Goal: Task Accomplishment & Management: Manage account settings

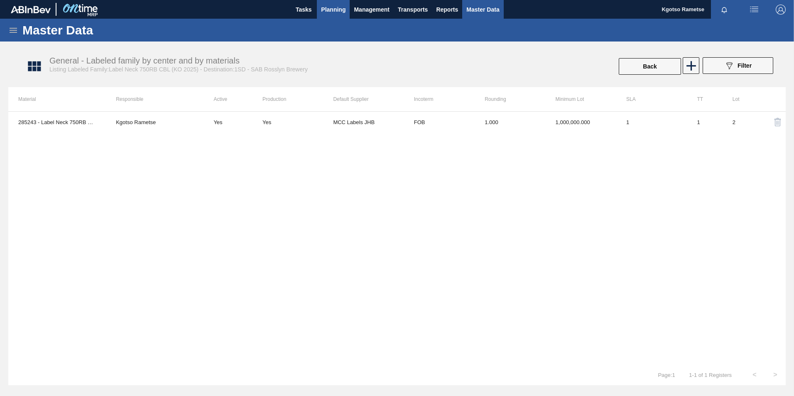
click at [325, 4] on button "Planning" at bounding box center [333, 9] width 33 height 19
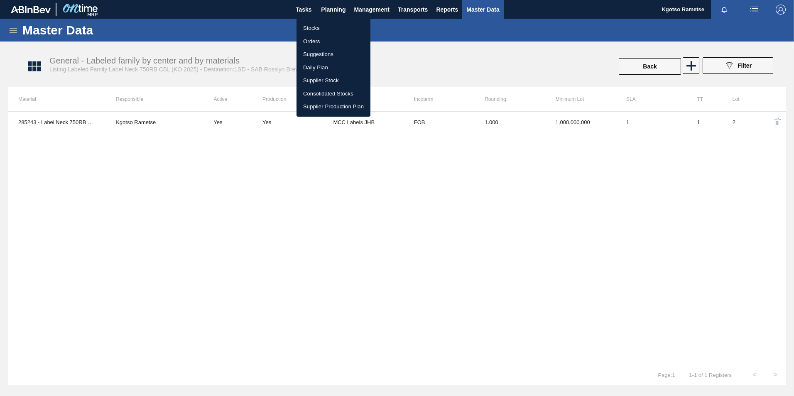
click at [318, 28] on li "Stocks" at bounding box center [333, 28] width 74 height 13
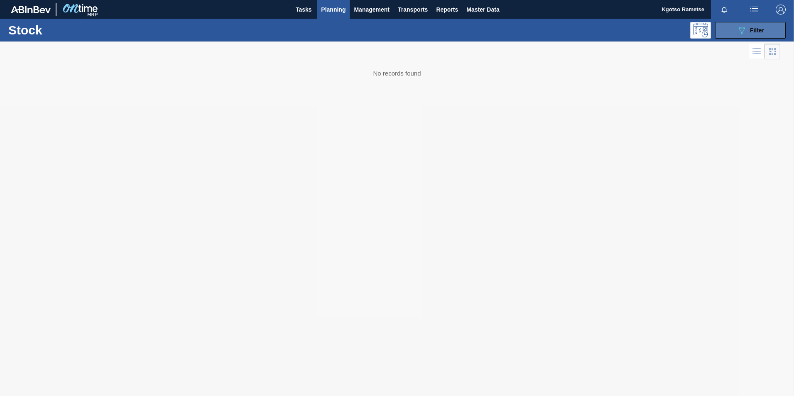
click at [770, 29] on button "089F7B8B-B2A5-4AFE-B5C0-19BA573D28AC Filter" at bounding box center [750, 30] width 71 height 17
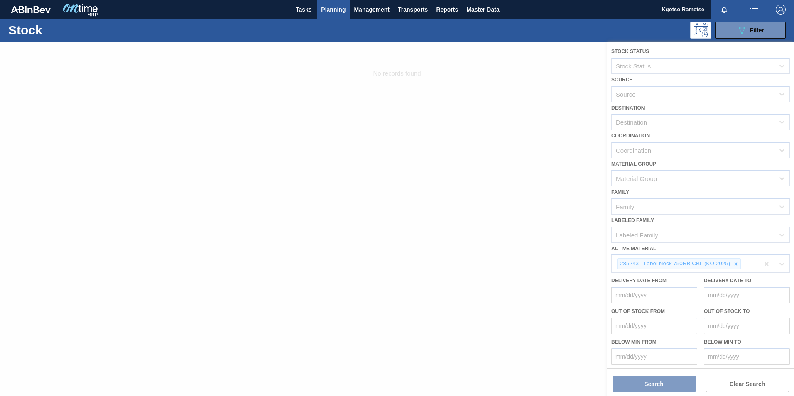
click at [740, 266] on div at bounding box center [397, 219] width 794 height 354
click at [733, 263] on div at bounding box center [397, 219] width 794 height 354
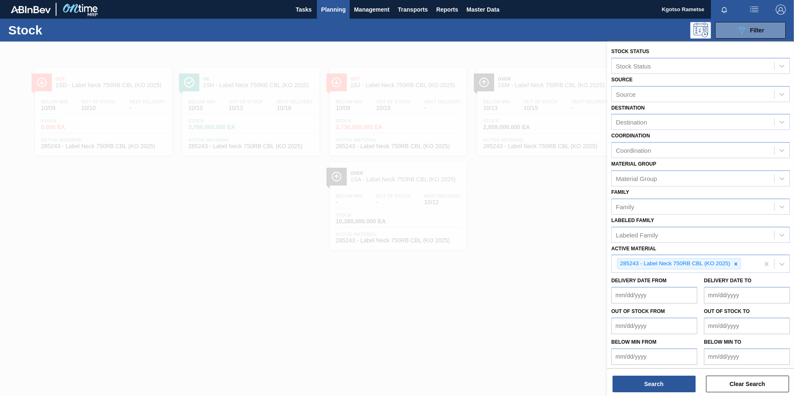
click at [213, 27] on div "089F7B8B-B2A5-4AFE-B5C0-19BA573D28AC Filter" at bounding box center [460, 30] width 657 height 17
click at [736, 264] on icon at bounding box center [735, 263] width 3 height 3
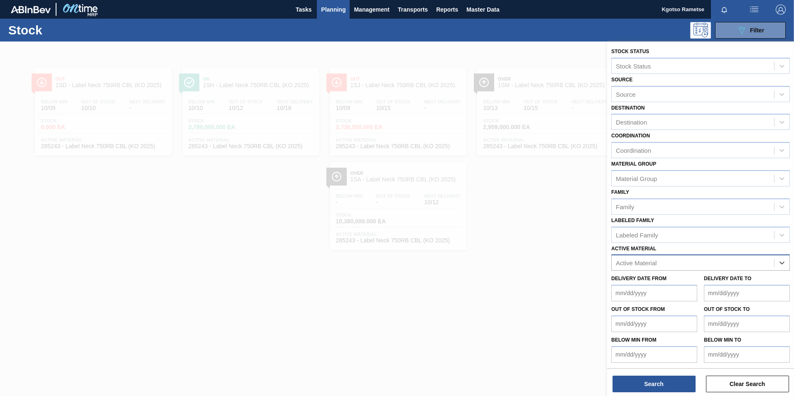
paste Material "283366"
type Material "283366"
drag, startPoint x: 680, startPoint y: 292, endPoint x: 677, endPoint y: 288, distance: 5.6
click at [680, 292] on div "283366 - Bottle 330NRB Green T/O CLT Booster" at bounding box center [700, 283] width 178 height 19
click at [676, 286] on div "283366 - Bottle 330NRB Green T/O CLT Booster" at bounding box center [700, 283] width 178 height 15
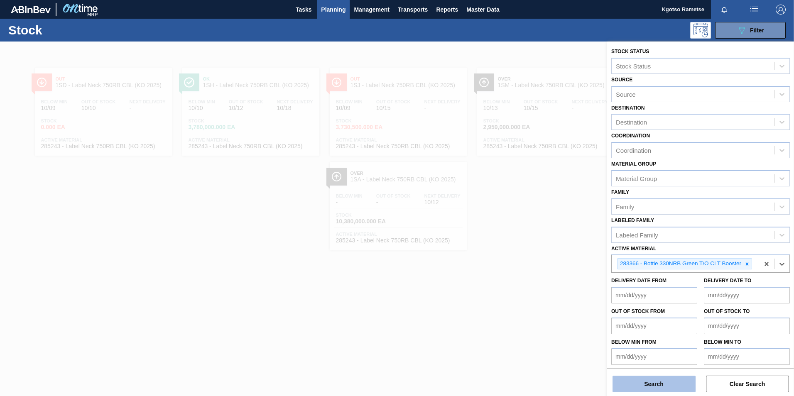
click at [664, 385] on button "Search" at bounding box center [653, 384] width 83 height 17
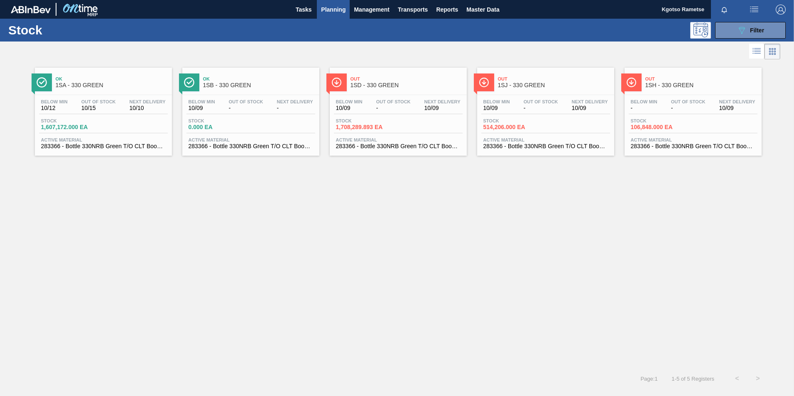
click at [392, 89] on div "Out 1SD - 330 GREEN" at bounding box center [406, 82] width 112 height 19
click at [108, 87] on span "1SA - 330 GREEN" at bounding box center [112, 85] width 112 height 6
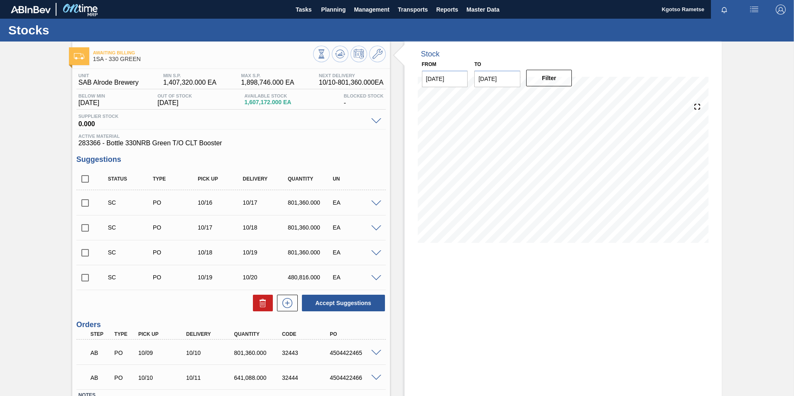
click at [375, 202] on span at bounding box center [376, 203] width 10 height 6
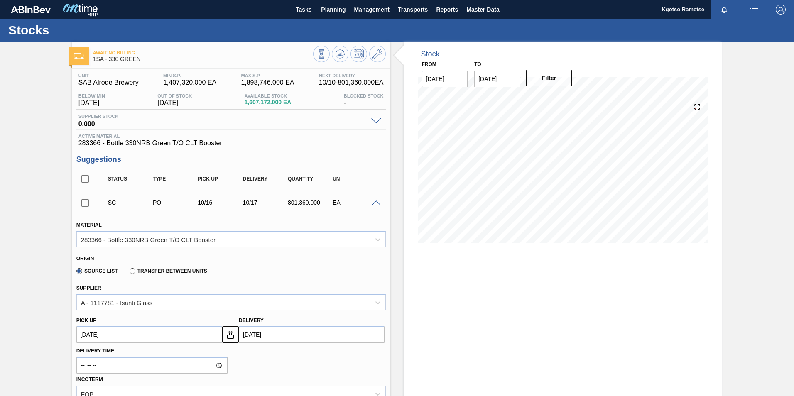
click at [375, 202] on span at bounding box center [376, 203] width 10 height 6
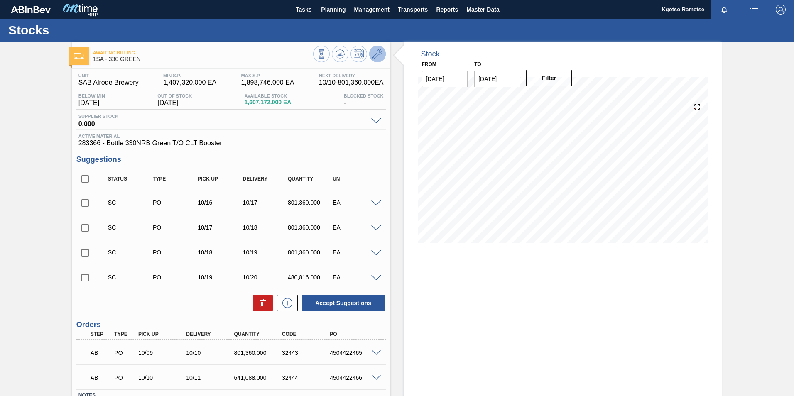
click at [379, 54] on icon at bounding box center [377, 54] width 10 height 10
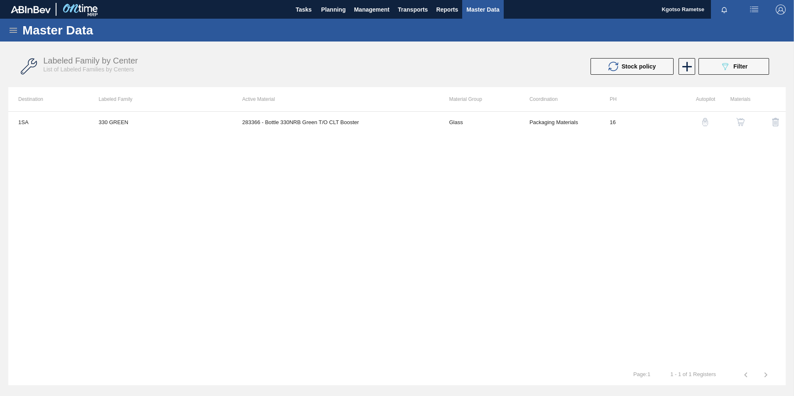
click at [738, 121] on img "button" at bounding box center [740, 122] width 8 height 8
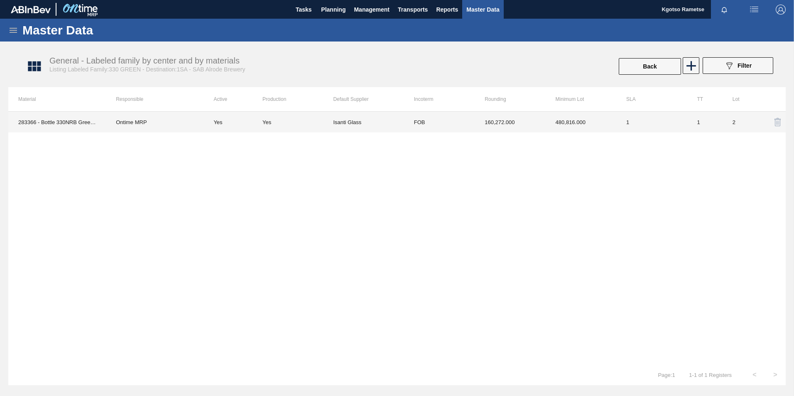
click at [395, 118] on td "Isanti Glass" at bounding box center [368, 122] width 71 height 21
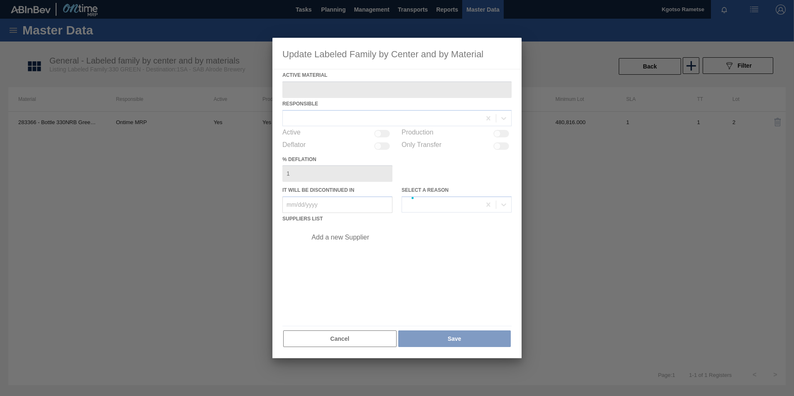
type Material "283366 - Bottle 330NRB Green T/O CLT Booster"
checkbox input "true"
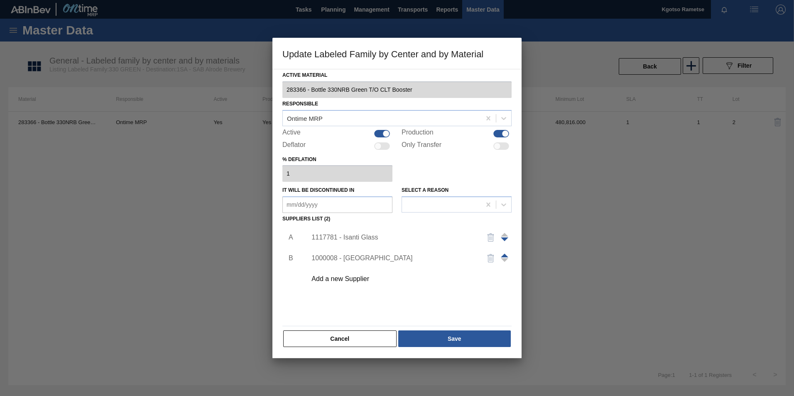
drag, startPoint x: 500, startPoint y: 255, endPoint x: 493, endPoint y: 259, distance: 8.4
click at [500, 255] on button "button" at bounding box center [491, 258] width 20 height 20
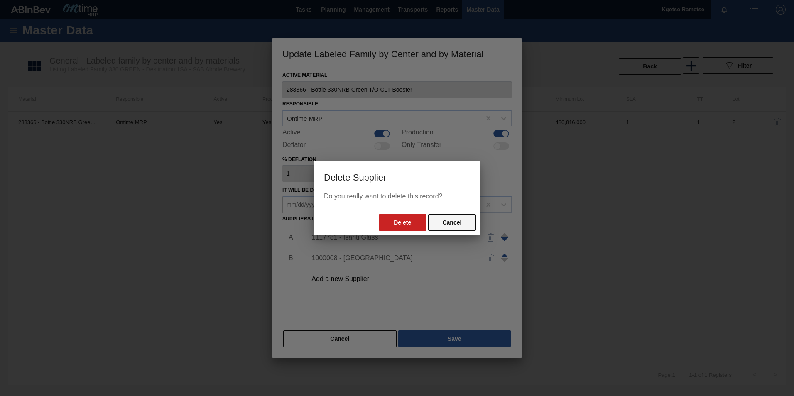
click at [441, 225] on button "Cancel" at bounding box center [452, 222] width 48 height 17
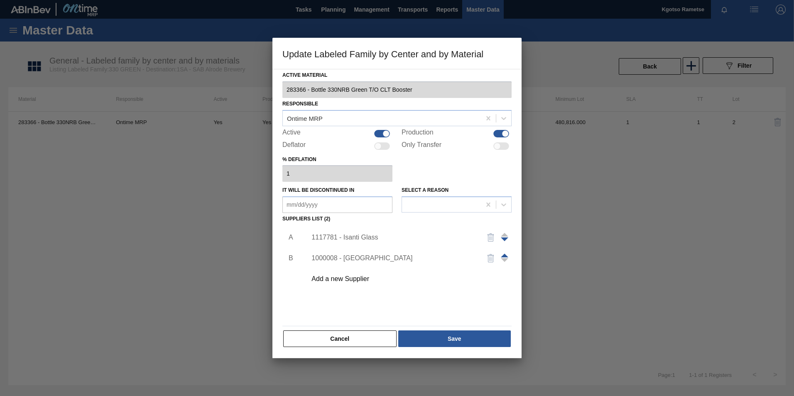
click at [504, 254] on span at bounding box center [504, 256] width 7 height 4
click at [465, 345] on button "Save" at bounding box center [454, 338] width 112 height 17
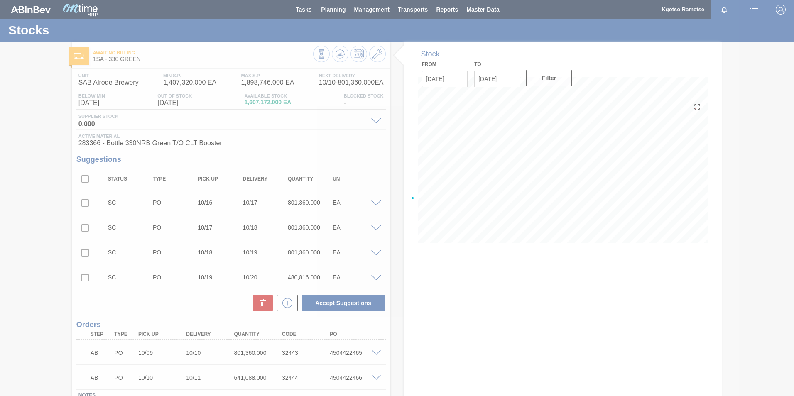
click at [337, 51] on div at bounding box center [397, 198] width 794 height 396
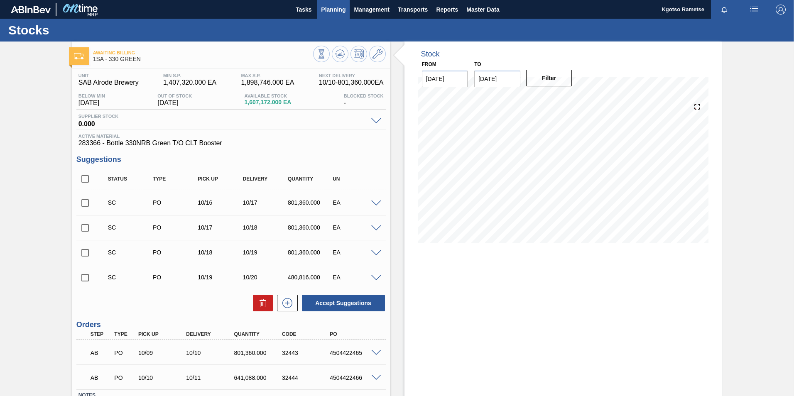
click at [318, 6] on button "Planning" at bounding box center [333, 9] width 33 height 19
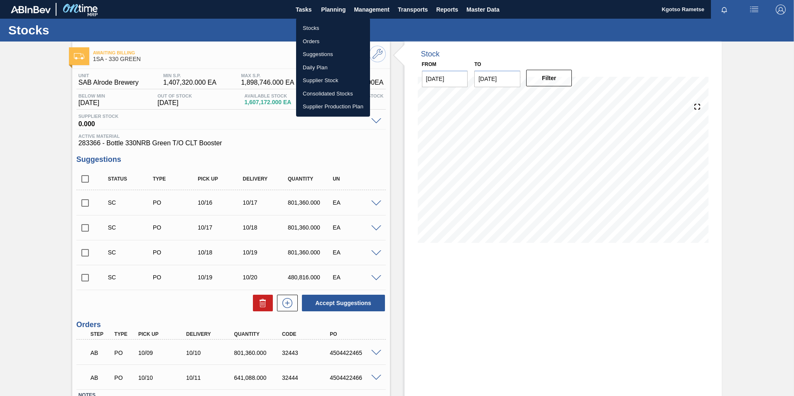
click at [317, 28] on li "Stocks" at bounding box center [333, 28] width 74 height 13
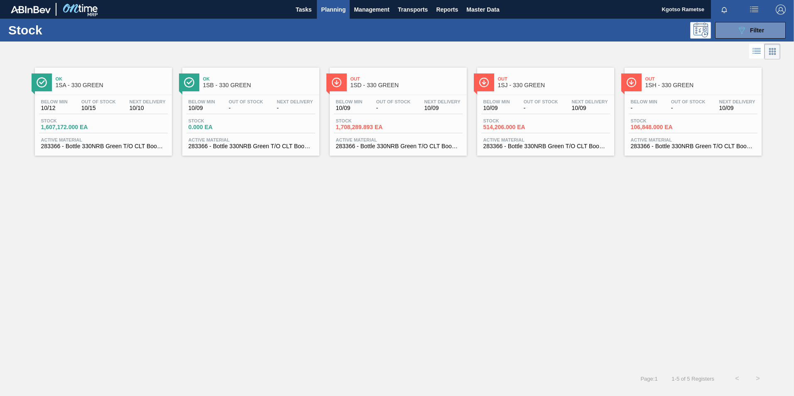
click at [118, 98] on div "Below Min 10/12 Out Of Stock 10/15 Next Delivery 10/10 Stock 1,607,172.000 EA A…" at bounding box center [103, 123] width 137 height 56
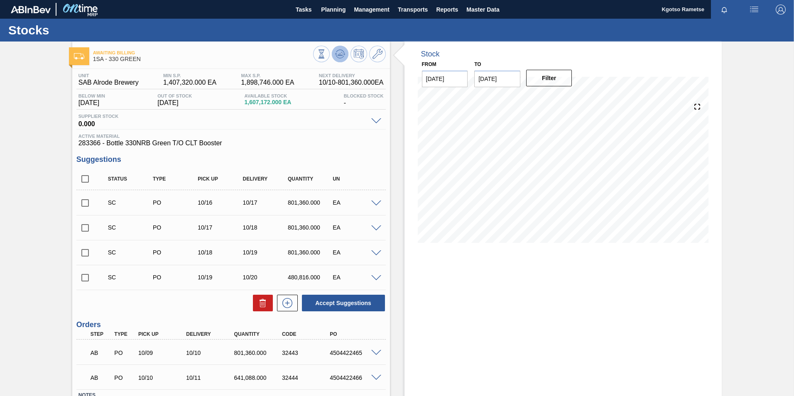
click at [340, 59] on icon at bounding box center [340, 54] width 10 height 10
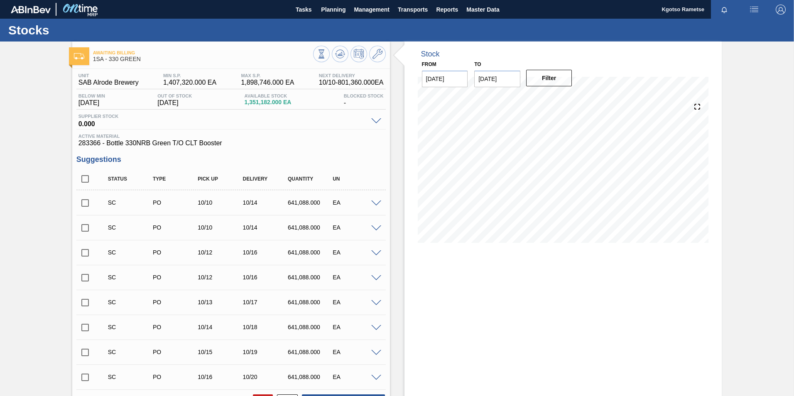
click at [375, 202] on span at bounding box center [376, 203] width 10 height 6
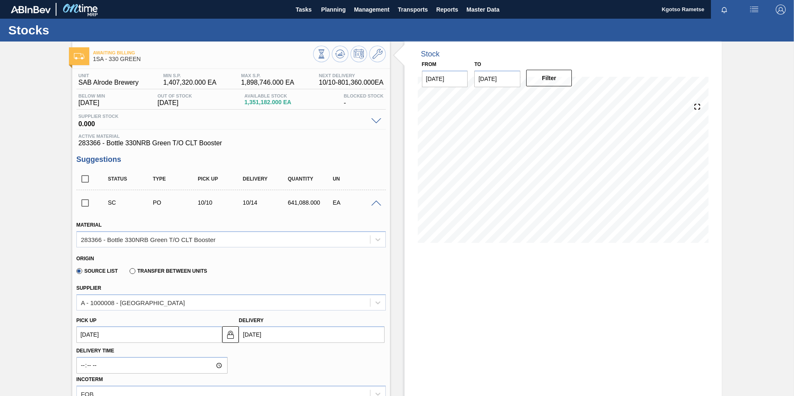
click at [374, 203] on span at bounding box center [376, 203] width 10 height 6
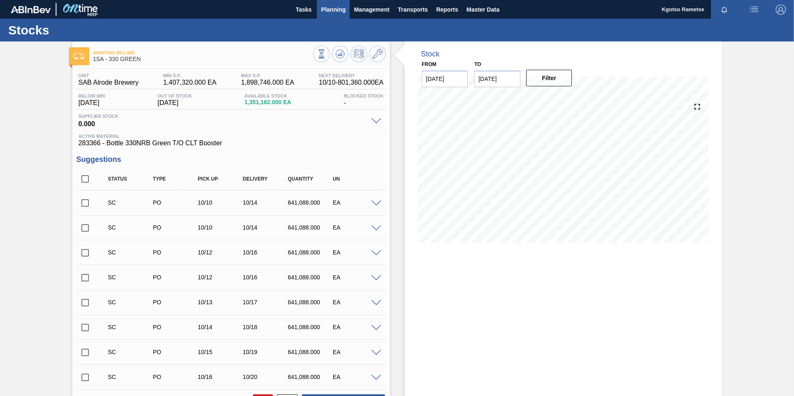
click at [320, 7] on button "Planning" at bounding box center [333, 9] width 33 height 19
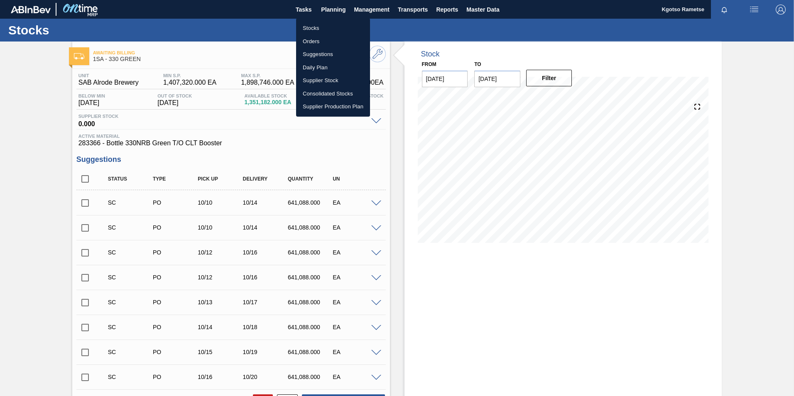
click at [319, 26] on li "Stocks" at bounding box center [333, 28] width 74 height 13
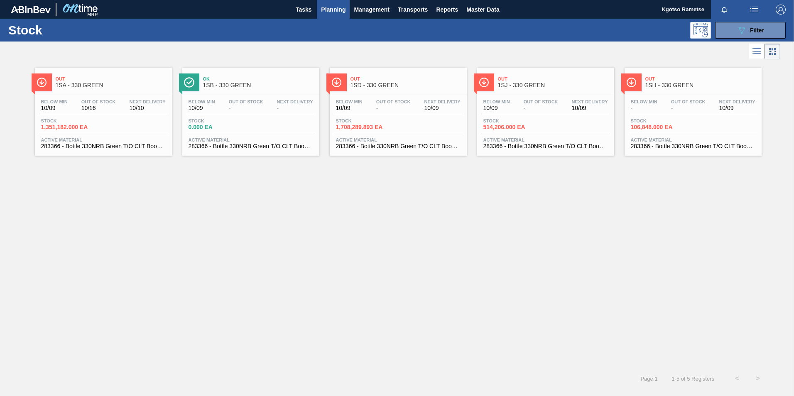
drag, startPoint x: 749, startPoint y: 32, endPoint x: 754, endPoint y: 42, distance: 11.3
click at [751, 34] on div "089F7B8B-B2A5-4AFE-B5C0-19BA573D28AC Filter" at bounding box center [749, 30] width 27 height 10
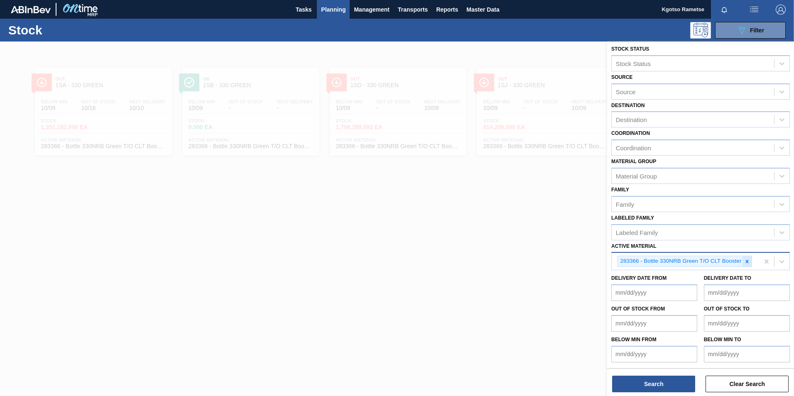
click at [746, 259] on icon at bounding box center [747, 262] width 6 height 6
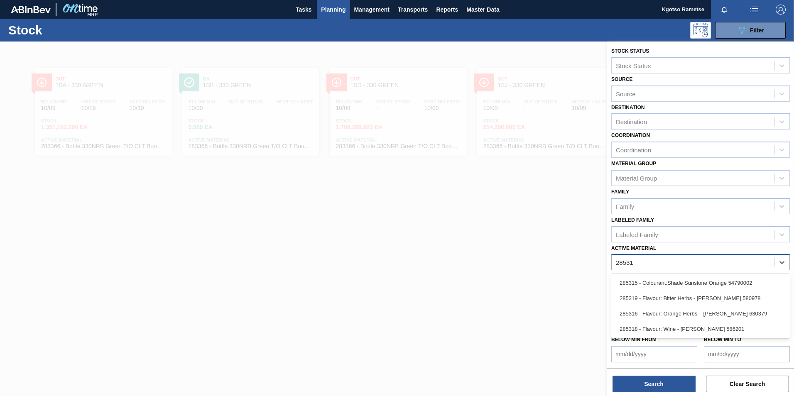
scroll to position [0, 0]
type Material "285315"
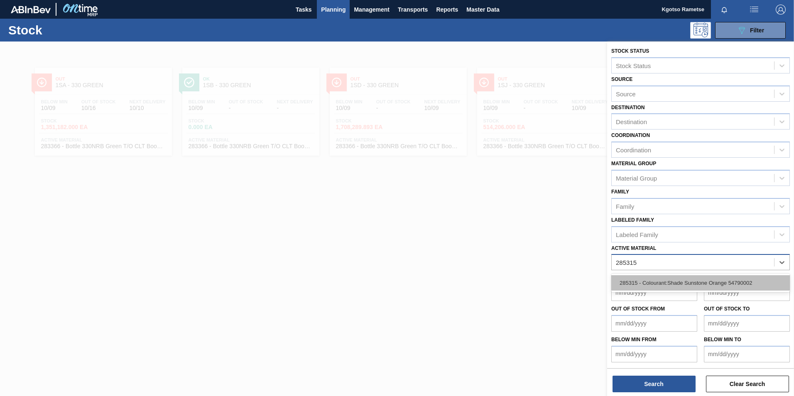
click at [694, 286] on div "285315 - Colourant:Shade Sunstone Orange 54790002" at bounding box center [700, 282] width 178 height 15
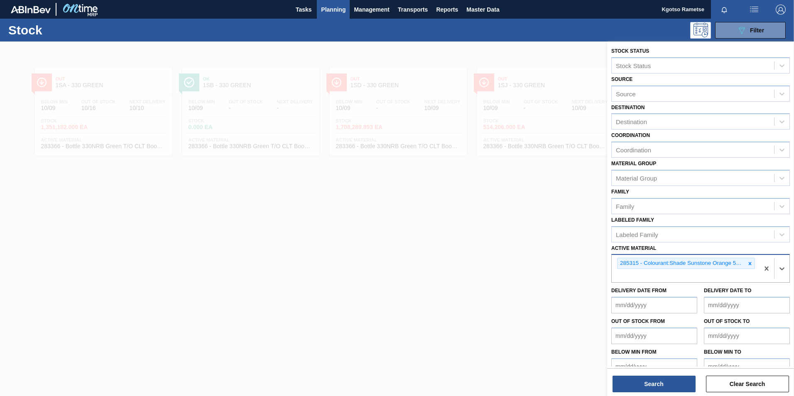
scroll to position [13, 0]
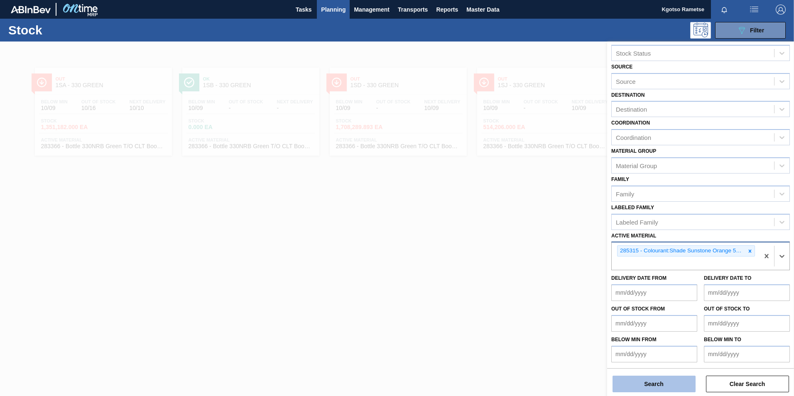
click at [680, 384] on button "Search" at bounding box center [653, 384] width 83 height 17
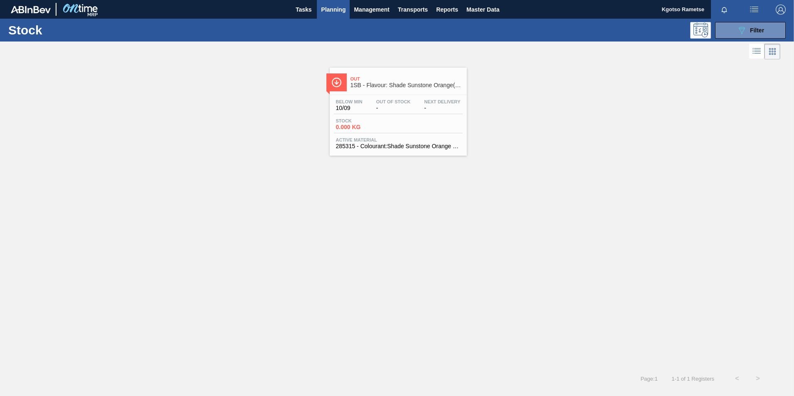
click at [406, 91] on div "Out 1SB - Flavour: Shade Sunstone Orange(54790002)" at bounding box center [406, 82] width 112 height 19
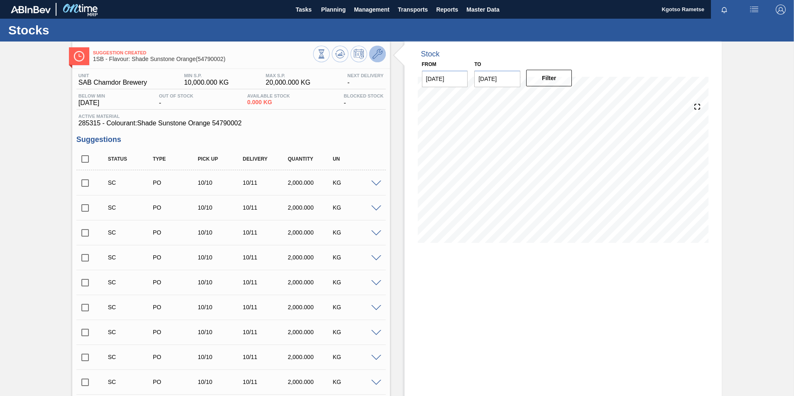
click at [381, 54] on button at bounding box center [377, 54] width 17 height 17
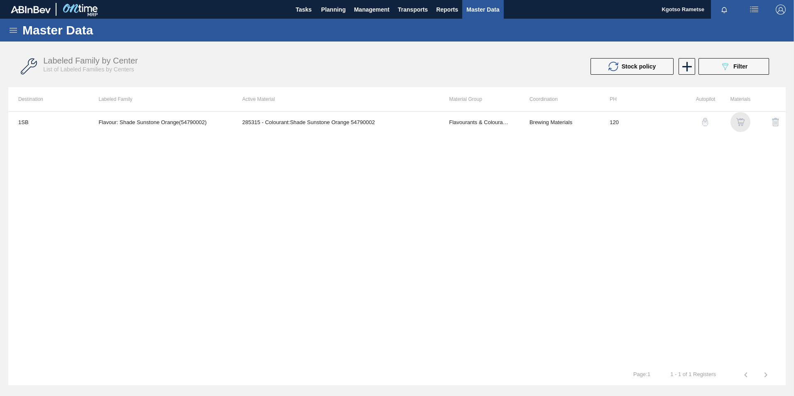
click at [744, 124] on img "button" at bounding box center [740, 122] width 8 height 8
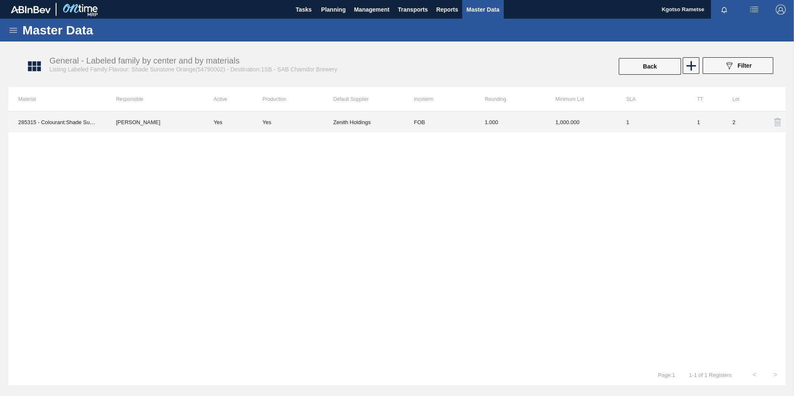
click at [561, 124] on td "1,000.000" at bounding box center [580, 122] width 71 height 21
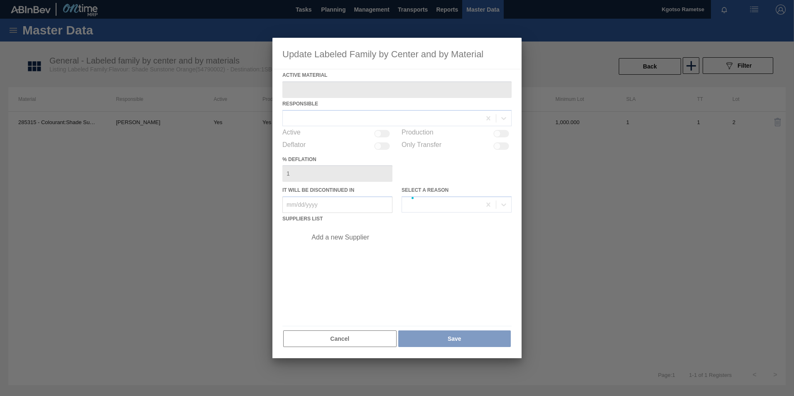
type Material "285315 - Colourant:Shade Sunstone Orange 54790002"
checkbox input "true"
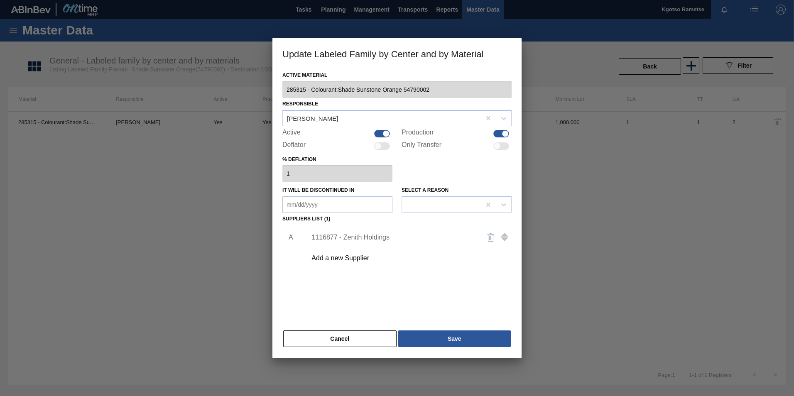
click at [362, 242] on div "1116877 - Zenith Holdings" at bounding box center [407, 237] width 210 height 21
click at [361, 239] on div "1116877 - Zenith Holdings" at bounding box center [392, 237] width 163 height 7
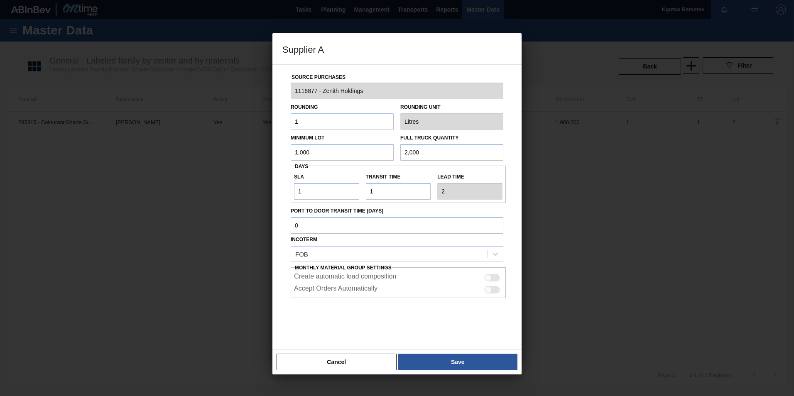
click at [366, 356] on button "Cancel" at bounding box center [336, 362] width 120 height 17
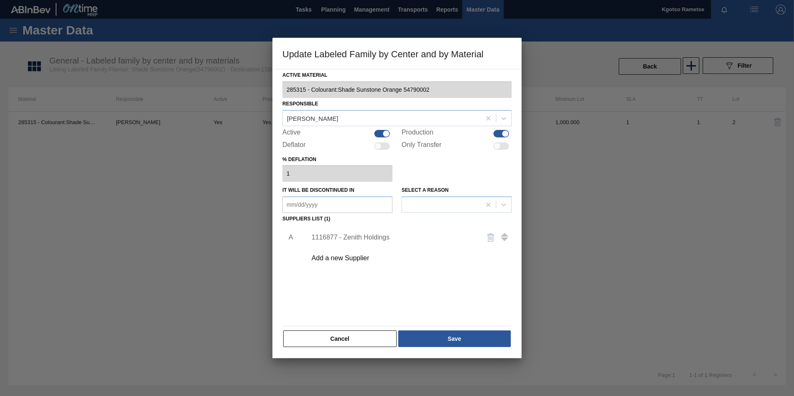
click at [357, 347] on div "Cancel Save" at bounding box center [396, 339] width 229 height 18
click at [356, 342] on button "Cancel" at bounding box center [339, 338] width 113 height 17
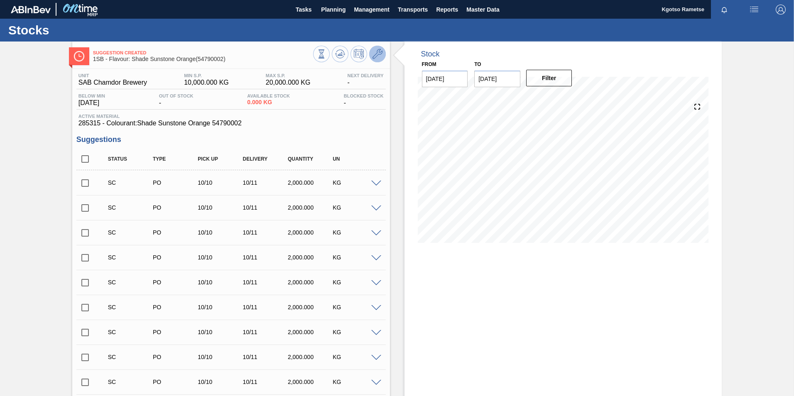
click at [378, 53] on icon at bounding box center [377, 54] width 10 height 10
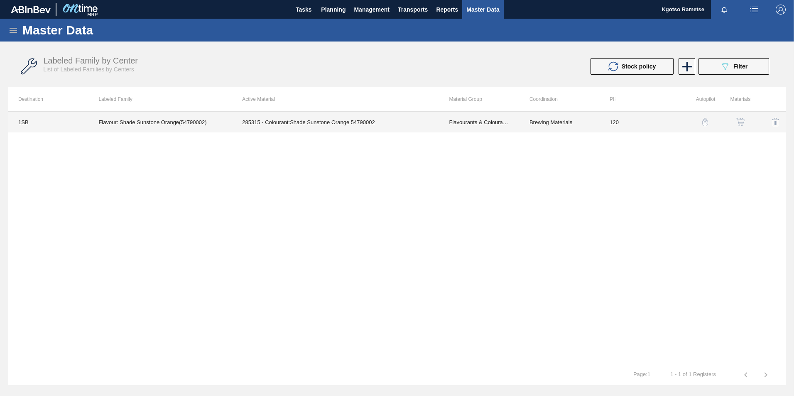
click at [300, 117] on td "285315 - Colourant:Shade Sunstone Orange 54790002" at bounding box center [335, 122] width 207 height 21
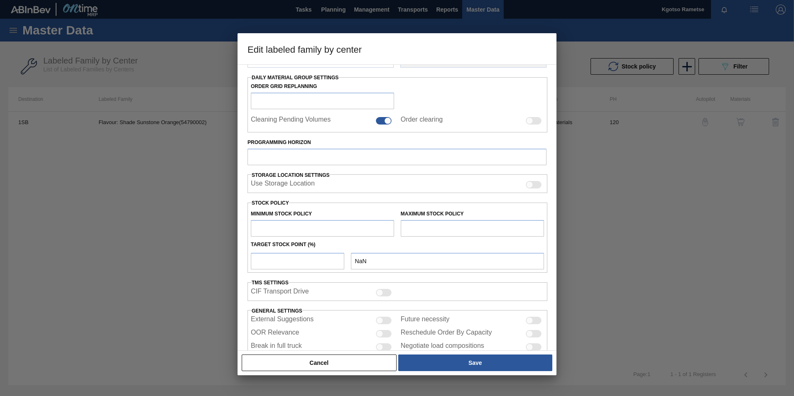
type input "Flavourants & Colourants"
type input "Shade Sunstone"
type input "Flavour: Shade Sunstone Orange(54790002)"
type input "1SB - SAB Chamdor Brewery"
type input "120"
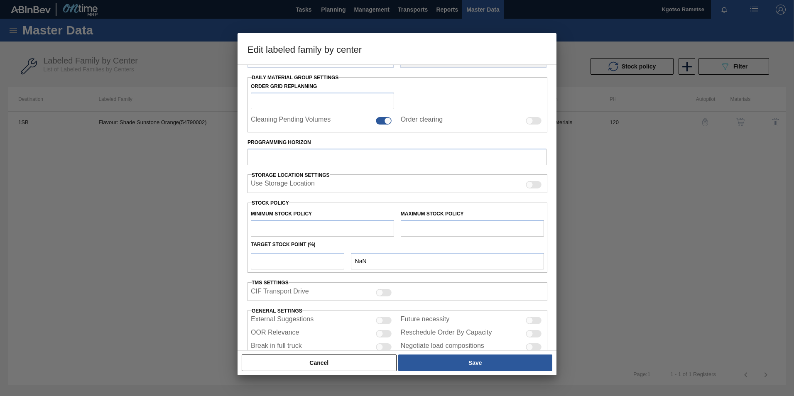
type input "10,000"
type input "20,000"
type input "100"
type input "20,000.000"
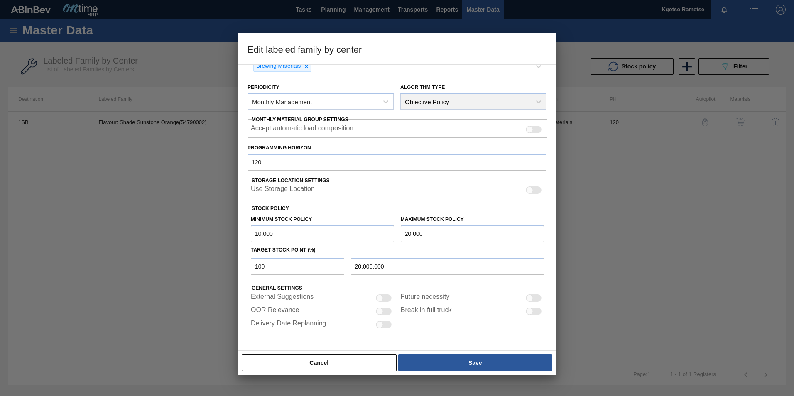
scroll to position [83, 0]
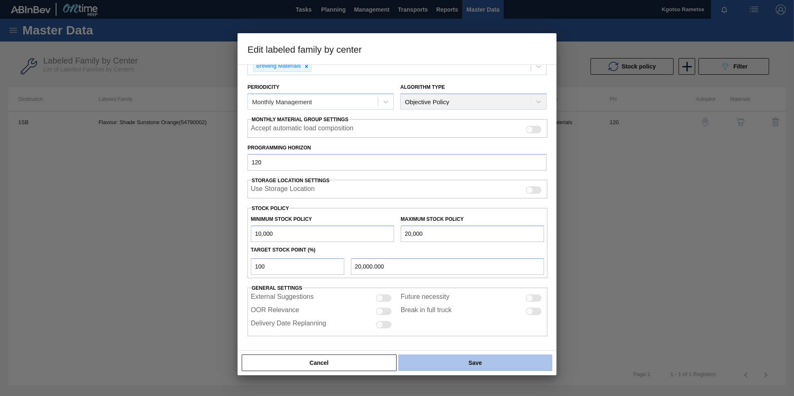
drag, startPoint x: 445, startPoint y: 367, endPoint x: 452, endPoint y: 362, distance: 8.3
click at [445, 366] on button "Save" at bounding box center [475, 362] width 154 height 17
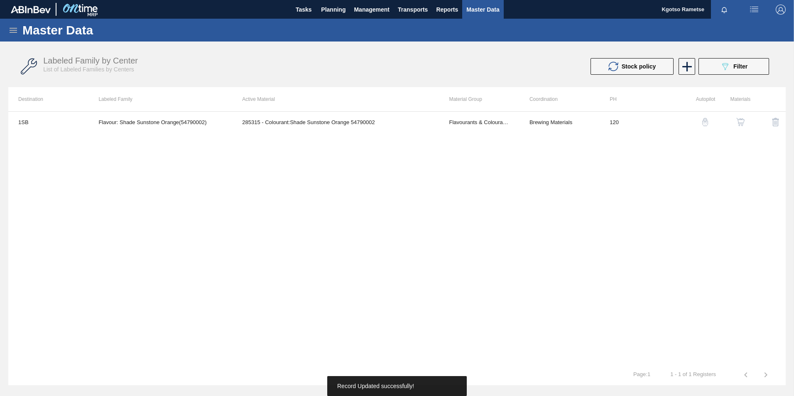
click at [739, 127] on button "button" at bounding box center [740, 122] width 20 height 20
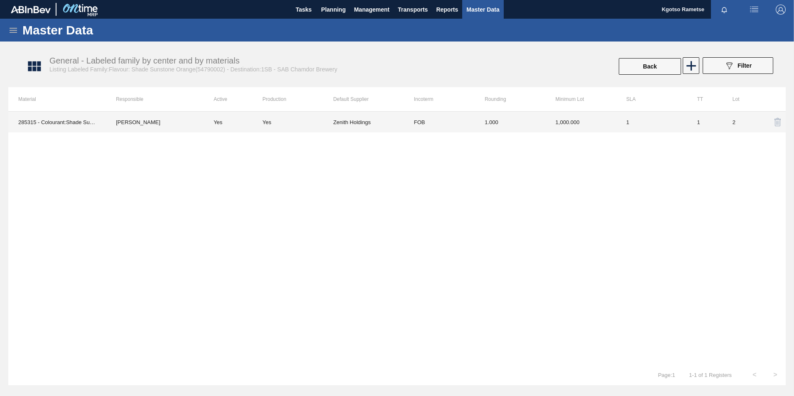
click at [533, 126] on td "1.000" at bounding box center [509, 122] width 71 height 21
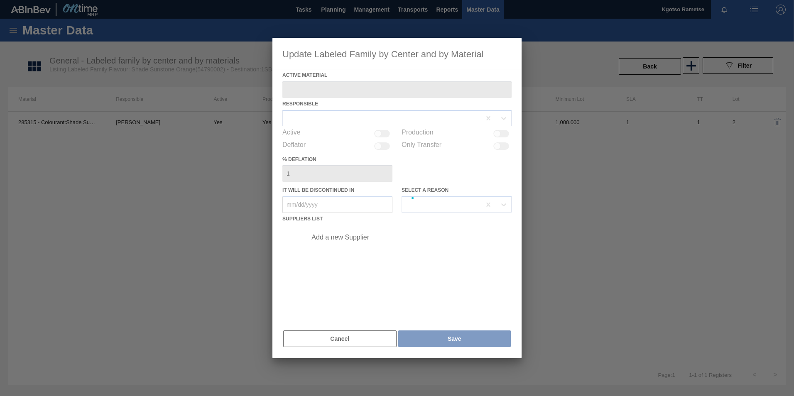
type Material "285315 - Colourant:Shade Sunstone Orange 54790002"
checkbox input "true"
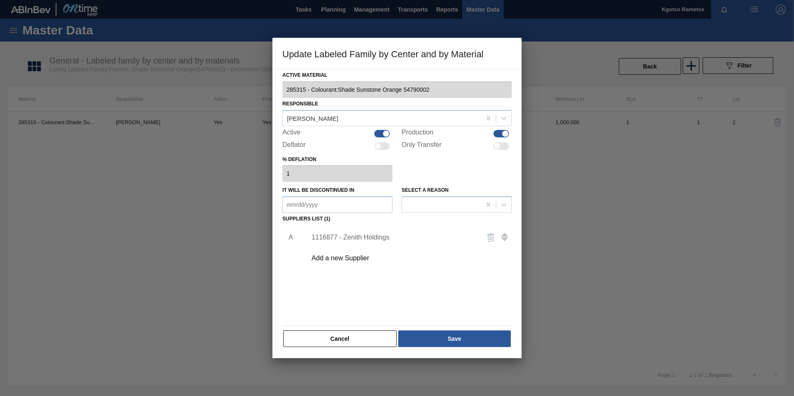
click at [342, 240] on div "1116877 - Zenith Holdings" at bounding box center [392, 237] width 163 height 7
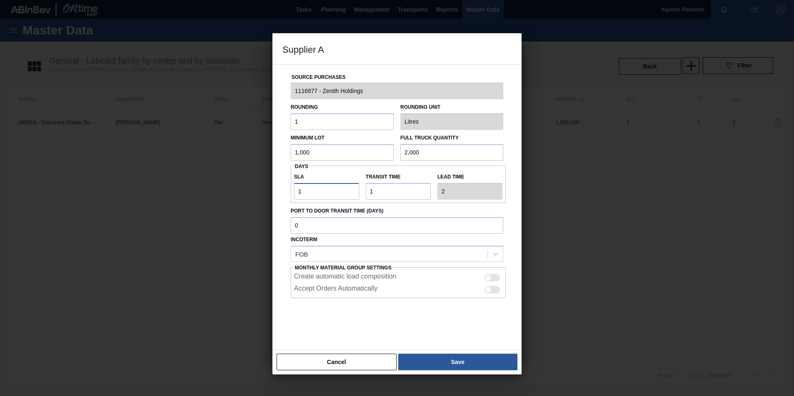
drag, startPoint x: 301, startPoint y: 186, endPoint x: 277, endPoint y: 189, distance: 23.5
click at [279, 189] on div "Source Purchases 1116877 - Zenith Holdings Rounding 1 Rounding Unit Litres Mini…" at bounding box center [396, 207] width 249 height 286
type input "6"
type input "7"
type input "60"
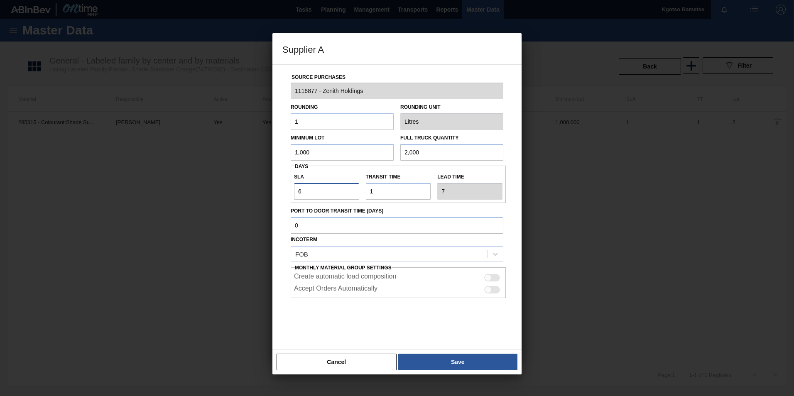
type input "61"
type input "60"
click at [460, 355] on button "Save" at bounding box center [457, 362] width 119 height 17
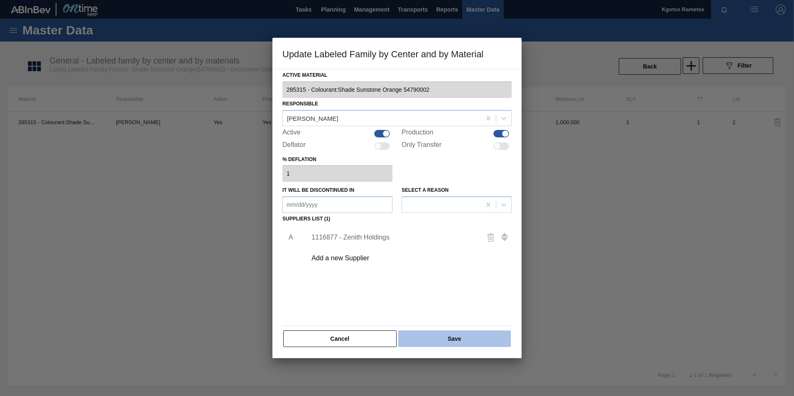
click at [450, 337] on button "Save" at bounding box center [454, 338] width 112 height 17
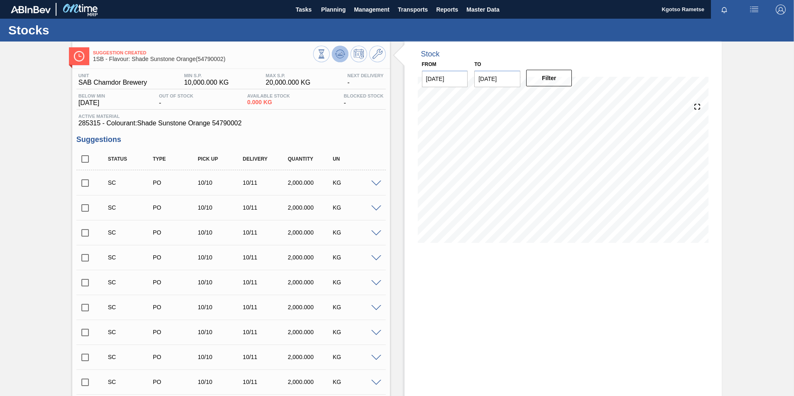
click at [333, 56] on button at bounding box center [340, 54] width 17 height 17
click at [374, 47] on button at bounding box center [377, 54] width 17 height 17
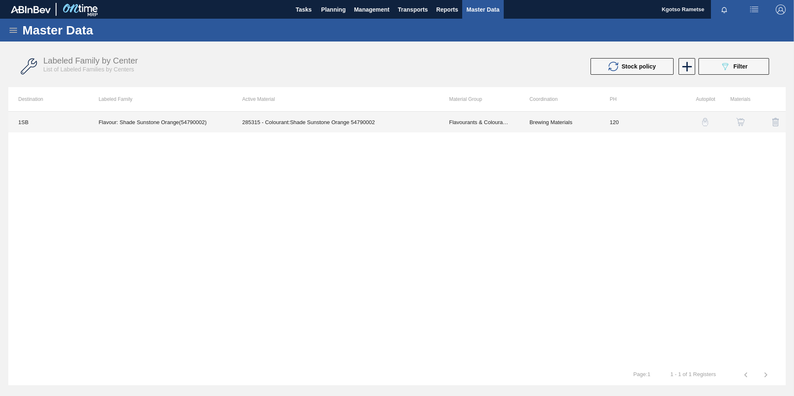
click at [168, 125] on td "Flavour: Shade Sunstone Orange(54790002)" at bounding box center [160, 122] width 144 height 21
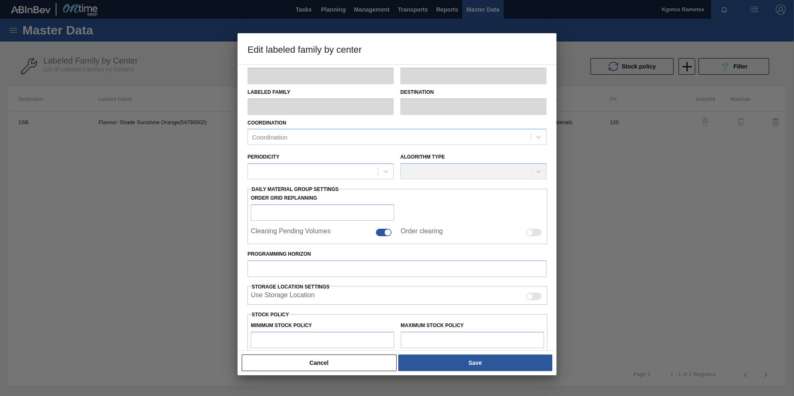
type input "Flavourants & Colourants"
type input "Shade Sunstone"
type input "Flavour: Shade Sunstone Orange(54790002)"
type input "1SB - SAB Chamdor Brewery"
type input "120"
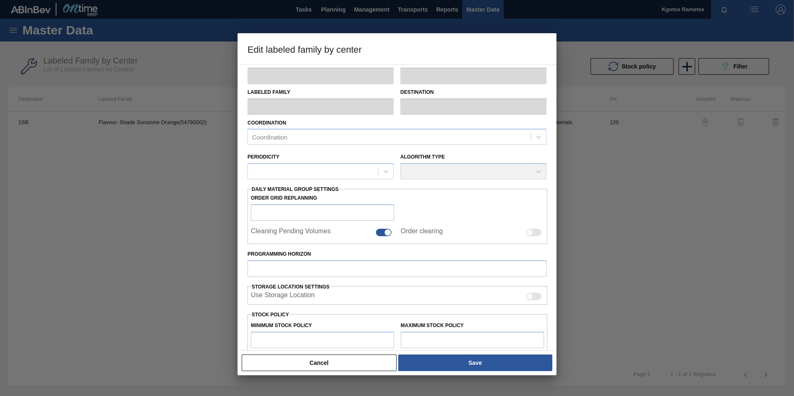
type input "10,000"
type input "20,000"
type input "100"
type input "20,000.000"
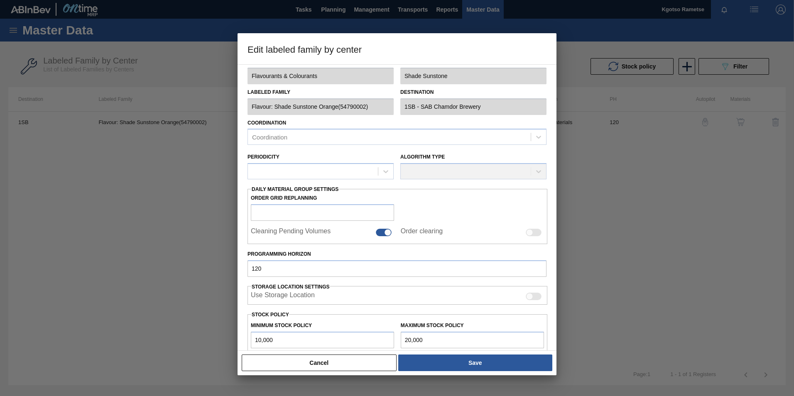
scroll to position [83, 0]
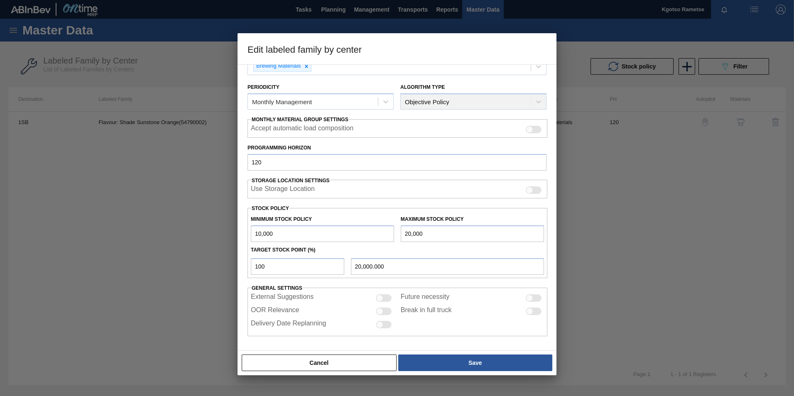
drag, startPoint x: 288, startPoint y: 233, endPoint x: 151, endPoint y: 236, distance: 137.4
click at [170, 236] on div "Edit labeled family by center Material Group Flavourants & Colourants Family Sh…" at bounding box center [397, 198] width 794 height 396
type input "2,000"
drag, startPoint x: 430, startPoint y: 233, endPoint x: 321, endPoint y: 235, distance: 109.2
click at [341, 233] on div "Minimum Stock Policy 2,000 Maximum Stock Policy 20,000" at bounding box center [397, 226] width 300 height 31
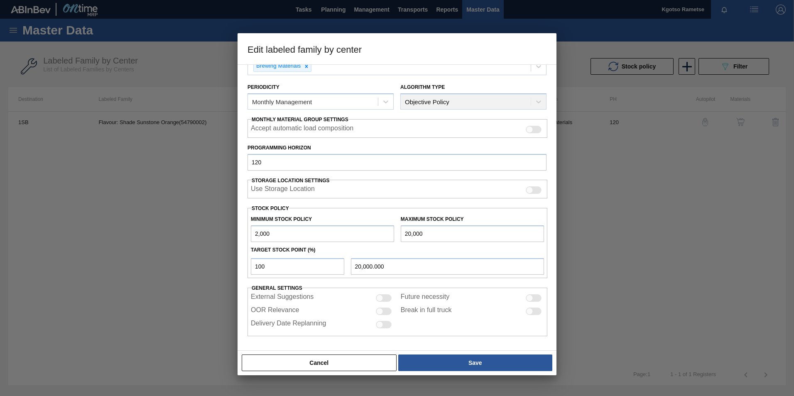
type input "3"
type input "3.000"
type input "30"
type input "30.000"
type input "300"
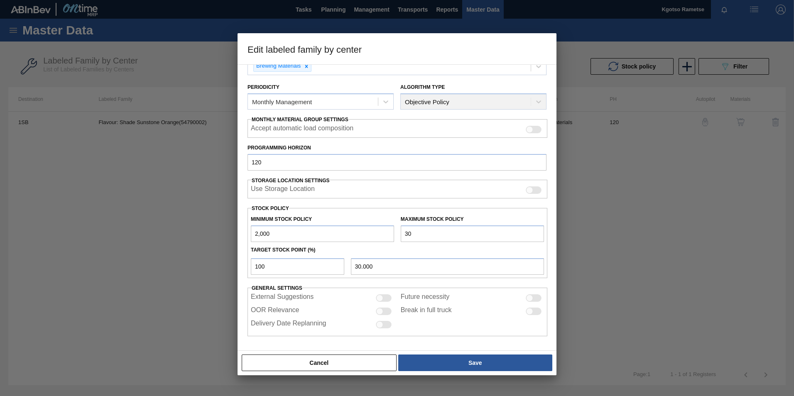
type input "300.000"
type input "3,000"
type input "3,000.000"
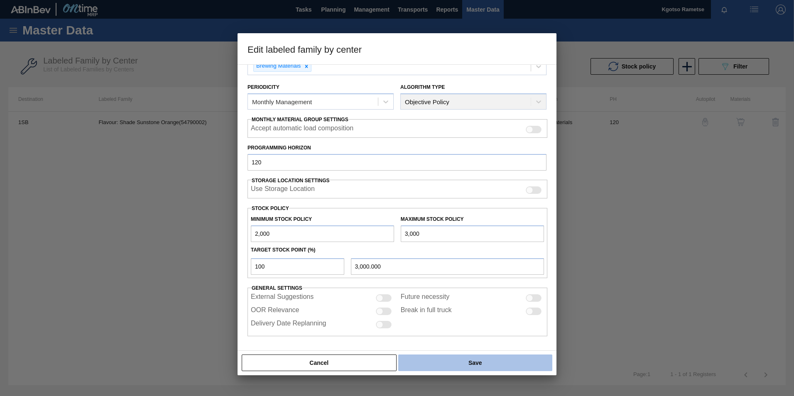
type input "3,000"
click at [418, 360] on button "Save" at bounding box center [475, 362] width 154 height 17
click at [472, 358] on button "Save" at bounding box center [475, 362] width 154 height 17
click at [466, 358] on button "Save" at bounding box center [475, 362] width 154 height 17
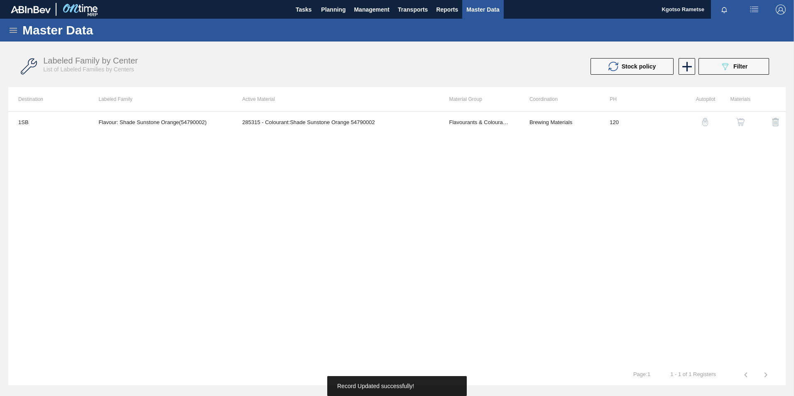
click at [746, 121] on button "button" at bounding box center [740, 122] width 20 height 20
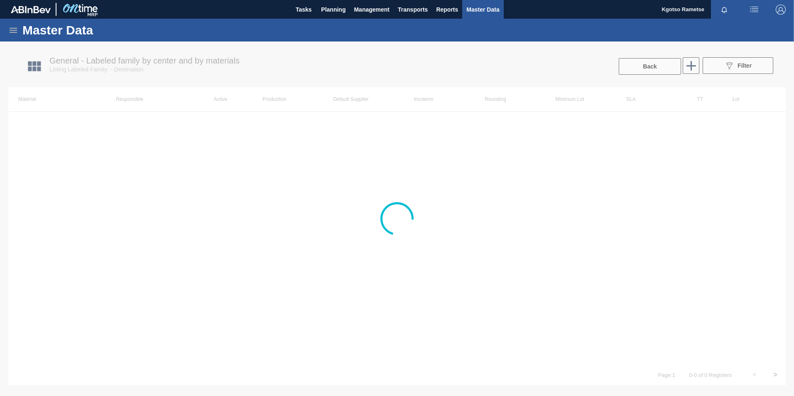
click at [592, 128] on div at bounding box center [397, 219] width 794 height 354
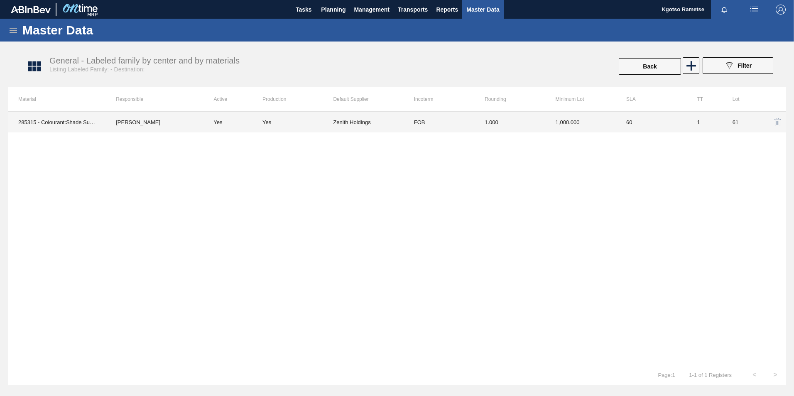
click at [480, 119] on td "1.000" at bounding box center [509, 122] width 71 height 21
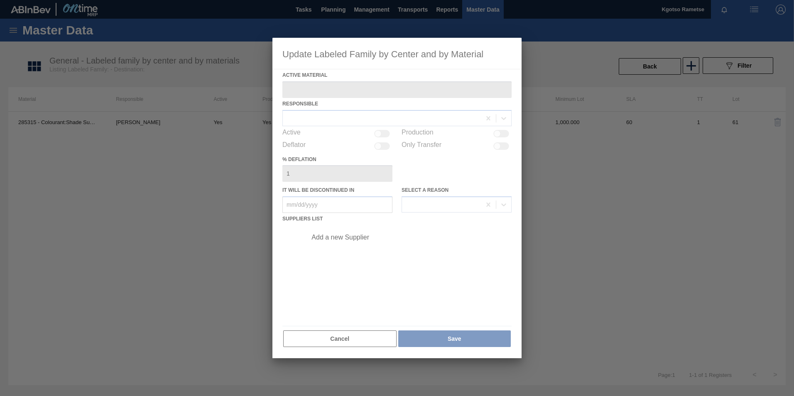
type Material "285315 - Colourant:Shade Sunstone Orange 54790002"
checkbox input "true"
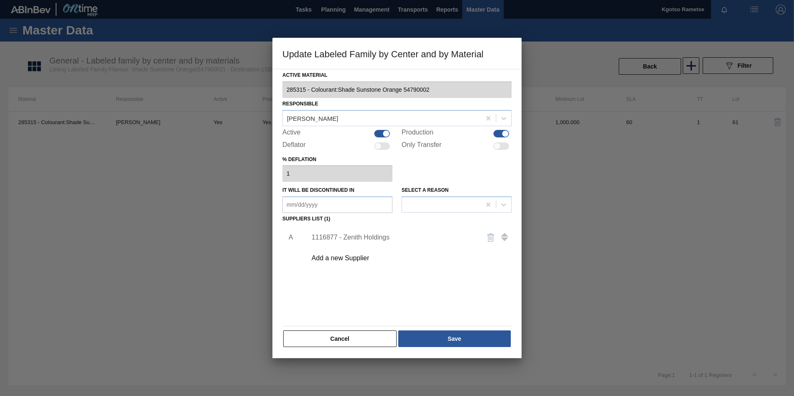
click at [372, 239] on div "1116877 - Zenith Holdings" at bounding box center [392, 237] width 163 height 7
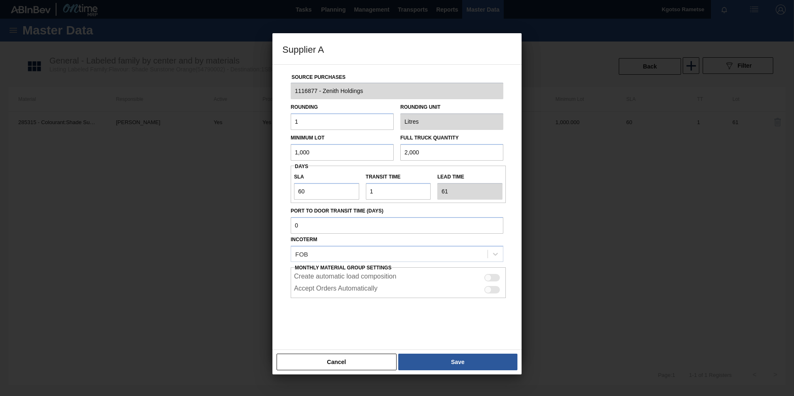
drag, startPoint x: 345, startPoint y: 155, endPoint x: 144, endPoint y: 167, distance: 201.7
click at [219, 159] on div "Supplier A Source Purchases 1116877 - Zenith Holdings Rounding 1 Rounding Unit …" at bounding box center [397, 198] width 794 height 396
drag, startPoint x: 310, startPoint y: 153, endPoint x: 235, endPoint y: 151, distance: 74.7
click at [243, 152] on div "Supplier A Source Purchases 1116877 - Zenith Holdings Rounding 1 Rounding Unit …" at bounding box center [397, 198] width 794 height 396
type input "630"
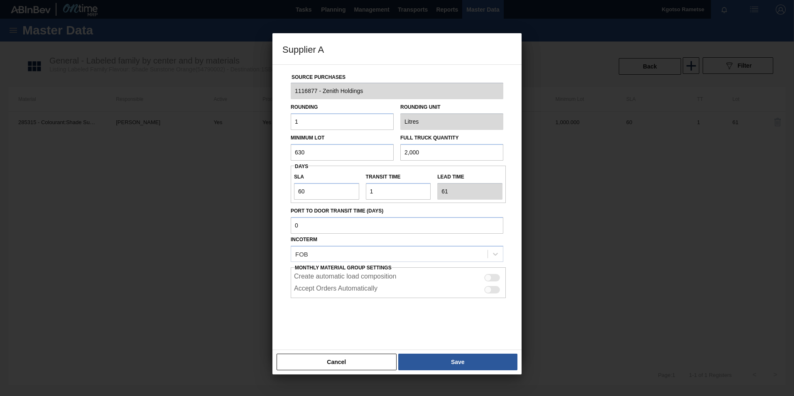
drag, startPoint x: 424, startPoint y: 154, endPoint x: 324, endPoint y: 150, distance: 100.1
click at [347, 152] on div "Minimum Lot 630 Full Truck Quantity 2,000" at bounding box center [396, 145] width 219 height 31
paste input "63"
type input "630"
click at [440, 357] on button "Save" at bounding box center [457, 362] width 119 height 17
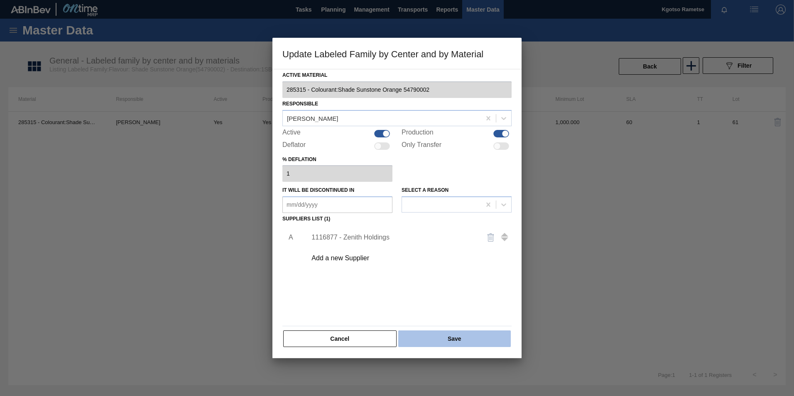
click at [430, 340] on button "Save" at bounding box center [454, 338] width 112 height 17
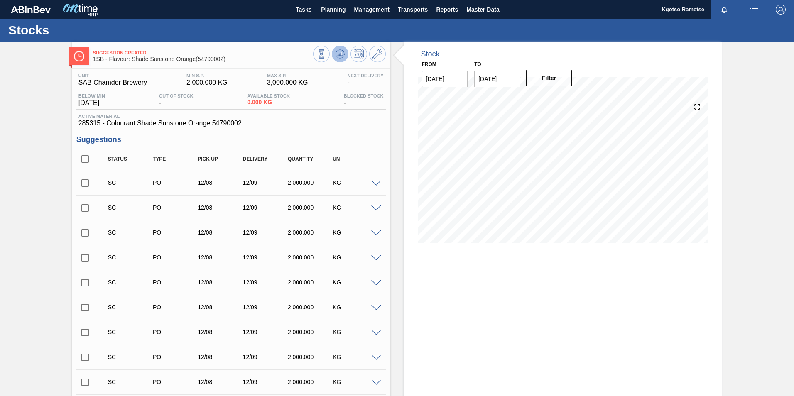
click at [342, 54] on icon at bounding box center [340, 54] width 10 height 10
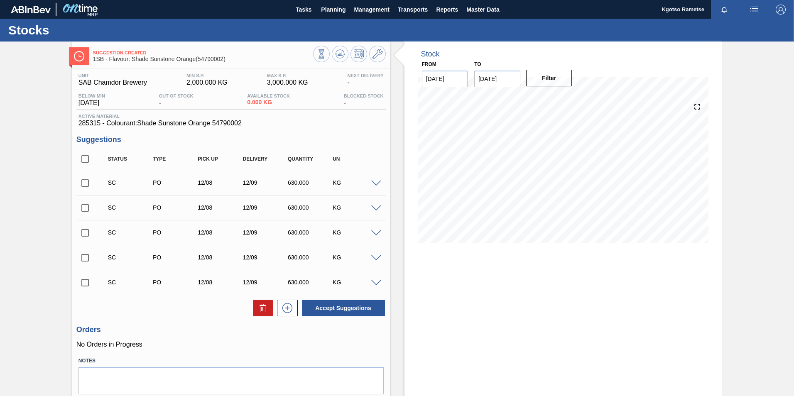
click at [373, 182] on span at bounding box center [376, 184] width 10 height 6
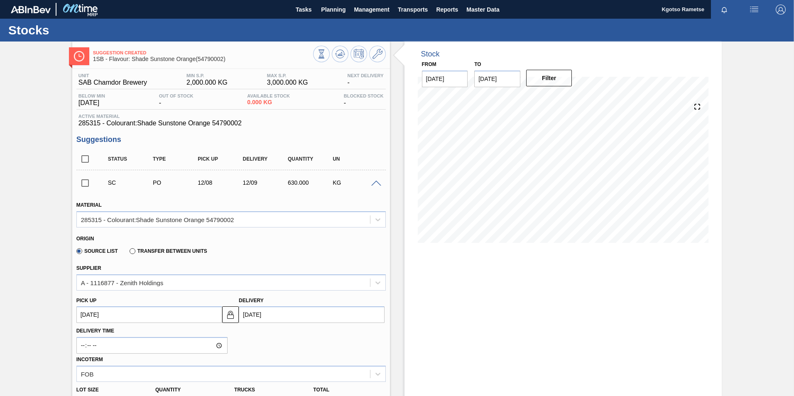
drag, startPoint x: 374, startPoint y: 181, endPoint x: 367, endPoint y: 182, distance: 7.9
click at [374, 181] on span at bounding box center [376, 184] width 10 height 6
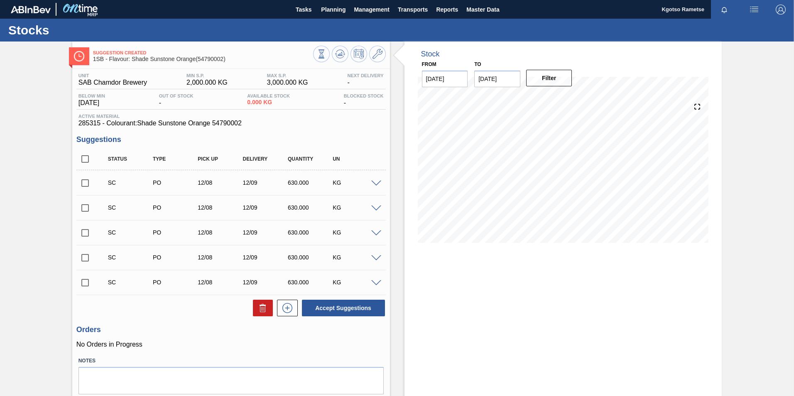
click at [82, 181] on input "checkbox" at bounding box center [84, 182] width 17 height 17
click at [323, 310] on button "Accept Suggestions" at bounding box center [343, 308] width 83 height 17
checkbox input "false"
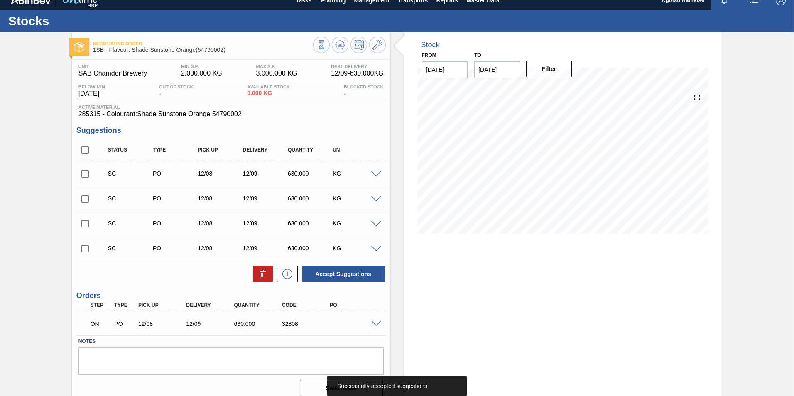
scroll to position [17, 0]
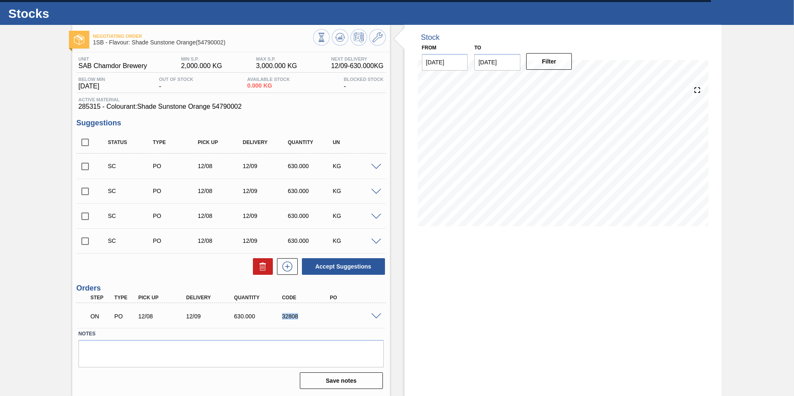
drag, startPoint x: 304, startPoint y: 315, endPoint x: 280, endPoint y: 317, distance: 24.6
click at [280, 317] on div "32808" at bounding box center [307, 316] width 54 height 7
copy div "32808"
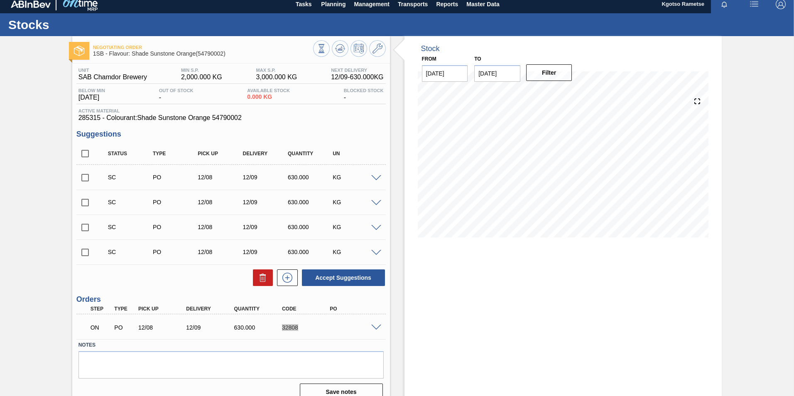
scroll to position [0, 0]
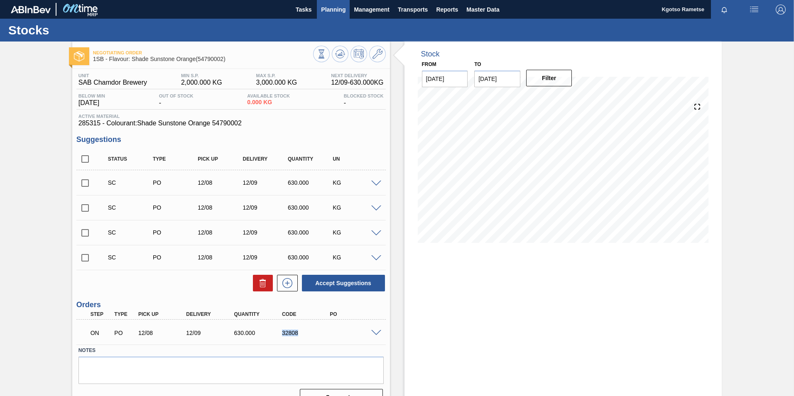
click at [331, 10] on span "Planning" at bounding box center [333, 10] width 24 height 10
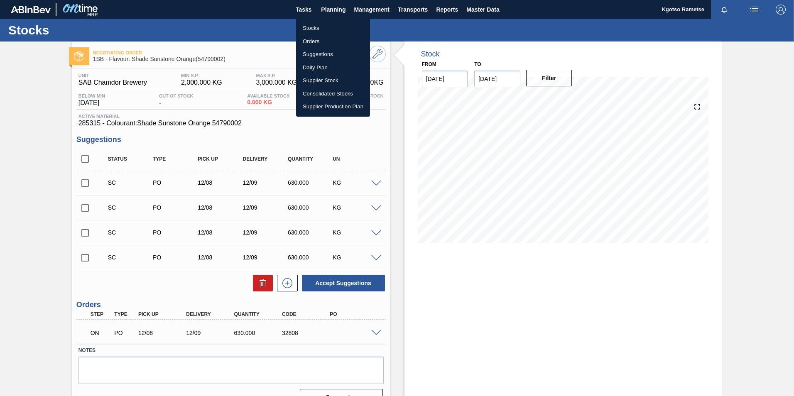
click at [330, 20] on ul "Stocks Orders Suggestions Daily Plan Supplier Stock Consolidated Stocks Supplie…" at bounding box center [333, 67] width 74 height 98
click at [330, 27] on li "Stocks" at bounding box center [333, 28] width 74 height 13
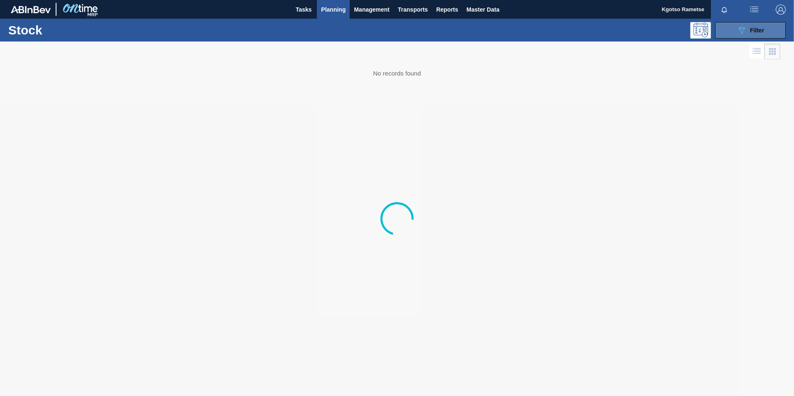
click at [750, 29] on span "Filter" at bounding box center [757, 30] width 14 height 7
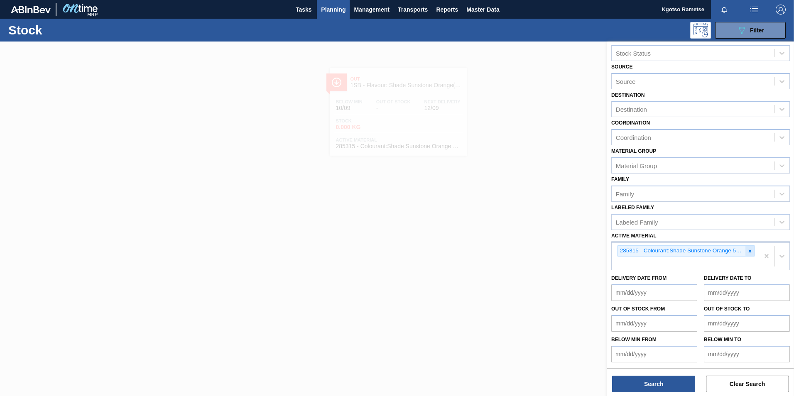
click at [749, 253] on icon at bounding box center [750, 251] width 6 height 6
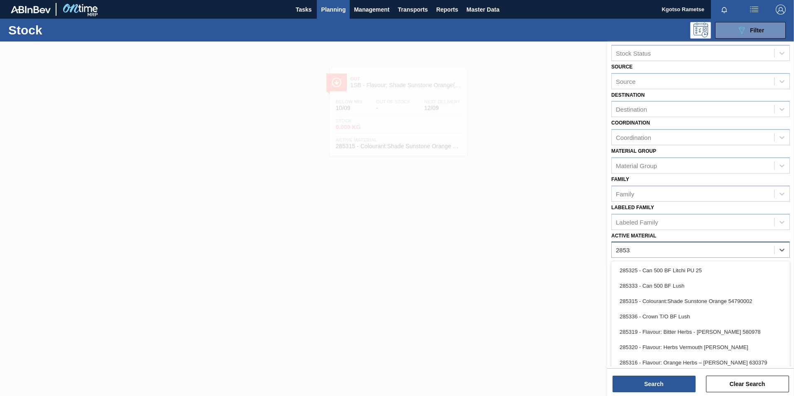
scroll to position [0, 0]
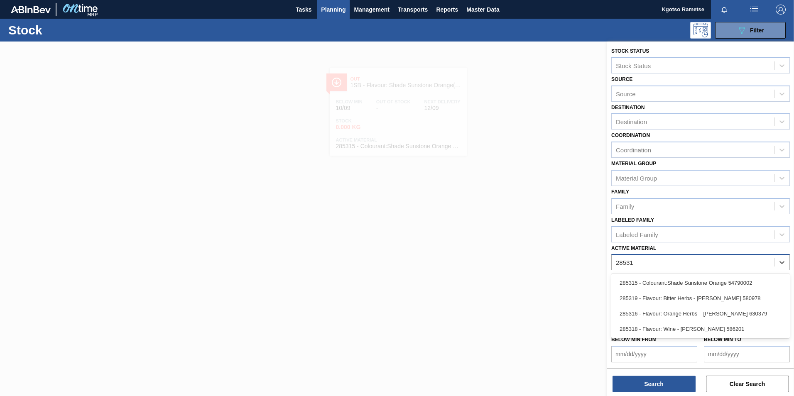
type Material "285316"
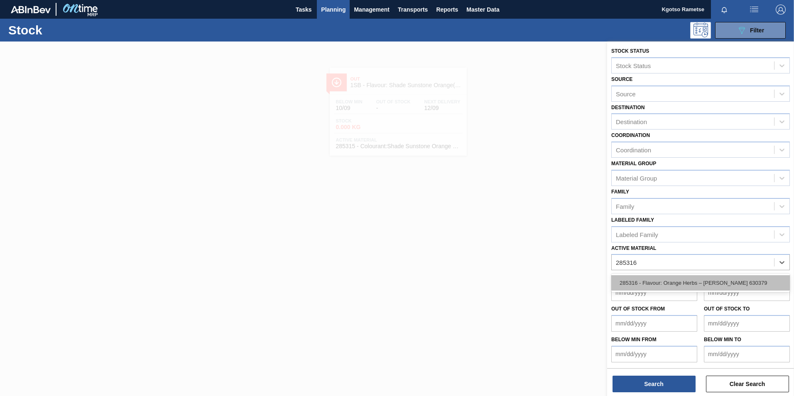
click at [671, 286] on div "285316 - Flavour: Orange Herbs – [PERSON_NAME] 630379" at bounding box center [700, 282] width 178 height 15
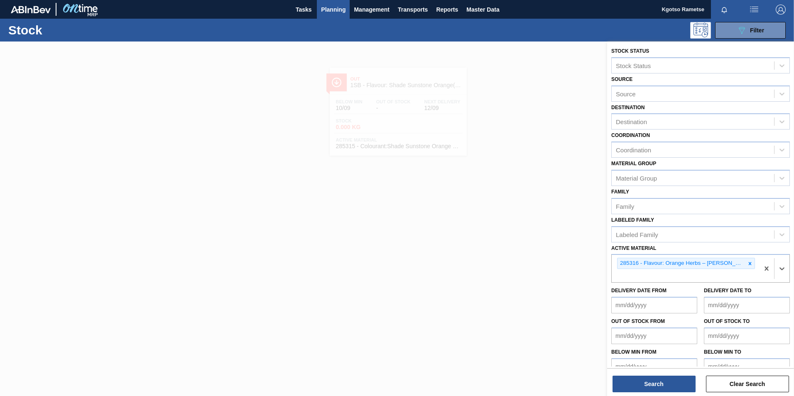
scroll to position [13, 0]
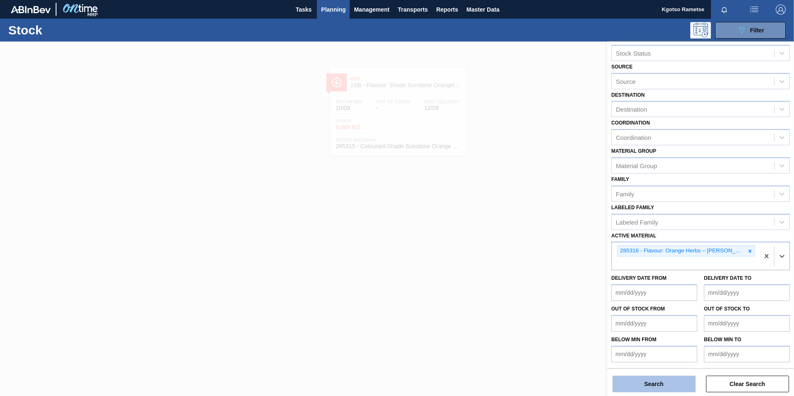
click at [659, 384] on button "Search" at bounding box center [653, 384] width 83 height 17
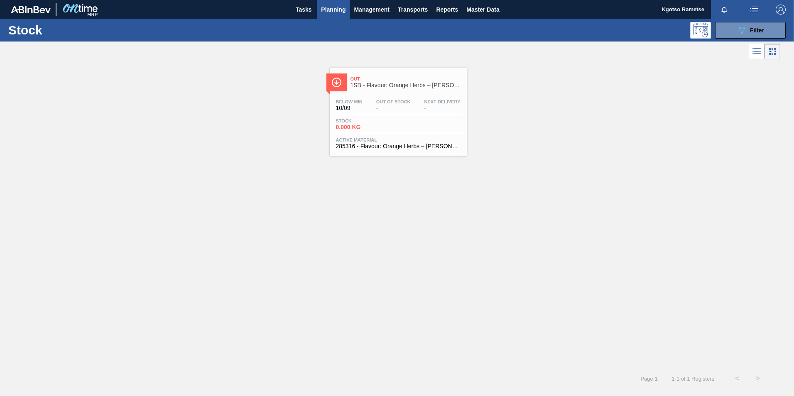
click at [387, 124] on span "0.000 KG" at bounding box center [365, 127] width 58 height 6
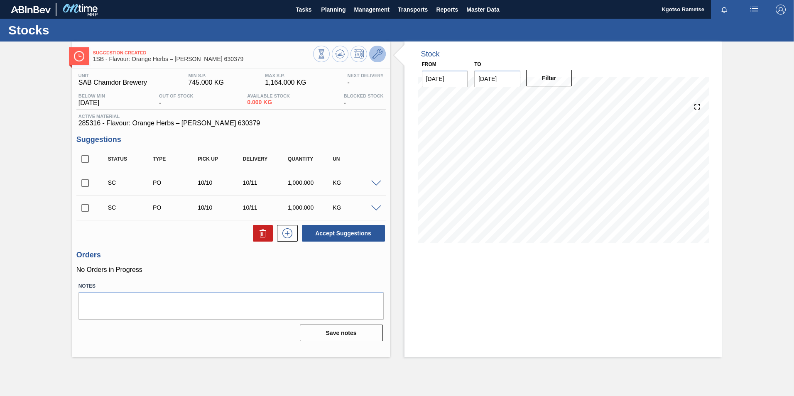
click at [376, 58] on icon at bounding box center [377, 54] width 10 height 10
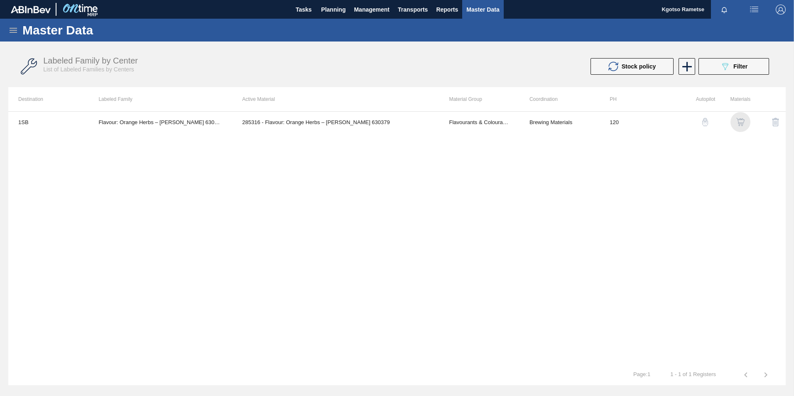
click at [739, 122] on img "button" at bounding box center [740, 122] width 8 height 8
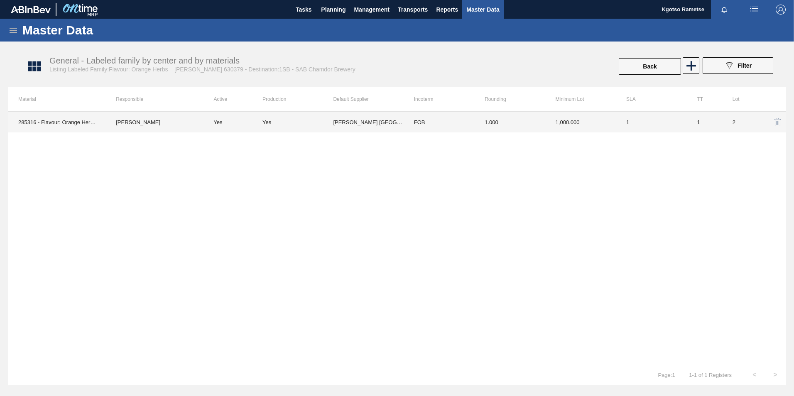
click at [377, 126] on td "[PERSON_NAME] [GEOGRAPHIC_DATA]" at bounding box center [368, 122] width 71 height 21
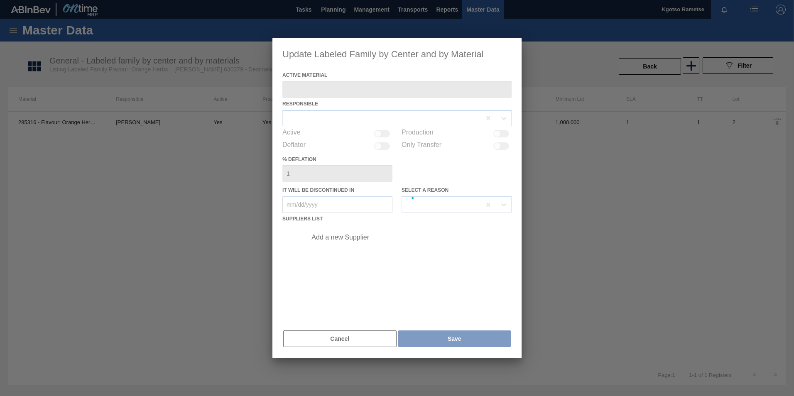
type Material "285316 - Flavour: Orange Herbs – [PERSON_NAME] 630379"
checkbox input "true"
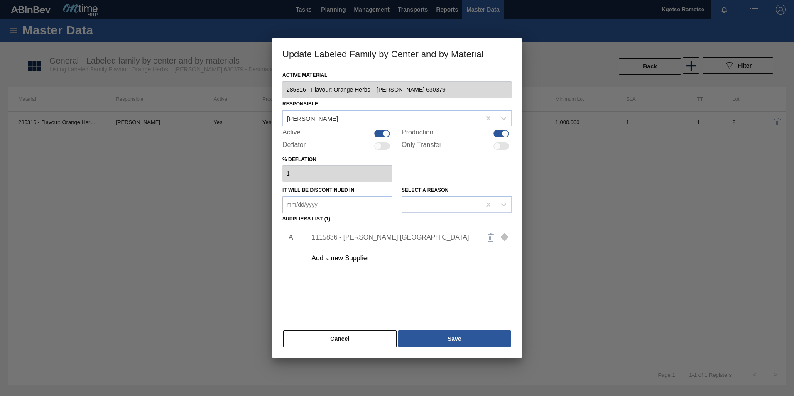
click at [357, 237] on div "1115836 - [PERSON_NAME] [GEOGRAPHIC_DATA]" at bounding box center [392, 237] width 163 height 7
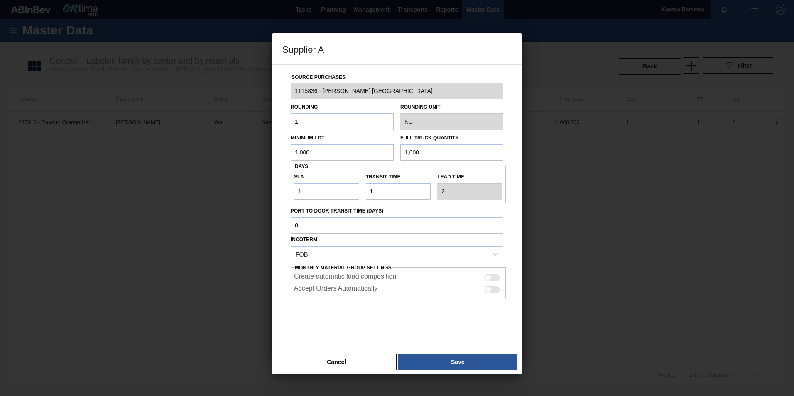
drag, startPoint x: 312, startPoint y: 152, endPoint x: 254, endPoint y: 160, distance: 58.8
click at [266, 159] on div "Supplier A Source Purchases 1115836 - [PERSON_NAME] [GEOGRAPHIC_DATA] Rounding …" at bounding box center [397, 198] width 794 height 396
drag, startPoint x: 280, startPoint y: 154, endPoint x: 254, endPoint y: 152, distance: 26.7
click at [257, 154] on div "Supplier A Source Purchases 1115836 - [PERSON_NAME] [GEOGRAPHIC_DATA] Rounding …" at bounding box center [397, 198] width 794 height 396
type input "20"
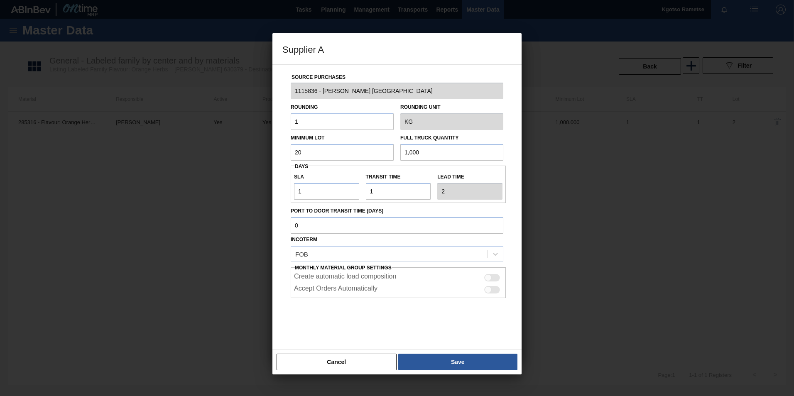
drag, startPoint x: 418, startPoint y: 157, endPoint x: 341, endPoint y: 156, distance: 77.2
click at [360, 159] on div "Minimum Lot 20 Full Truck Quantity 1,000" at bounding box center [396, 145] width 219 height 31
paste input "2"
type input "20"
drag, startPoint x: 319, startPoint y: 191, endPoint x: 186, endPoint y: 193, distance: 133.7
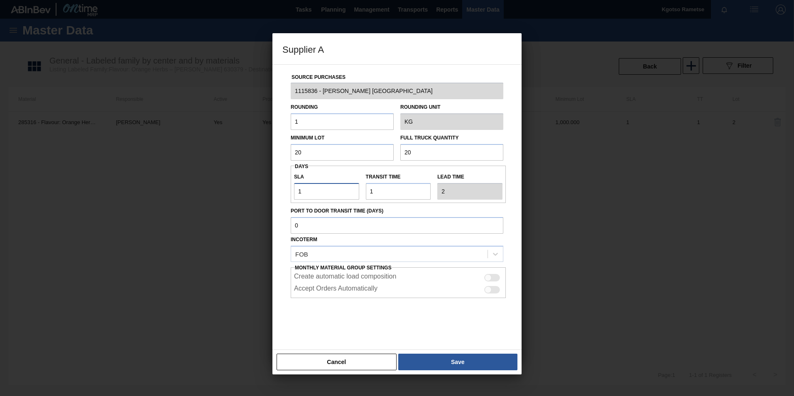
click at [208, 193] on div "Supplier A Source Purchases 1115836 - [PERSON_NAME] [GEOGRAPHIC_DATA] Rounding …" at bounding box center [397, 198] width 794 height 396
type input "6"
type input "7"
type input "60"
type input "61"
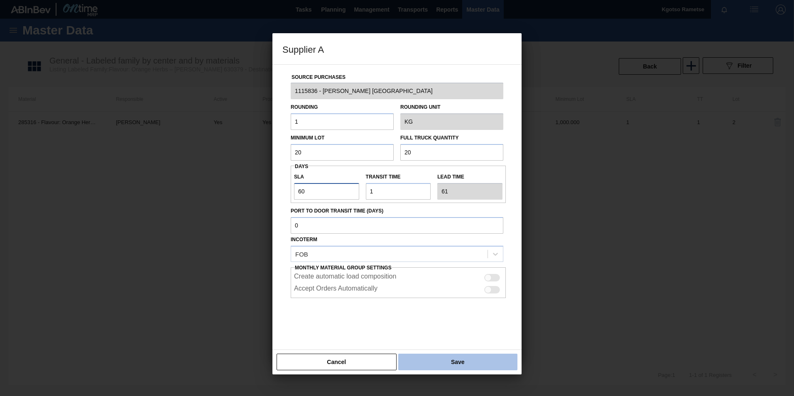
type input "60"
click at [437, 369] on button "Save" at bounding box center [457, 362] width 119 height 17
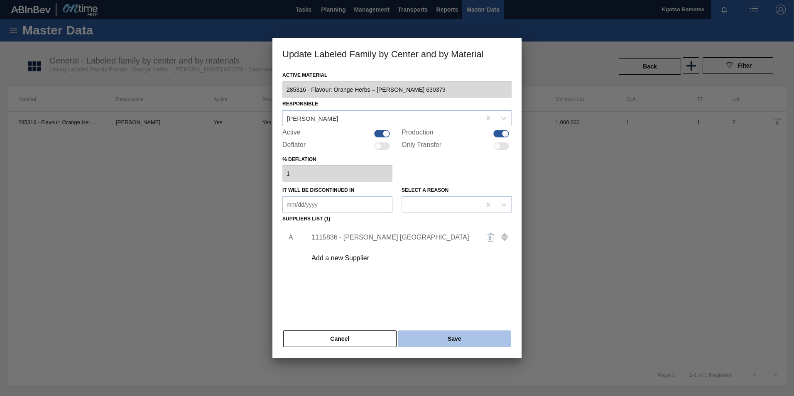
click at [433, 330] on button "Save" at bounding box center [454, 338] width 112 height 17
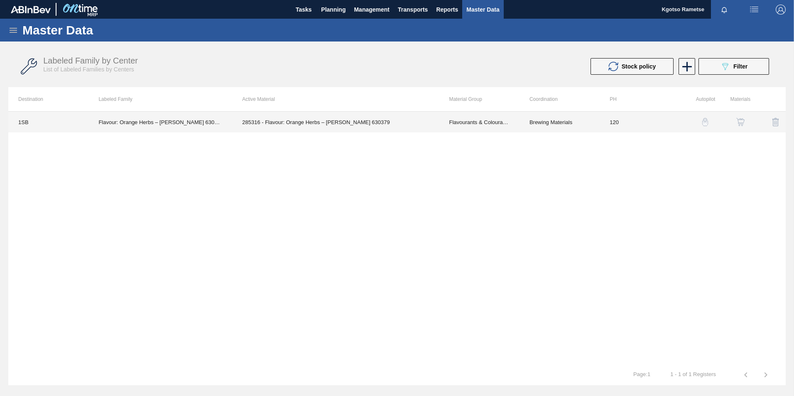
click at [189, 122] on td "Flavour: Orange Herbs – [PERSON_NAME] 630379" at bounding box center [160, 122] width 144 height 21
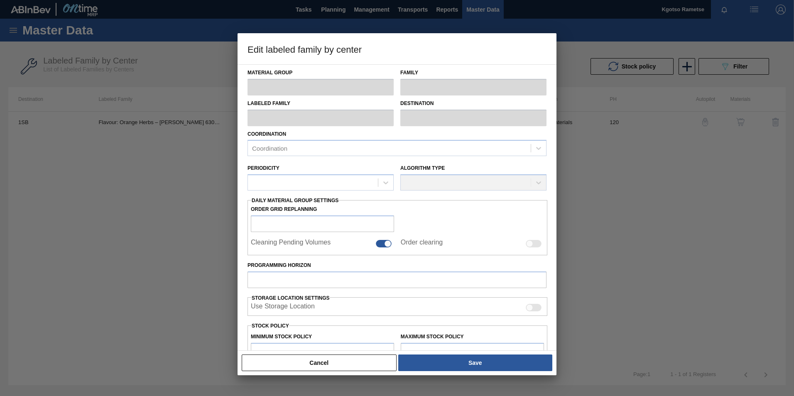
type input "Flavourants & Colourants"
type input "Orange Herbs"
type input "Flavour: Orange Herbs – [PERSON_NAME] 630379"
type input "1SB - SAB Chamdor Brewery"
type input "120"
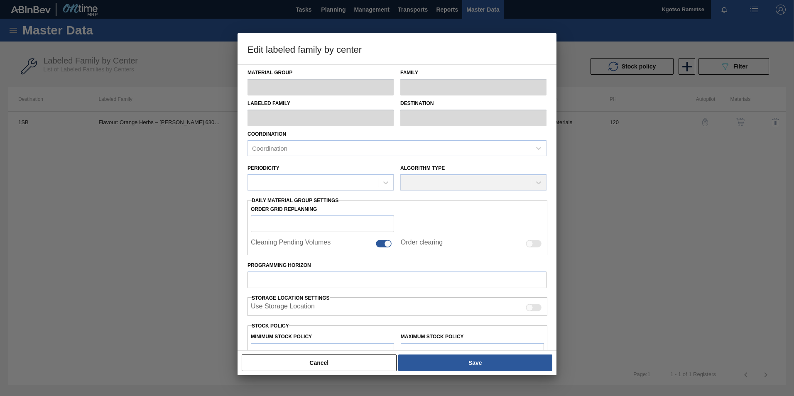
type input "745"
type input "1,164"
type input "100"
type input "1,164.000"
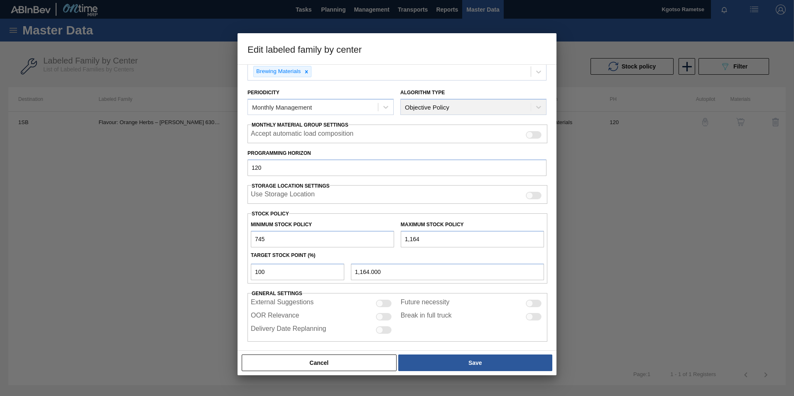
scroll to position [83, 0]
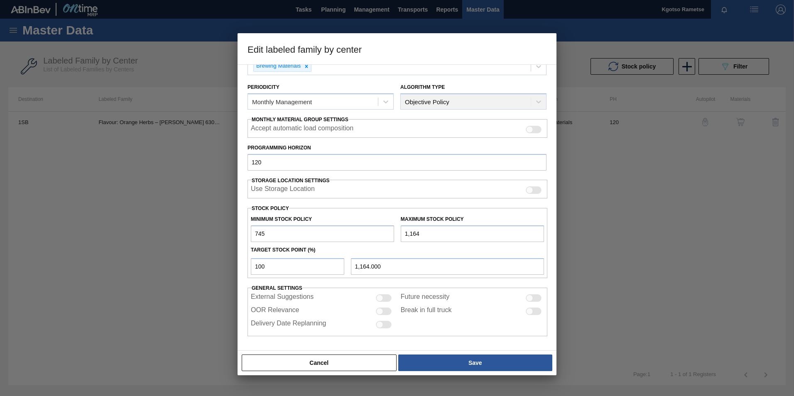
drag, startPoint x: 269, startPoint y: 229, endPoint x: 157, endPoint y: 238, distance: 112.0
click at [160, 238] on div "Edit labeled family by center Material Group Flavourants & Colourants Family Or…" at bounding box center [397, 198] width 794 height 396
type input "300"
drag, startPoint x: 438, startPoint y: 223, endPoint x: 434, endPoint y: 226, distance: 4.8
click at [434, 226] on div "Maximum Stock Policy 1,164" at bounding box center [472, 227] width 143 height 29
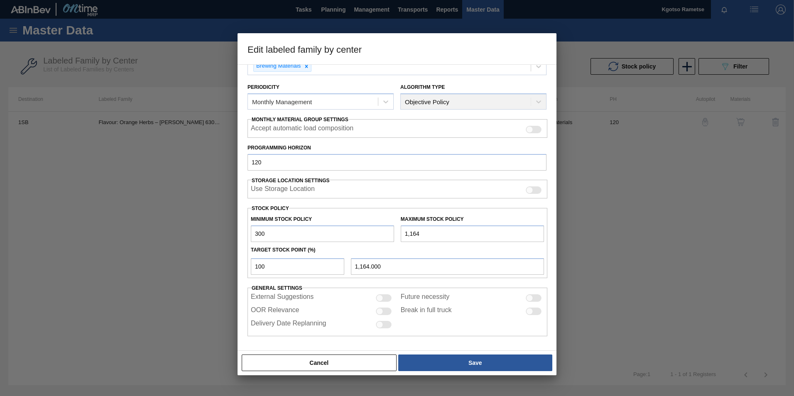
click at [125, 247] on div "Edit labeled family by center Material Group Flavourants & Colourants Family Or…" at bounding box center [397, 198] width 794 height 396
type input "3"
type input "3.000"
type input "36"
type input "36.000"
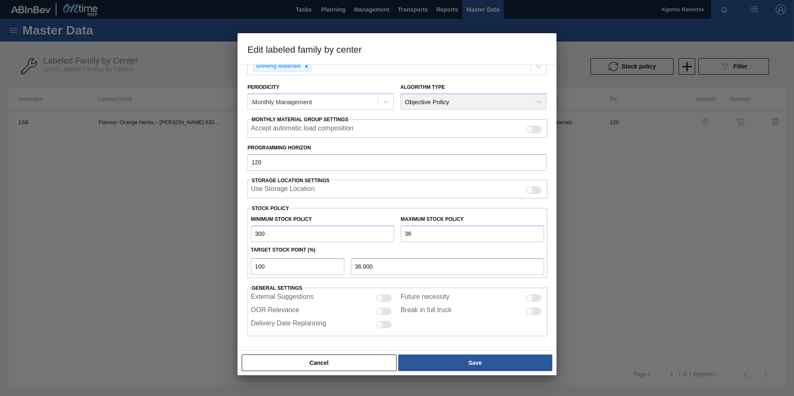
type input "360"
type input "360.000"
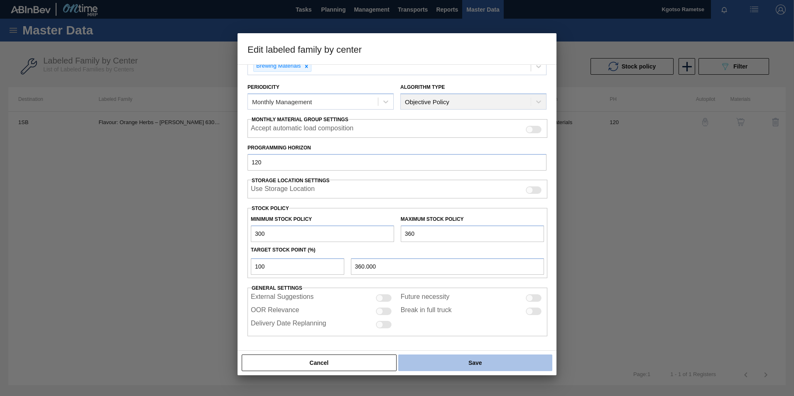
type input "360"
click at [432, 357] on button "Save" at bounding box center [475, 362] width 154 height 17
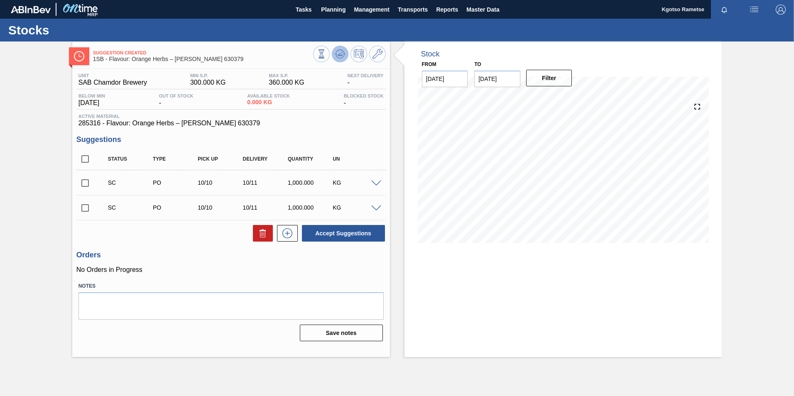
click at [334, 51] on button at bounding box center [340, 54] width 17 height 17
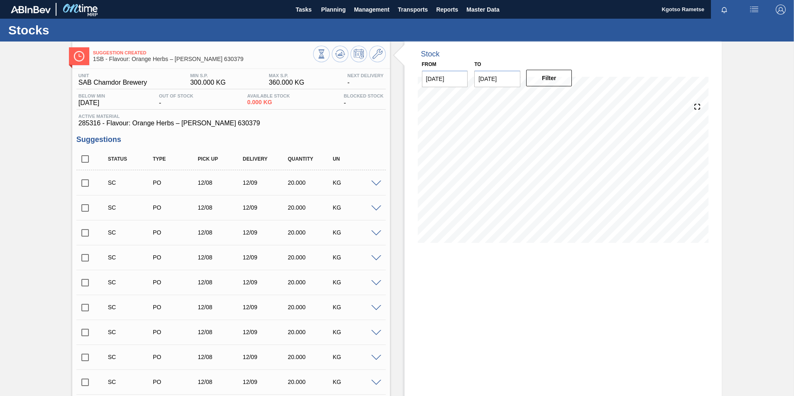
click at [84, 181] on input "checkbox" at bounding box center [84, 182] width 17 height 17
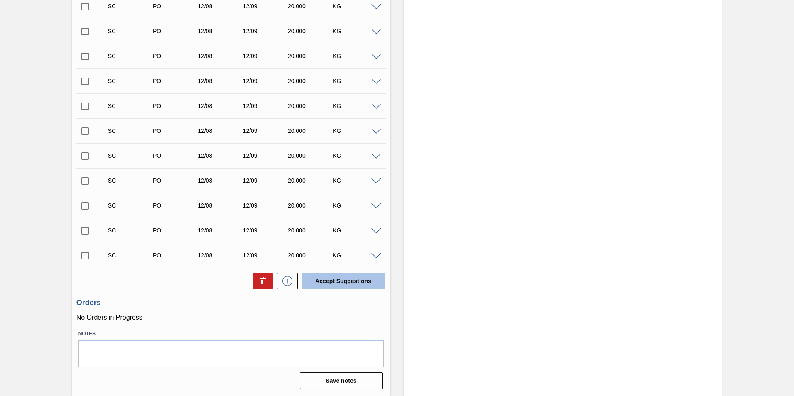
click at [345, 283] on button "Accept Suggestions" at bounding box center [343, 281] width 83 height 17
checkbox input "false"
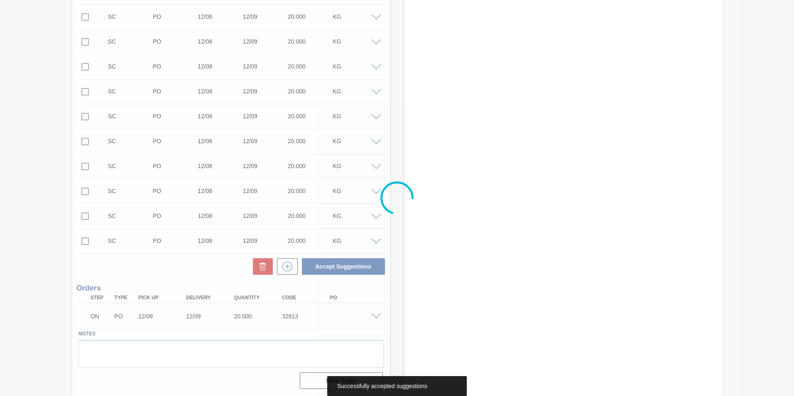
scroll to position [326, 0]
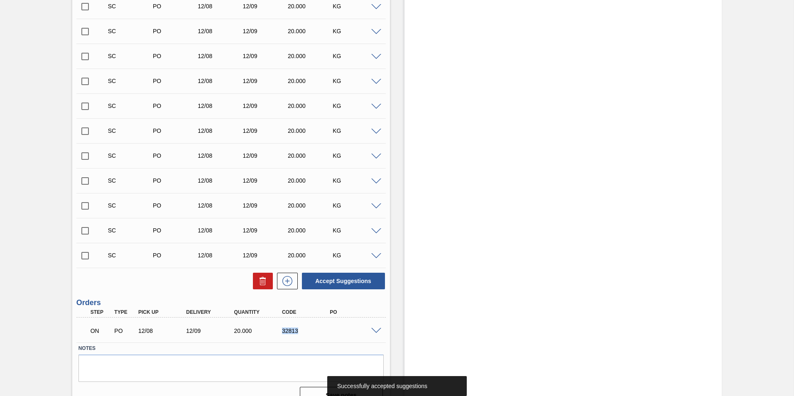
drag, startPoint x: 297, startPoint y: 330, endPoint x: 278, endPoint y: 329, distance: 19.5
click at [278, 329] on div "32813" at bounding box center [300, 331] width 48 height 7
copy div "32813"
click at [377, 210] on div "SC PO 12/08 12/09 20.000 KG" at bounding box center [230, 205] width 309 height 21
click at [375, 207] on span at bounding box center [376, 206] width 10 height 6
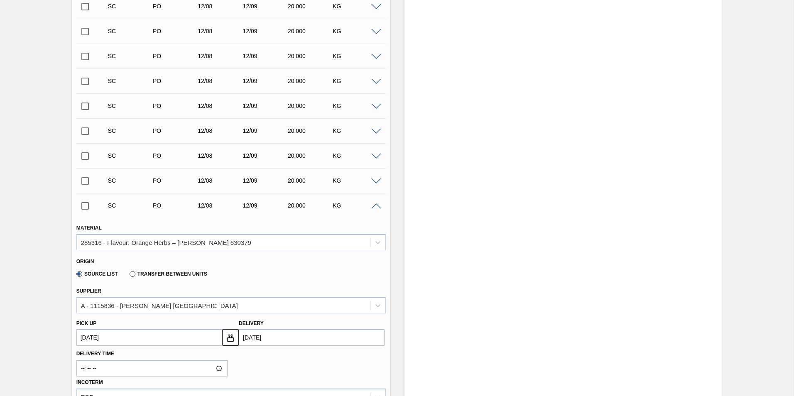
click at [375, 207] on span at bounding box center [376, 206] width 10 height 6
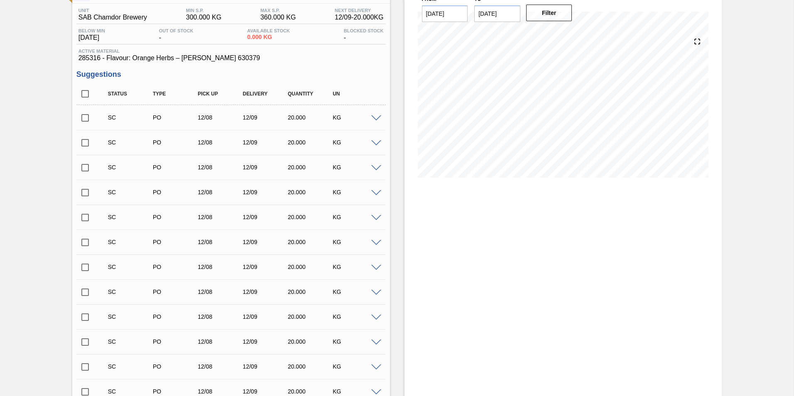
scroll to position [0, 0]
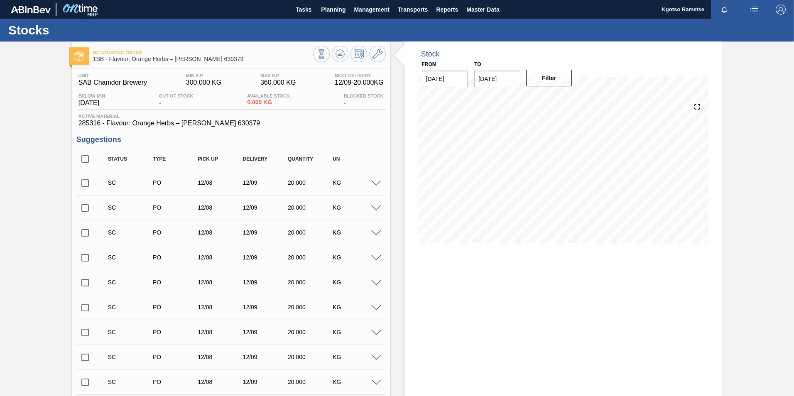
click at [28, 112] on div "Negotiating Order 1SB - Flavour: Orange Herbs – [PERSON_NAME] 630379 Unit SAB C…" at bounding box center [397, 389] width 794 height 695
click at [328, 10] on span "Planning" at bounding box center [333, 10] width 24 height 10
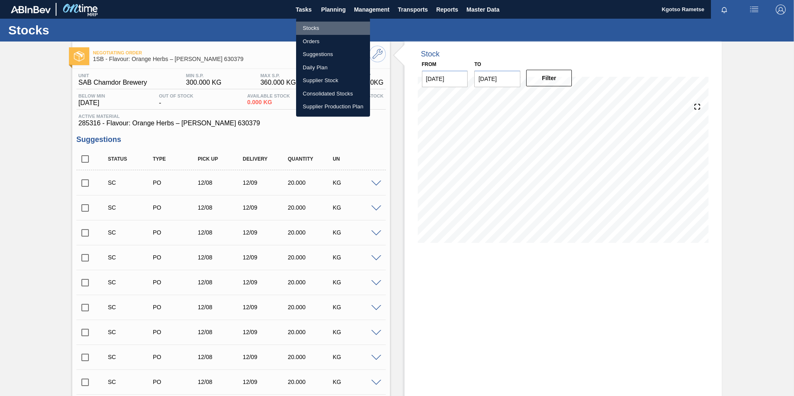
click at [319, 26] on li "Stocks" at bounding box center [333, 28] width 74 height 13
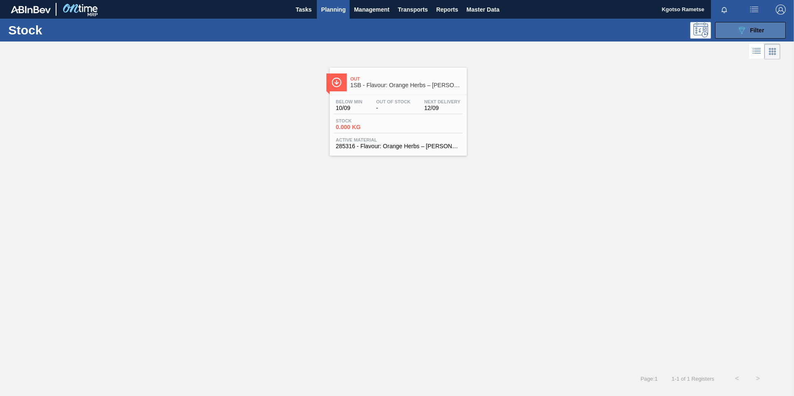
click at [756, 26] on div "089F7B8B-B2A5-4AFE-B5C0-19BA573D28AC Filter" at bounding box center [749, 30] width 27 height 10
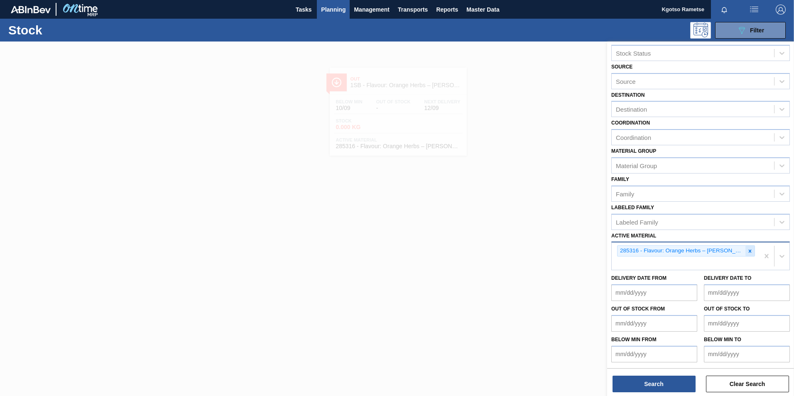
click at [747, 249] on icon at bounding box center [750, 251] width 6 height 6
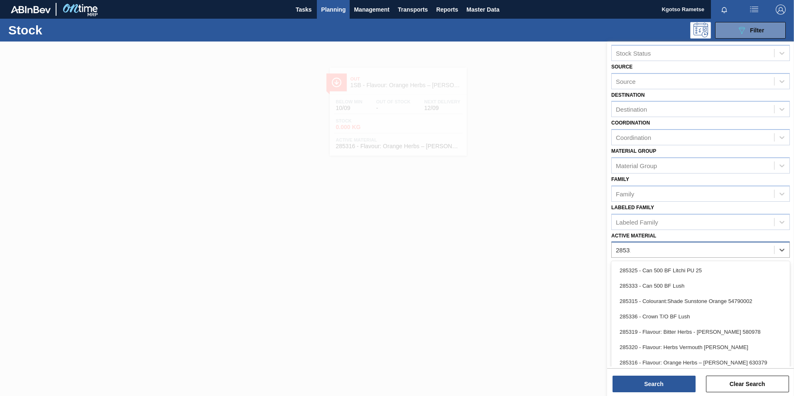
scroll to position [0, 0]
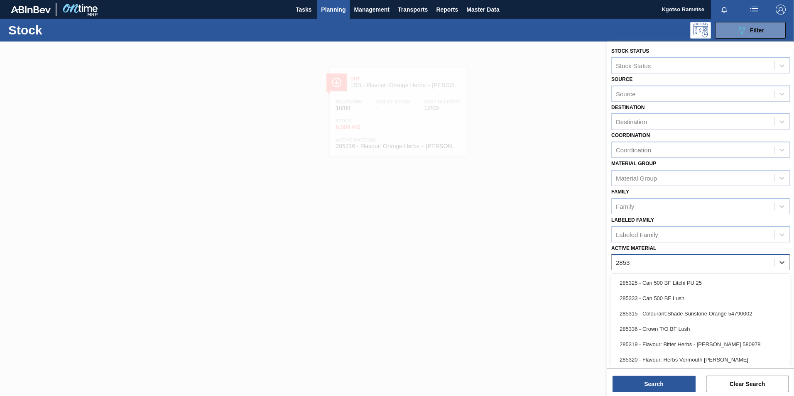
type Material "285318"
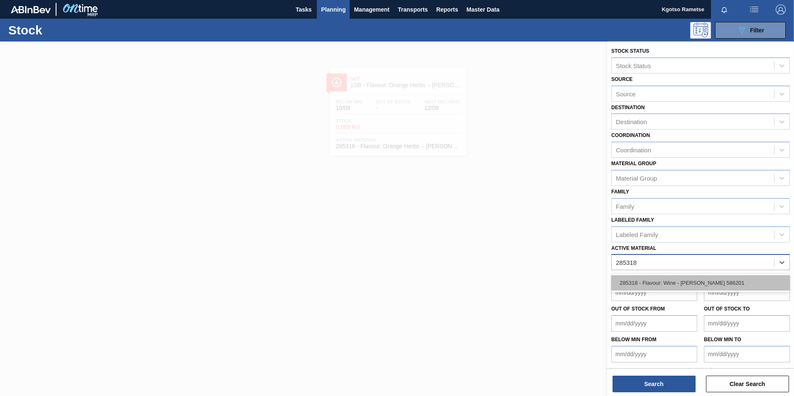
drag, startPoint x: 648, startPoint y: 287, endPoint x: 645, endPoint y: 292, distance: 5.8
click at [647, 287] on div "285318 - Flavour: Wine - [PERSON_NAME] 586201" at bounding box center [700, 282] width 178 height 15
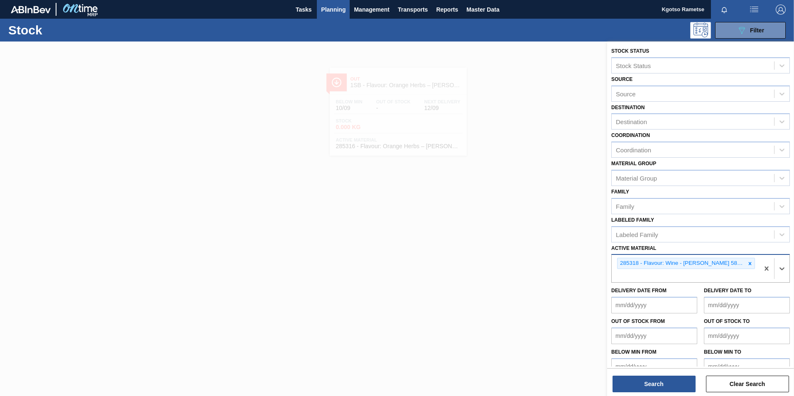
scroll to position [2, 0]
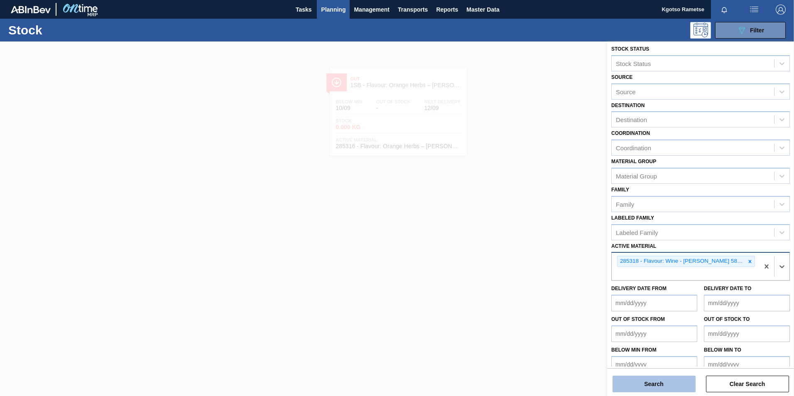
click at [652, 384] on button "Search" at bounding box center [653, 384] width 83 height 17
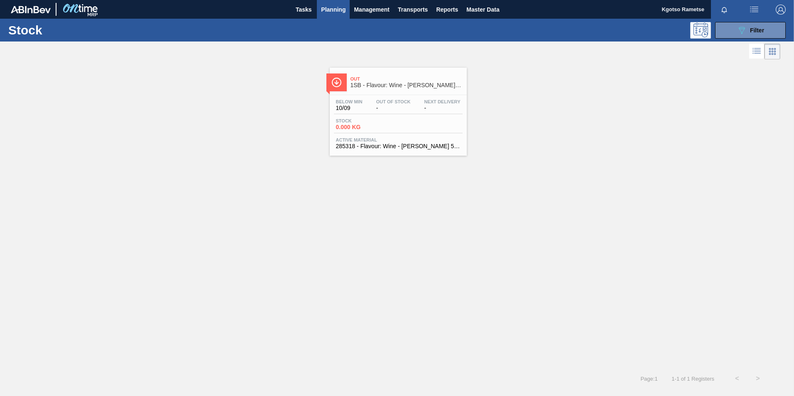
click at [403, 121] on div "Stock 0.000 KG" at bounding box center [398, 125] width 129 height 15
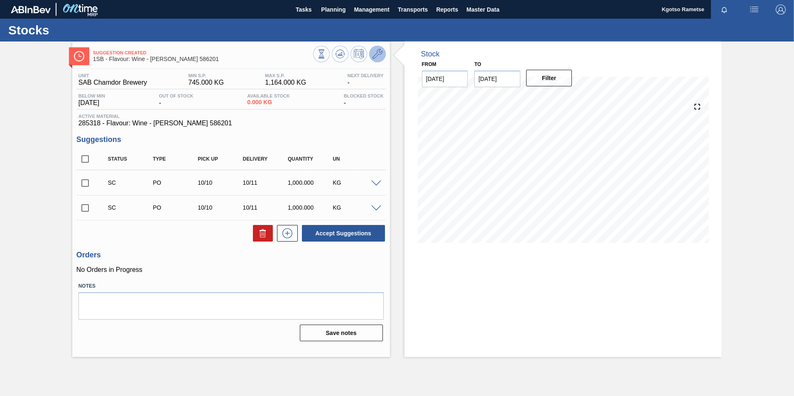
click at [371, 51] on button at bounding box center [377, 54] width 17 height 17
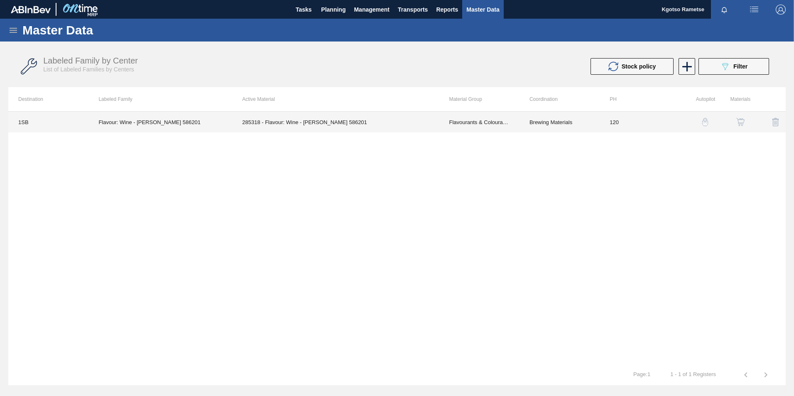
click at [358, 126] on td "285318 - Flavour: Wine - [PERSON_NAME] 586201" at bounding box center [335, 122] width 207 height 21
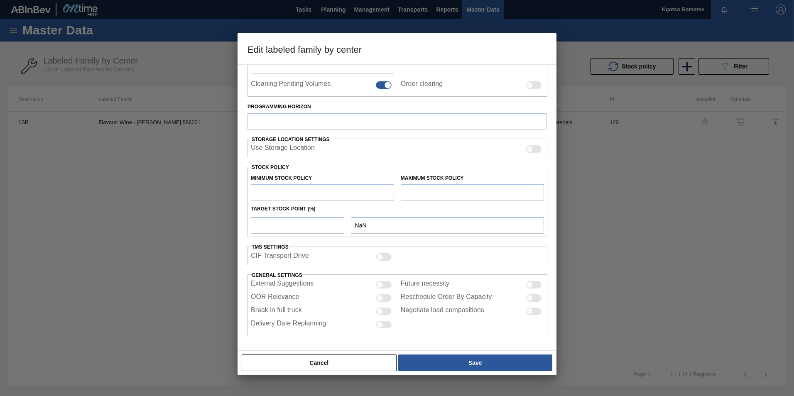
type input "Flavourants & Colourants"
type input "Wine"
type input "Flavour: Wine - [PERSON_NAME] 586201"
type input "1SB - SAB Chamdor Brewery"
type input "120"
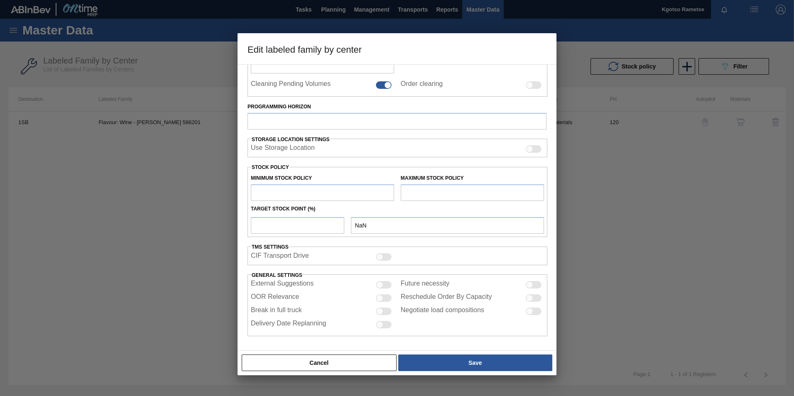
type input "745"
type input "1,164"
type input "100"
type input "1,164.000"
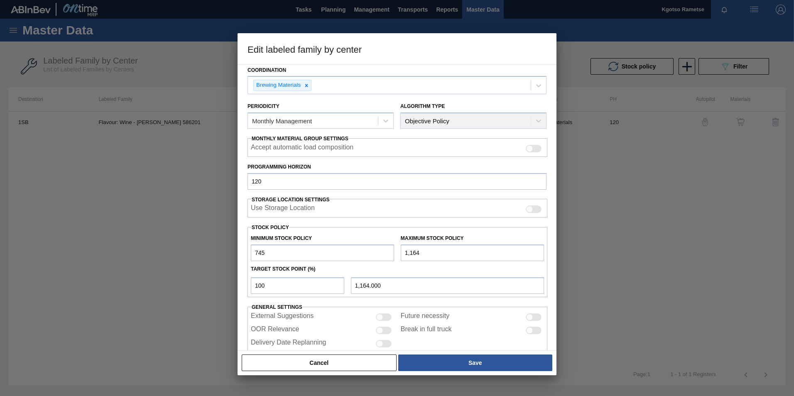
scroll to position [83, 0]
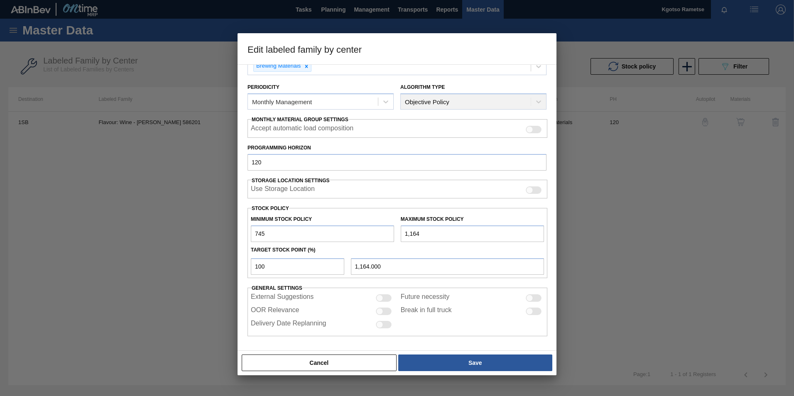
drag, startPoint x: 274, startPoint y: 230, endPoint x: 175, endPoint y: 236, distance: 98.9
click at [227, 235] on div "Edit labeled family by center Material Group Flavourants & Colourants Family Wi…" at bounding box center [397, 198] width 794 height 396
type input "300"
drag, startPoint x: 428, startPoint y: 232, endPoint x: 291, endPoint y: 231, distance: 137.0
click at [345, 232] on div "Minimum Stock Policy 300 Maximum Stock Policy 1,164" at bounding box center [397, 226] width 300 height 31
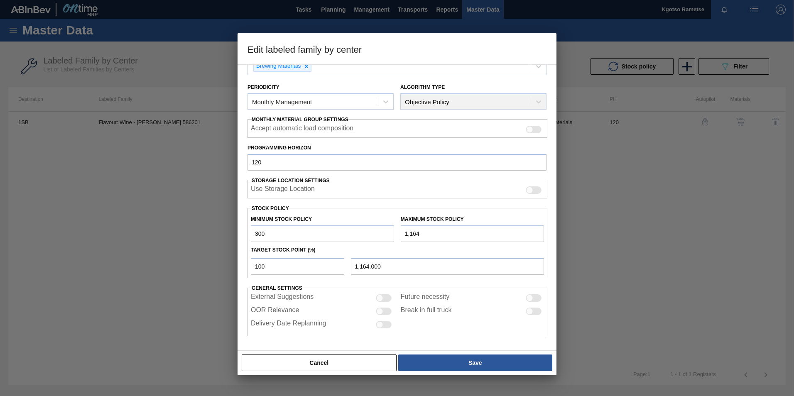
type input "3"
type input "3.000"
type input "35"
type input "35.000"
type input "350"
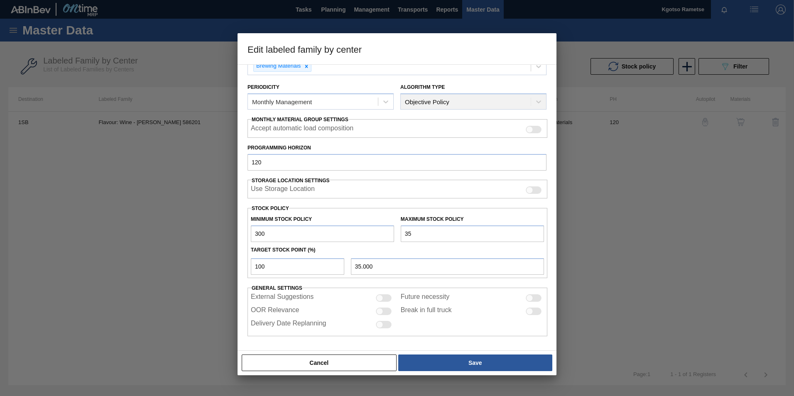
type input "350.000"
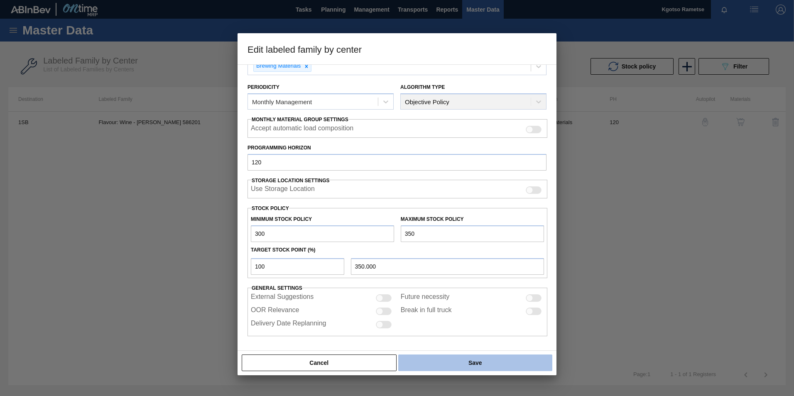
type input "350"
click at [450, 360] on button "Save" at bounding box center [475, 362] width 154 height 17
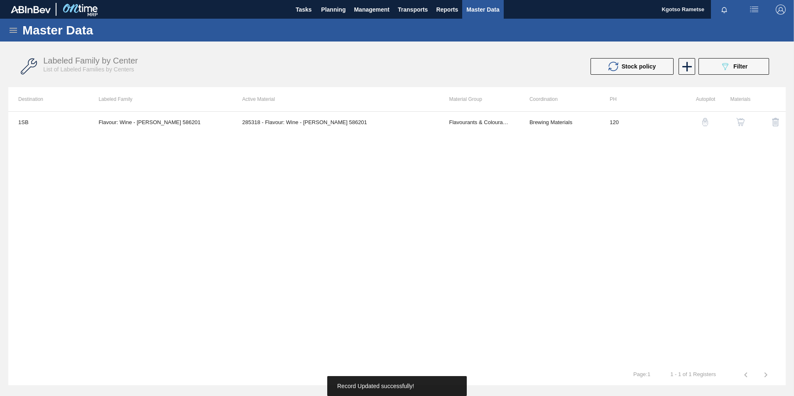
click at [743, 127] on button "button" at bounding box center [740, 122] width 20 height 20
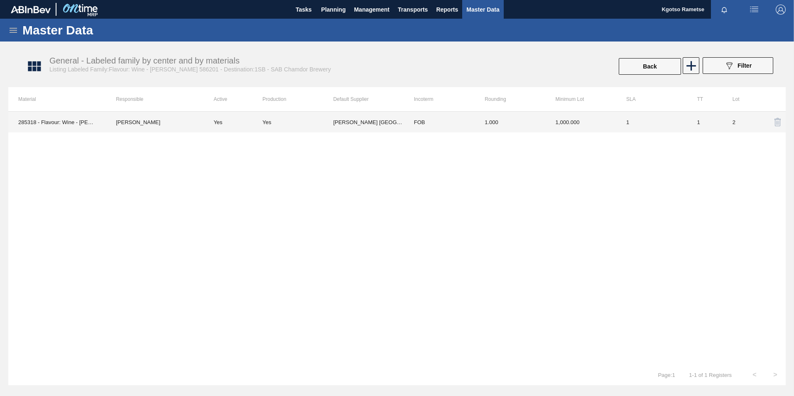
click at [565, 128] on td "1,000.000" at bounding box center [580, 122] width 71 height 21
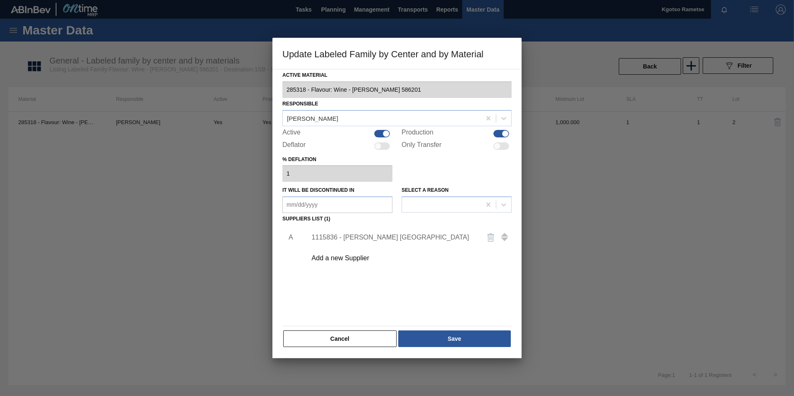
click at [340, 237] on div "1115836 - [PERSON_NAME] [GEOGRAPHIC_DATA]" at bounding box center [392, 237] width 163 height 7
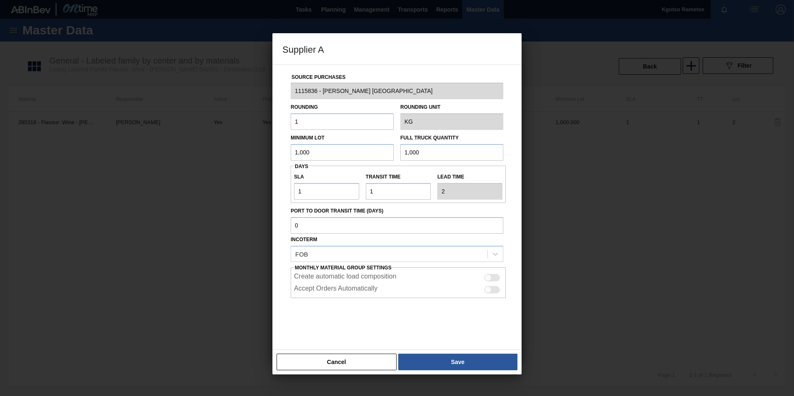
drag, startPoint x: 318, startPoint y: 149, endPoint x: 213, endPoint y: 153, distance: 105.1
click at [265, 151] on div "Supplier A Source Purchases 1115836 - [PERSON_NAME] [GEOGRAPHIC_DATA] Rounding …" at bounding box center [397, 198] width 794 height 396
drag, startPoint x: 306, startPoint y: 157, endPoint x: 243, endPoint y: 154, distance: 62.7
click at [251, 155] on div "Supplier A Source Purchases 1115836 - [PERSON_NAME] [GEOGRAPHIC_DATA] Rounding …" at bounding box center [397, 198] width 794 height 396
type input "60"
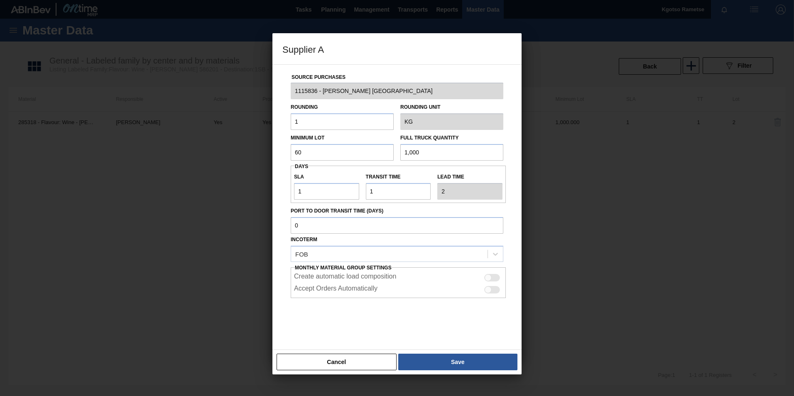
drag, startPoint x: 379, startPoint y: 154, endPoint x: 342, endPoint y: 154, distance: 36.9
click at [354, 154] on div "Minimum Lot 60 Full Truck Quantity 1,000" at bounding box center [396, 145] width 219 height 31
paste input "6"
type input "60"
click at [314, 189] on input "1" at bounding box center [326, 191] width 65 height 17
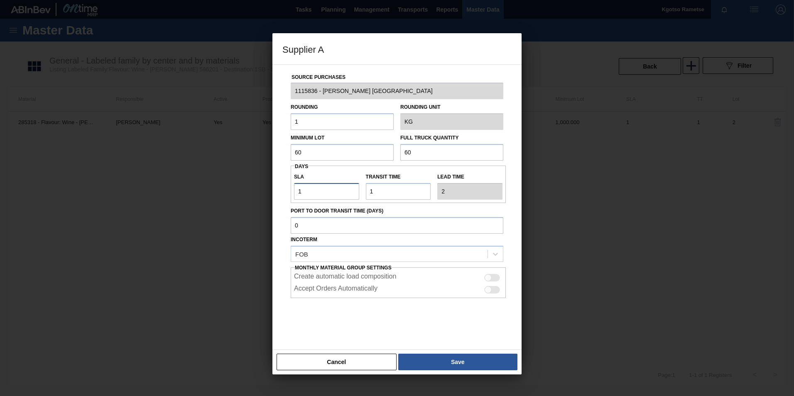
drag, startPoint x: 313, startPoint y: 189, endPoint x: 210, endPoint y: 190, distance: 103.4
click at [229, 190] on div "Supplier A Source Purchases 1115836 - [PERSON_NAME] [GEOGRAPHIC_DATA] Rounding …" at bounding box center [397, 198] width 794 height 396
type input "6"
type input "7"
type input "60"
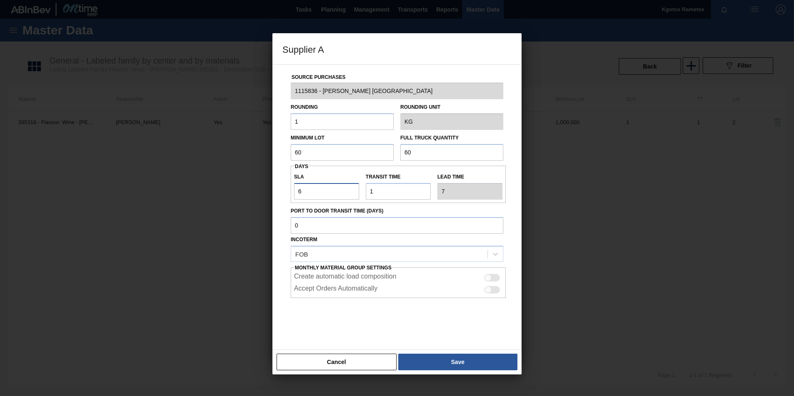
type input "61"
type input "60"
click at [448, 357] on button "Save" at bounding box center [457, 362] width 119 height 17
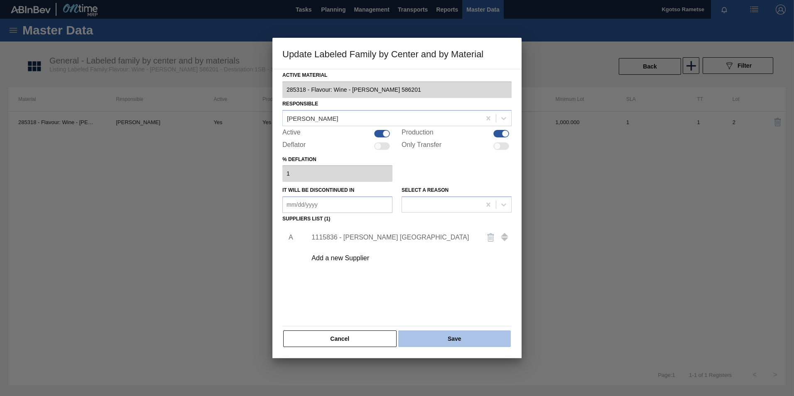
click at [438, 339] on button "Save" at bounding box center [454, 338] width 112 height 17
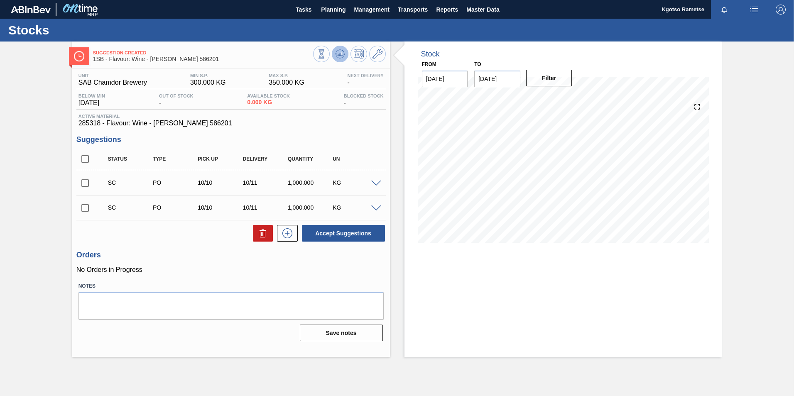
click at [337, 53] on icon at bounding box center [340, 54] width 10 height 10
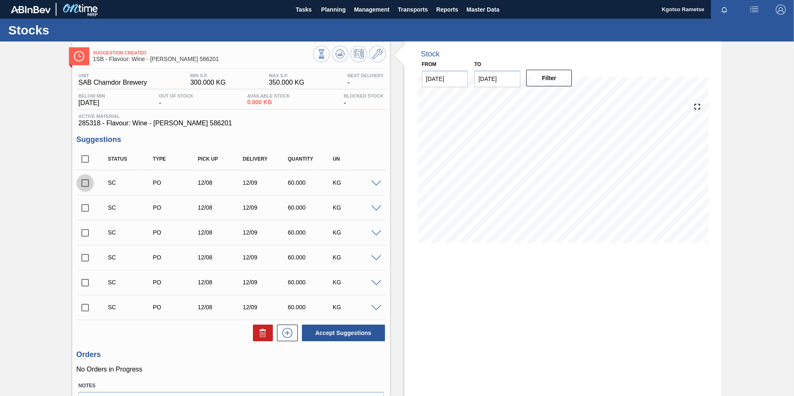
click at [82, 185] on input "checkbox" at bounding box center [84, 182] width 17 height 17
click at [304, 331] on button "Accept Suggestions" at bounding box center [343, 333] width 83 height 17
checkbox input "false"
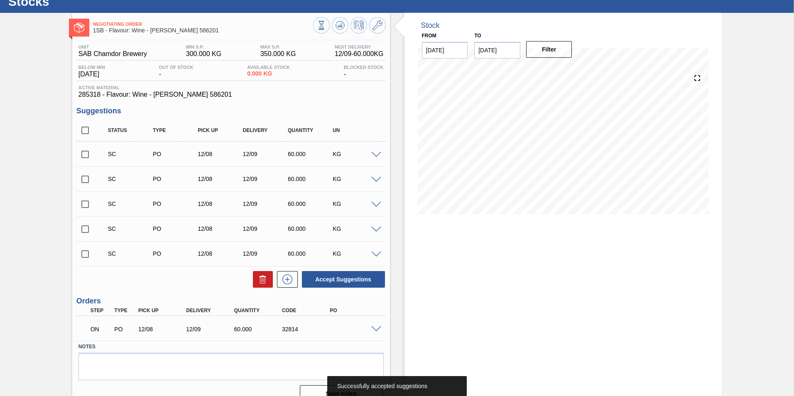
scroll to position [42, 0]
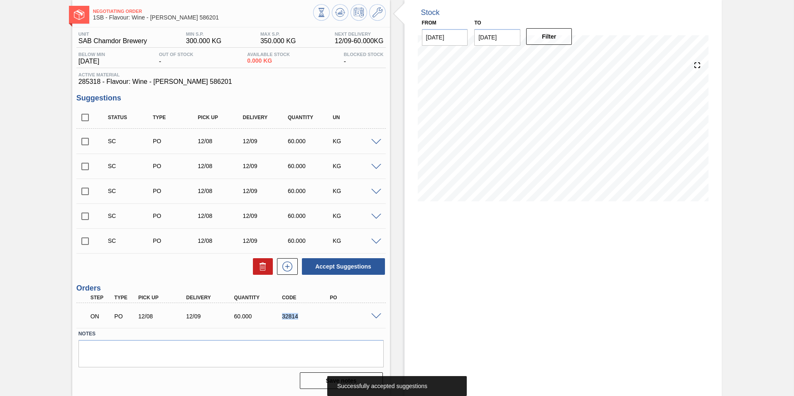
drag, startPoint x: 298, startPoint y: 318, endPoint x: 276, endPoint y: 319, distance: 22.0
click at [276, 319] on div "32814" at bounding box center [300, 316] width 48 height 7
copy div "32814"
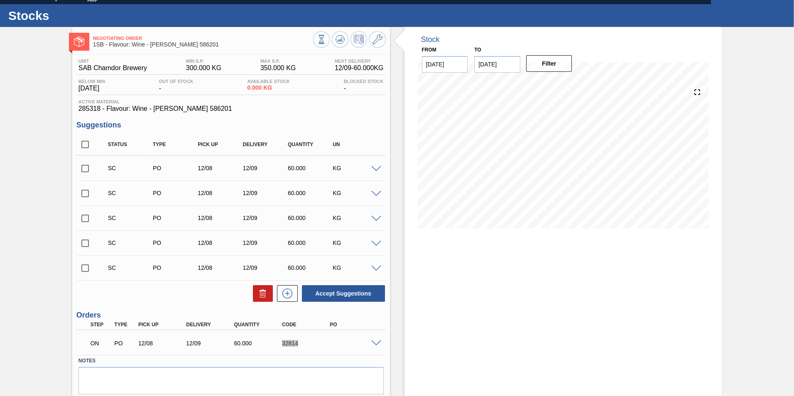
scroll to position [0, 0]
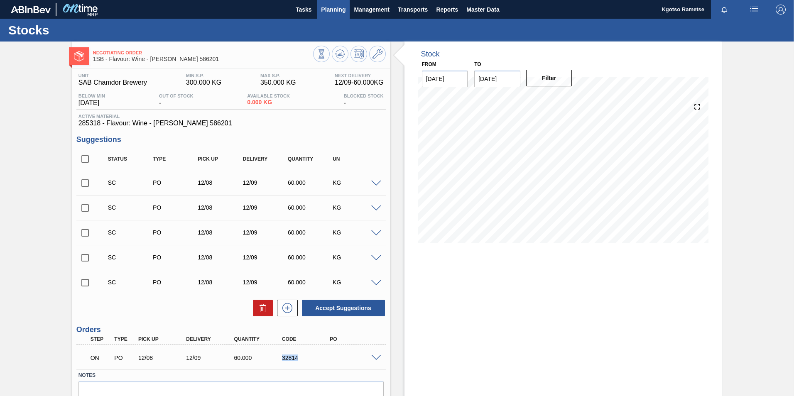
click at [324, 15] on button "Planning" at bounding box center [333, 9] width 33 height 19
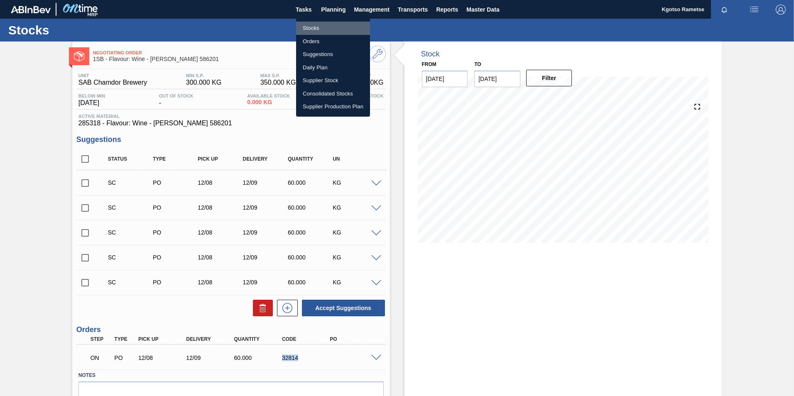
click at [313, 27] on li "Stocks" at bounding box center [333, 28] width 74 height 13
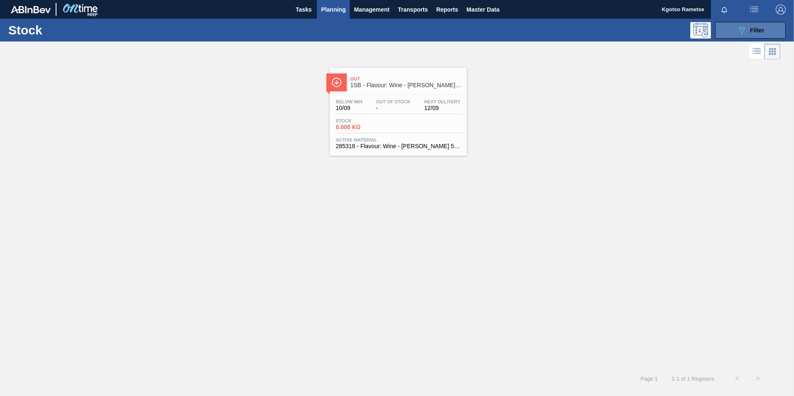
click at [733, 30] on button "089F7B8B-B2A5-4AFE-B5C0-19BA573D28AC Filter" at bounding box center [750, 30] width 71 height 17
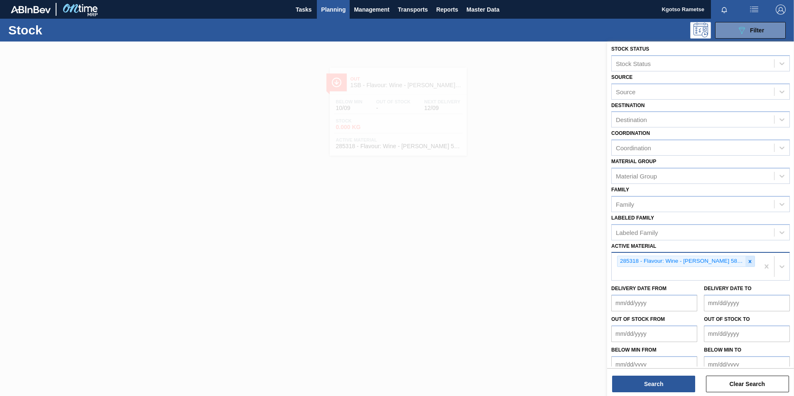
click at [747, 262] on icon at bounding box center [750, 262] width 6 height 6
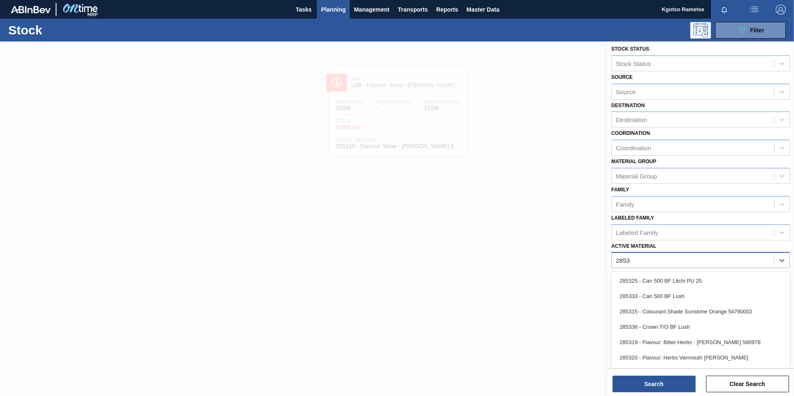
scroll to position [0, 0]
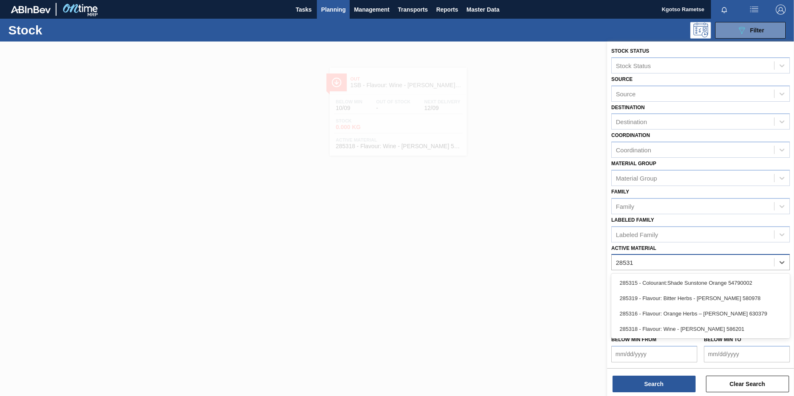
type Material "285319"
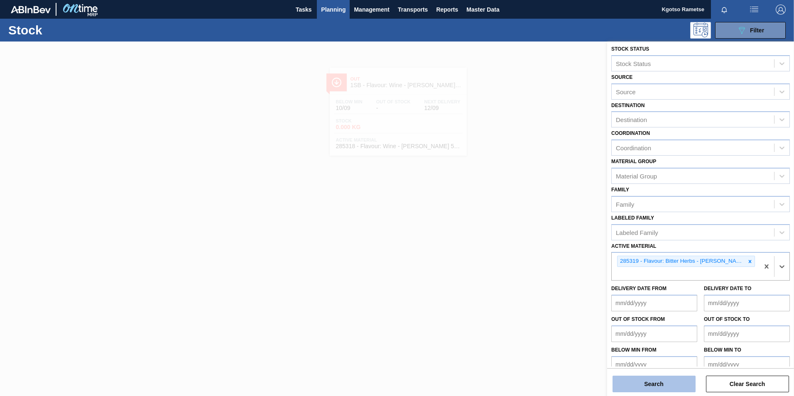
click at [620, 381] on button "Search" at bounding box center [653, 384] width 83 height 17
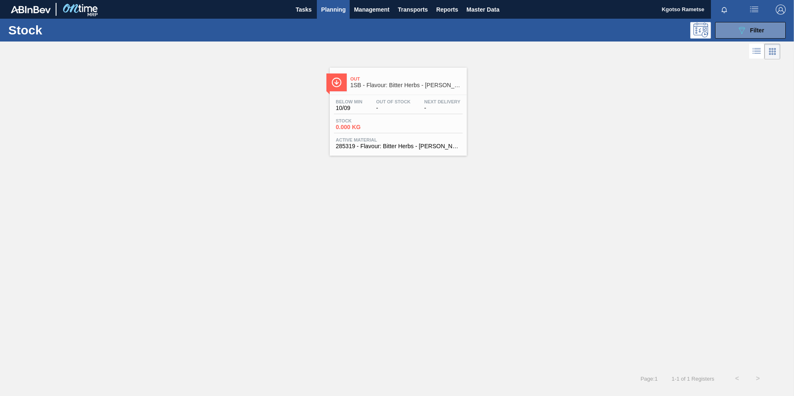
click at [395, 112] on div "Below Min 10/09 Out Of Stock - Next Delivery -" at bounding box center [398, 106] width 129 height 15
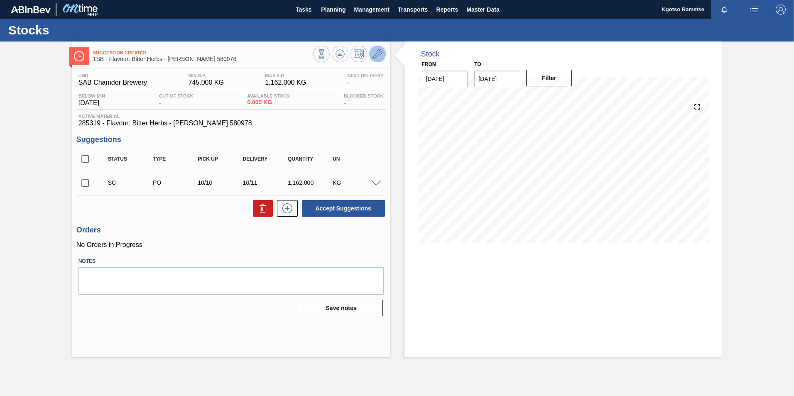
click at [377, 53] on icon at bounding box center [377, 54] width 10 height 10
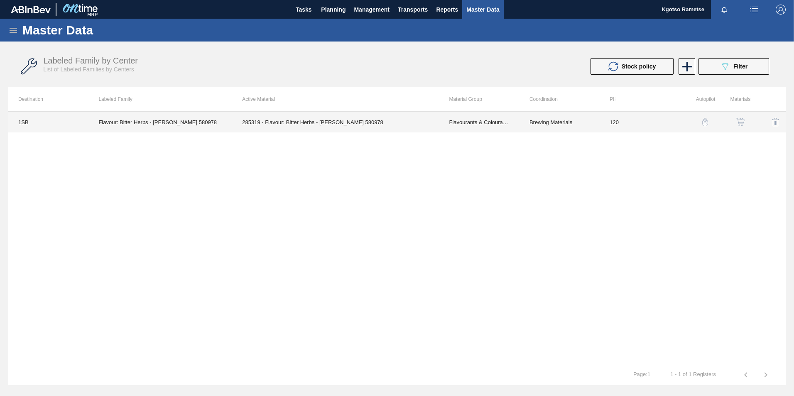
click at [344, 125] on td "285319 - Flavour: Bitter Herbs - [PERSON_NAME] 580978" at bounding box center [335, 122] width 207 height 21
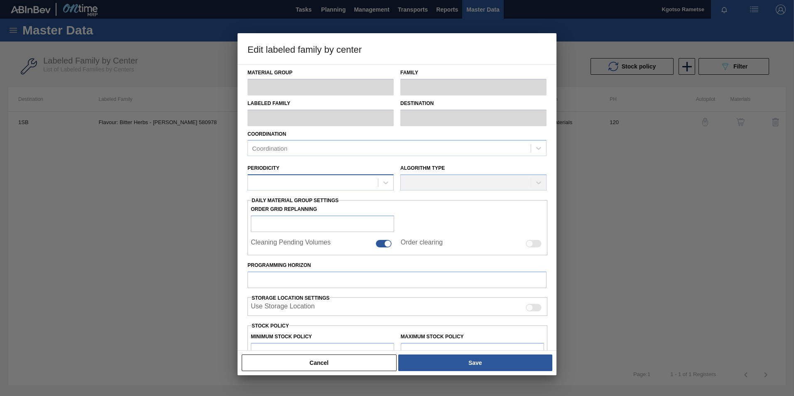
type input "Flavourants & Colourants"
type input "Bitter Herbs"
type input "Flavour: Bitter Herbs - [PERSON_NAME] 580978"
type input "1SB - SAB Chamdor Brewery"
type input "120"
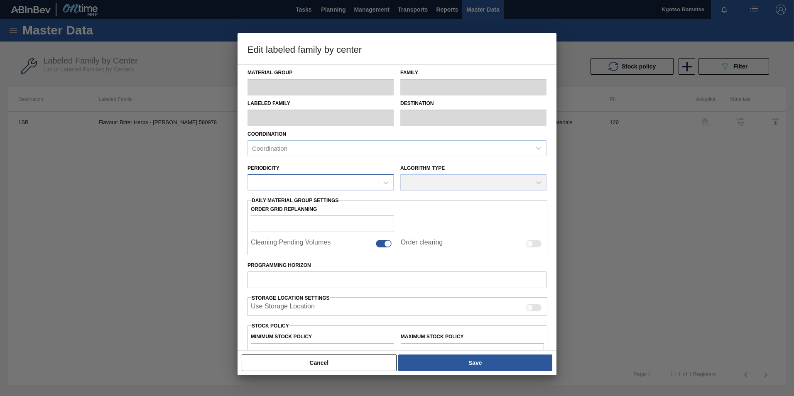
type input "745"
type input "1,162"
type input "100"
type input "1,162.000"
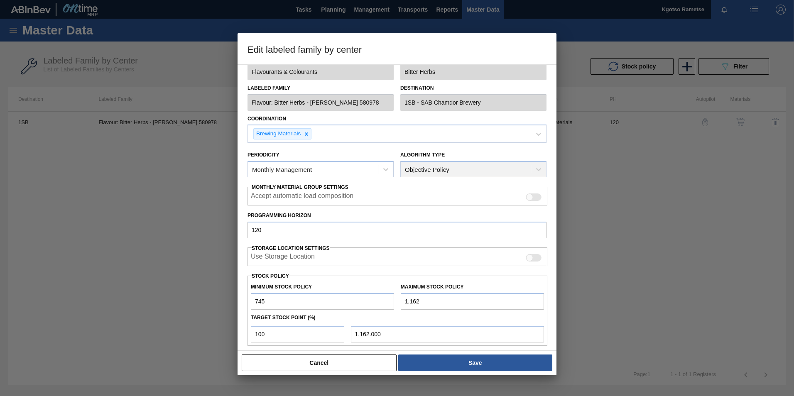
scroll to position [83, 0]
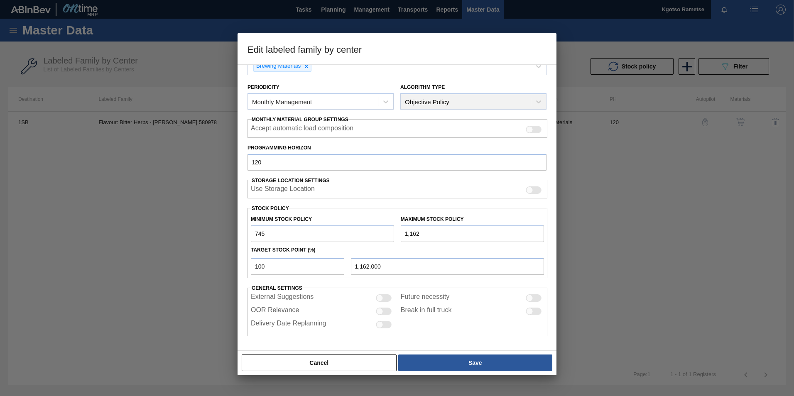
drag, startPoint x: 270, startPoint y: 235, endPoint x: 232, endPoint y: 228, distance: 38.5
click at [238, 231] on div "Material Group Flavourants & Colourants Family Bitter Herbs Labeled Family Flav…" at bounding box center [396, 207] width 319 height 286
type input "300"
click at [390, 229] on div "Minimum Stock Policy 300 Maximum Stock Policy 1,162" at bounding box center [397, 226] width 300 height 31
type input "3"
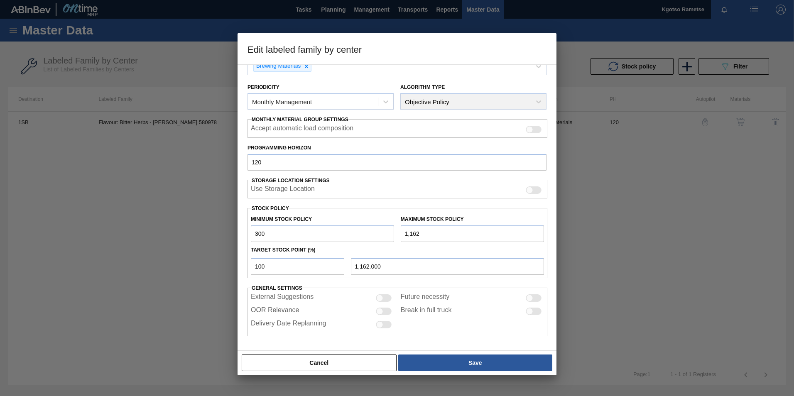
type input "3.000"
type input "35"
type input "35.000"
type input "350"
type input "350.000"
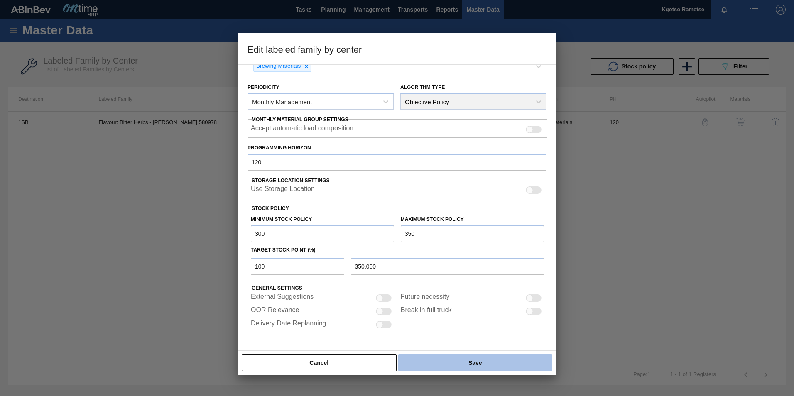
type input "350"
click at [440, 362] on button "Save" at bounding box center [475, 362] width 154 height 17
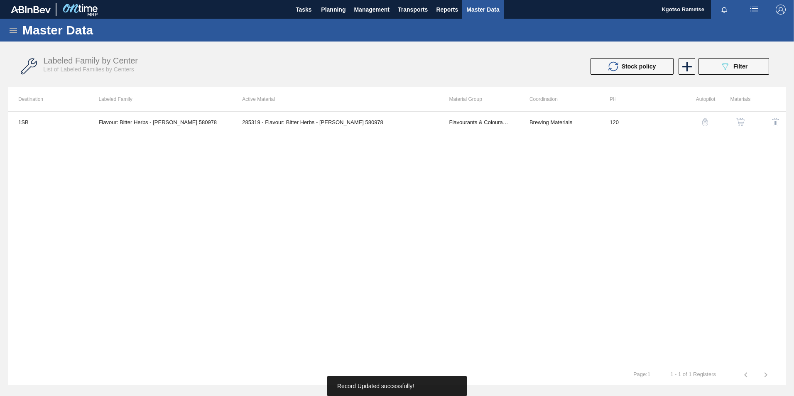
click at [742, 127] on button "button" at bounding box center [740, 122] width 20 height 20
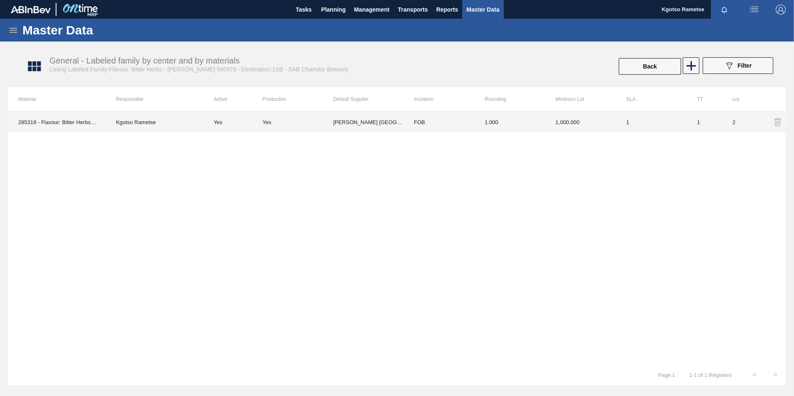
click at [445, 118] on td "FOB" at bounding box center [439, 122] width 71 height 21
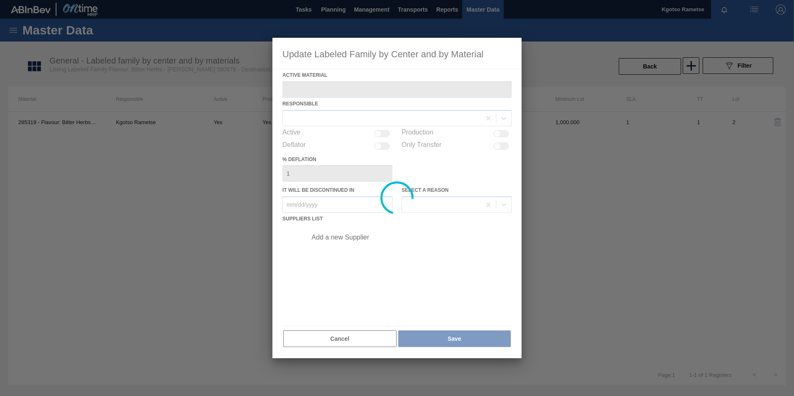
type Material "285319 - Flavour: Bitter Herbs - [PERSON_NAME] 580978"
checkbox input "true"
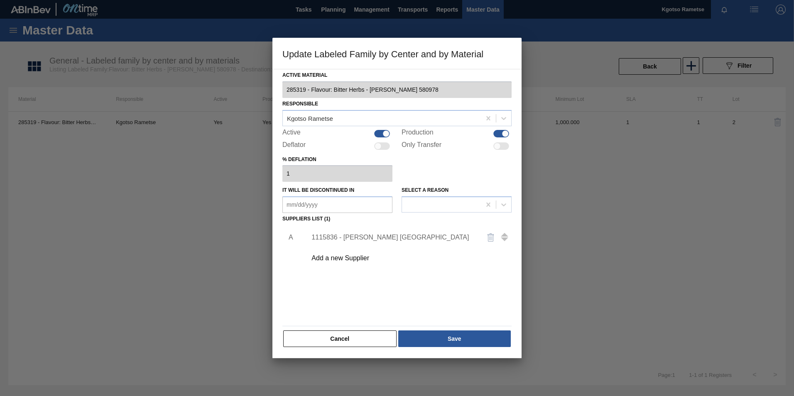
click at [339, 235] on div "1115836 - [PERSON_NAME] [GEOGRAPHIC_DATA]" at bounding box center [392, 237] width 163 height 7
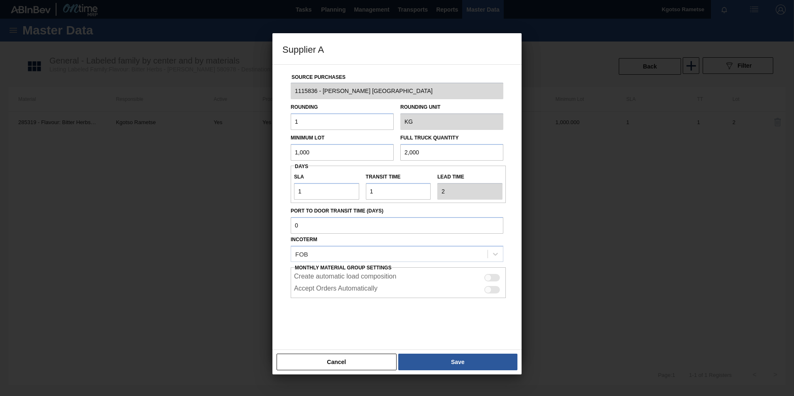
drag, startPoint x: 339, startPoint y: 235, endPoint x: 225, endPoint y: 146, distance: 145.2
click at [242, 149] on div "Supplier A Source Purchases 1115836 - [PERSON_NAME] [GEOGRAPHIC_DATA] Rounding …" at bounding box center [397, 198] width 794 height 396
drag, startPoint x: 284, startPoint y: 159, endPoint x: 250, endPoint y: 159, distance: 33.6
click at [256, 160] on div "Supplier A Source Purchases 1115836 - [PERSON_NAME] [GEOGRAPHIC_DATA] Rounding …" at bounding box center [397, 198] width 794 height 396
type input "240"
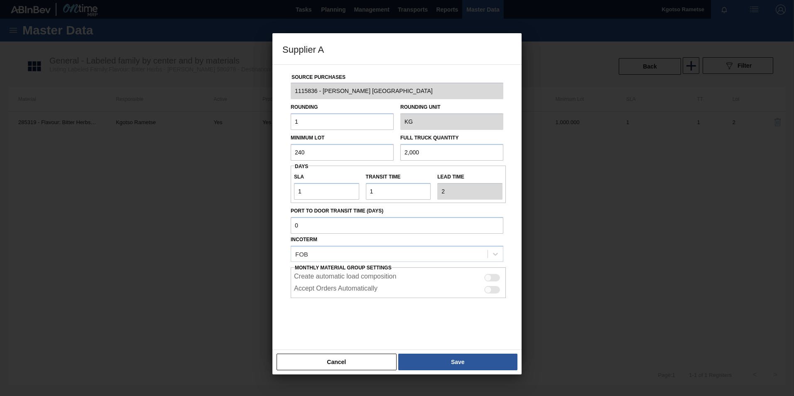
drag, startPoint x: 431, startPoint y: 153, endPoint x: 298, endPoint y: 151, distance: 132.4
click at [348, 154] on div "Minimum Lot 240 Full Truck Quantity 2,000" at bounding box center [396, 145] width 219 height 31
paste input "4"
type input "240"
click at [443, 360] on button "Save" at bounding box center [457, 362] width 119 height 17
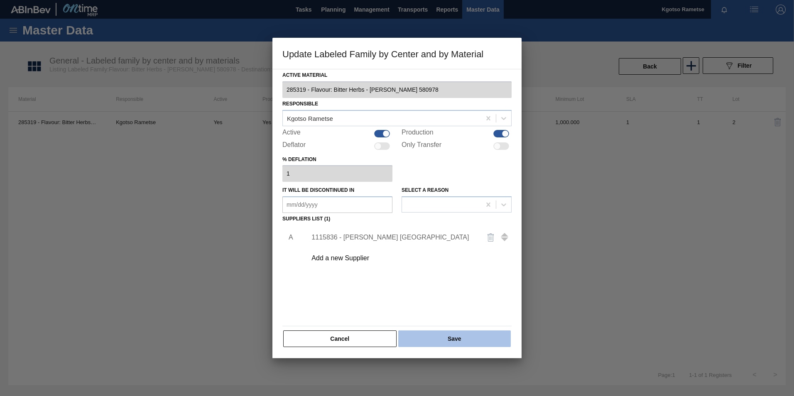
click at [430, 342] on button "Save" at bounding box center [454, 338] width 112 height 17
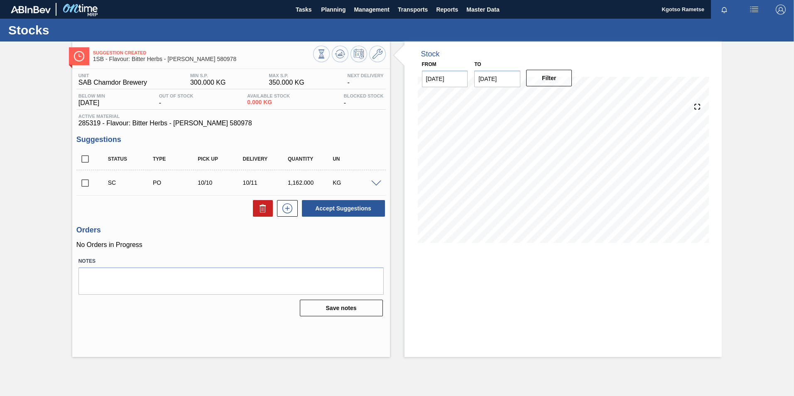
click at [374, 184] on span at bounding box center [376, 184] width 10 height 6
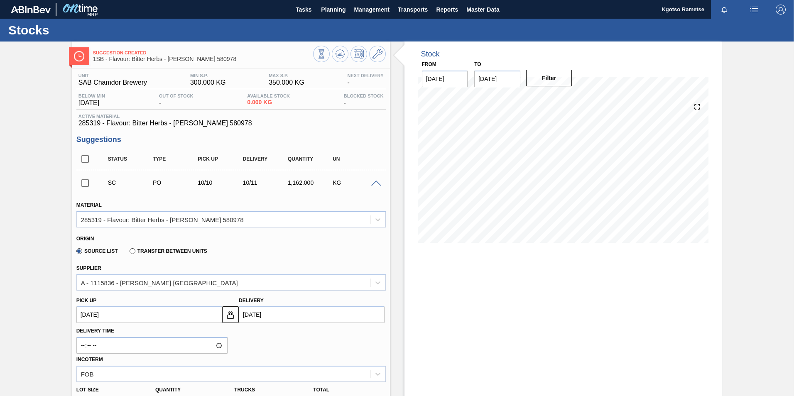
click at [374, 184] on span at bounding box center [376, 184] width 10 height 6
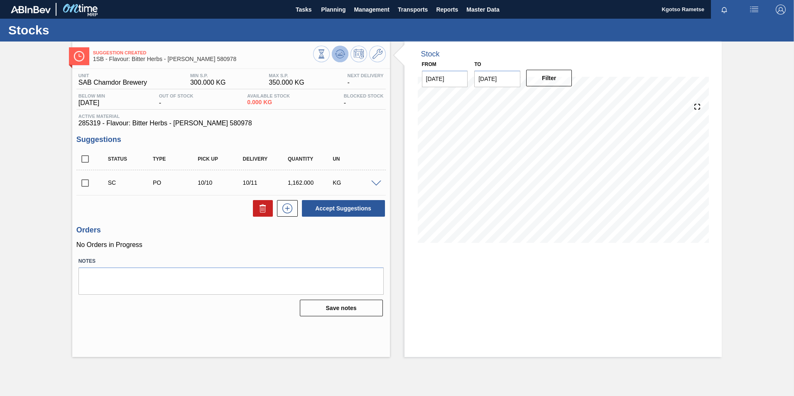
click at [340, 54] on icon at bounding box center [339, 54] width 5 height 4
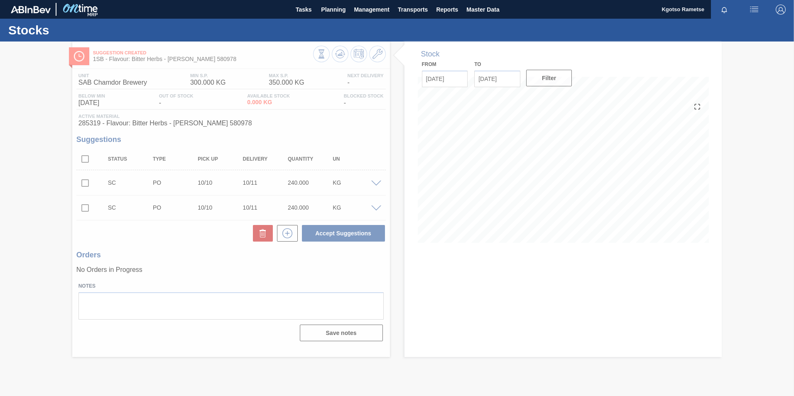
click at [86, 182] on div at bounding box center [397, 219] width 794 height 354
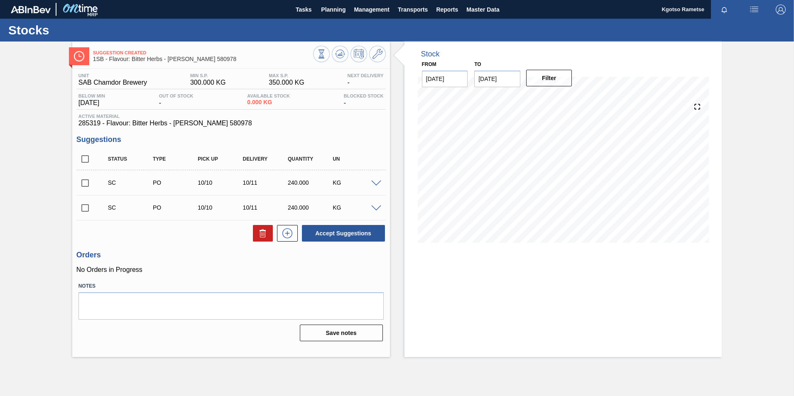
click at [84, 182] on input "checkbox" at bounding box center [84, 182] width 17 height 17
click at [346, 238] on button "Accept Suggestions" at bounding box center [343, 233] width 83 height 17
checkbox input "false"
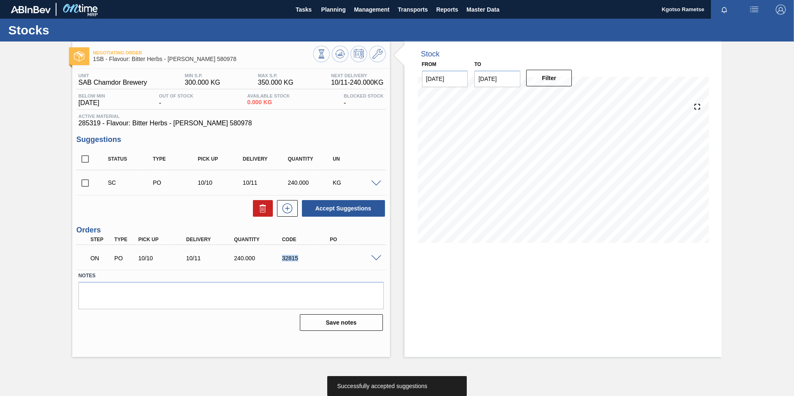
drag, startPoint x: 293, startPoint y: 258, endPoint x: 282, endPoint y: 260, distance: 11.7
click at [282, 260] on div "32815" at bounding box center [307, 258] width 54 height 7
copy div "32815"
click at [325, 14] on span "Planning" at bounding box center [333, 10] width 24 height 10
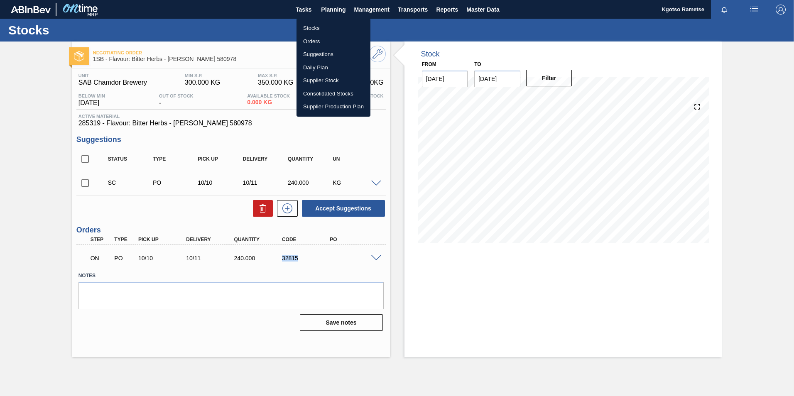
click at [306, 30] on li "Stocks" at bounding box center [333, 28] width 74 height 13
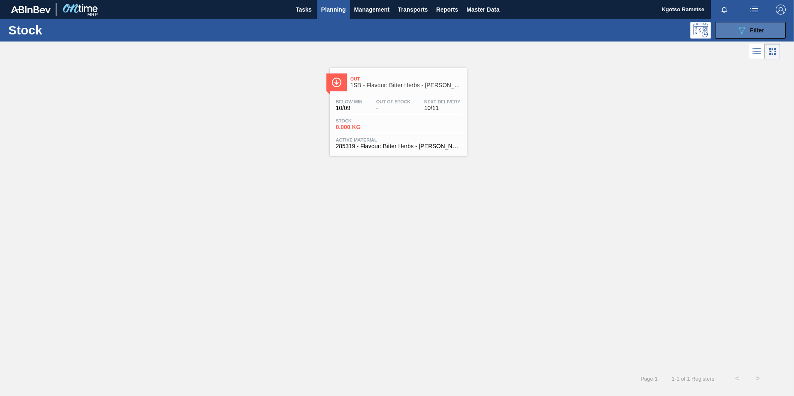
click at [723, 28] on button "089F7B8B-B2A5-4AFE-B5C0-19BA573D28AC Filter" at bounding box center [750, 30] width 71 height 17
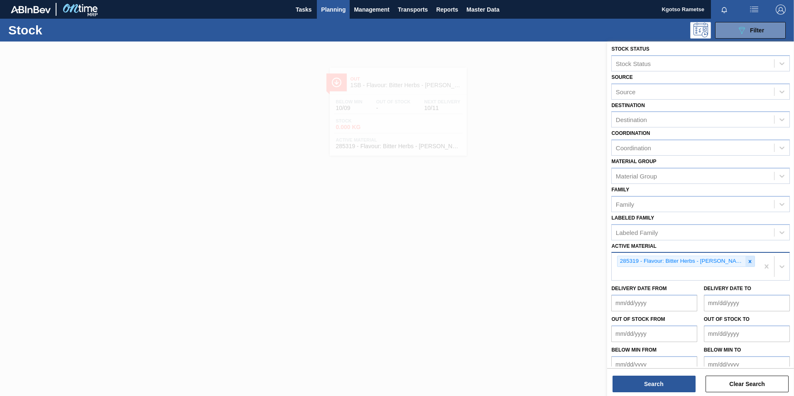
click at [748, 260] on icon at bounding box center [749, 261] width 3 height 3
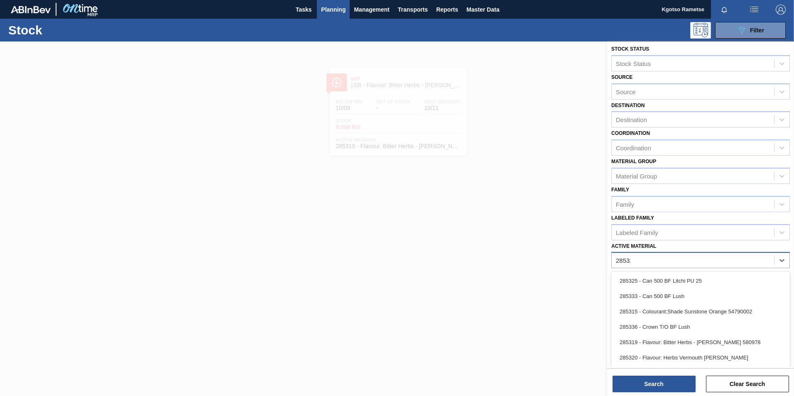
scroll to position [0, 0]
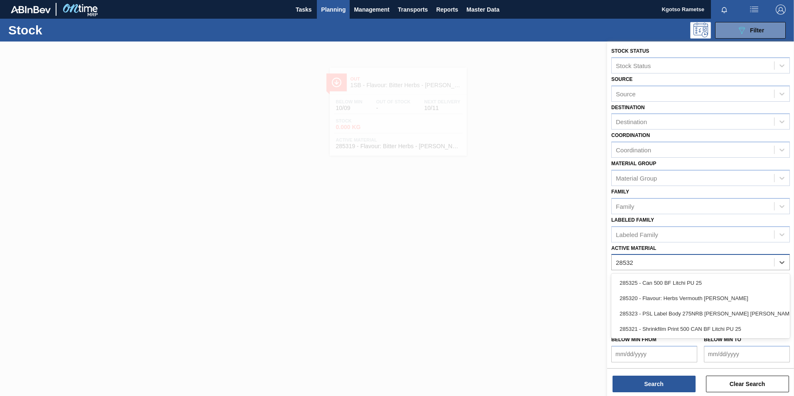
type Material "285320"
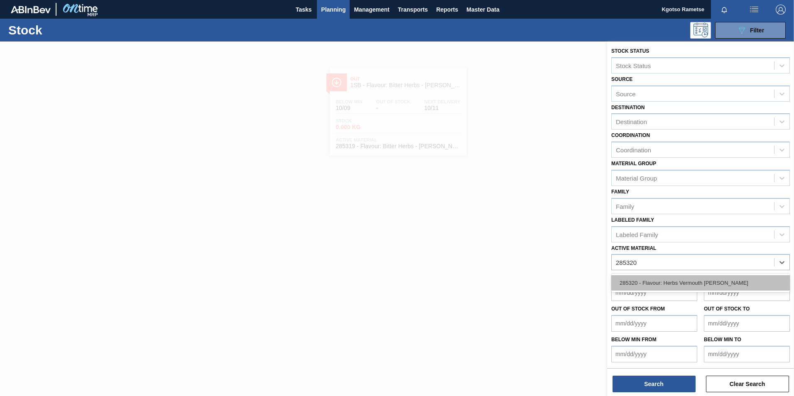
click at [670, 289] on div "285320 - Flavour: Herbs Vermouth [PERSON_NAME]" at bounding box center [700, 282] width 178 height 15
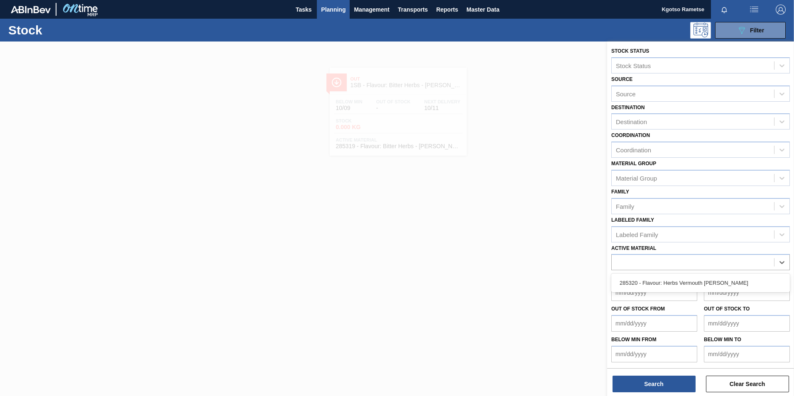
scroll to position [2, 0]
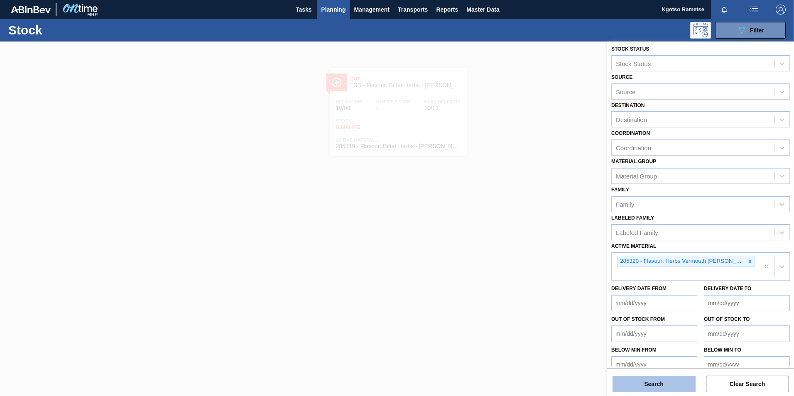
click at [667, 381] on button "Search" at bounding box center [653, 384] width 83 height 17
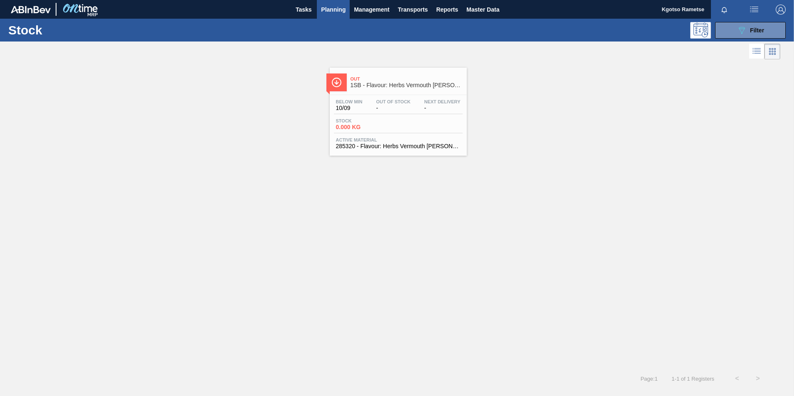
click at [357, 120] on span "Stock" at bounding box center [365, 120] width 58 height 5
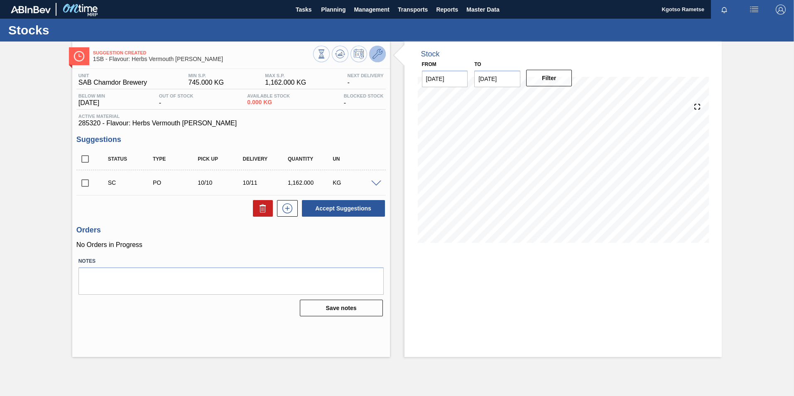
click at [377, 52] on icon at bounding box center [377, 54] width 10 height 10
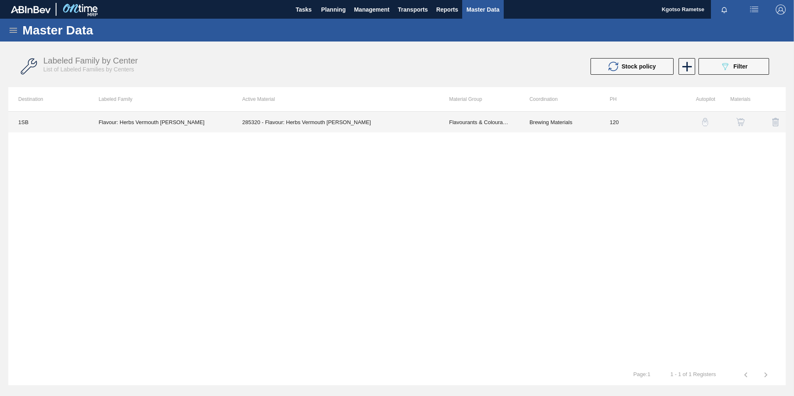
click at [389, 123] on td "285320 - Flavour: Herbs Vermouth [PERSON_NAME]" at bounding box center [335, 122] width 207 height 21
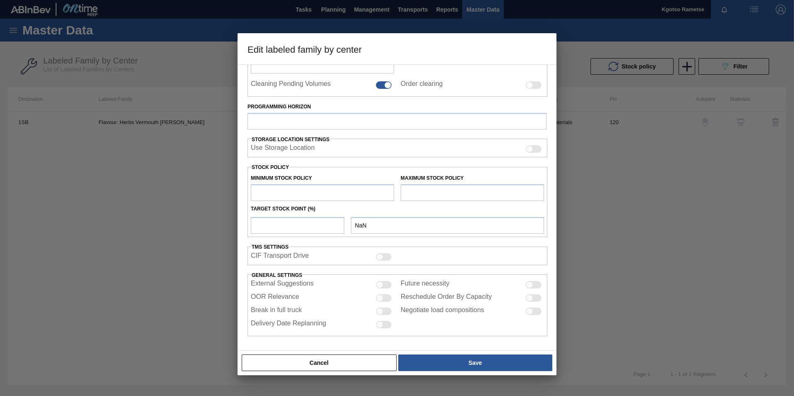
type input "Flavourants & Colourants"
type input "Herbs Vermouth Ros"
type input "Flavour: Herbs Vermouth [PERSON_NAME]"
type input "1SB - SAB Chamdor Brewery"
type input "120"
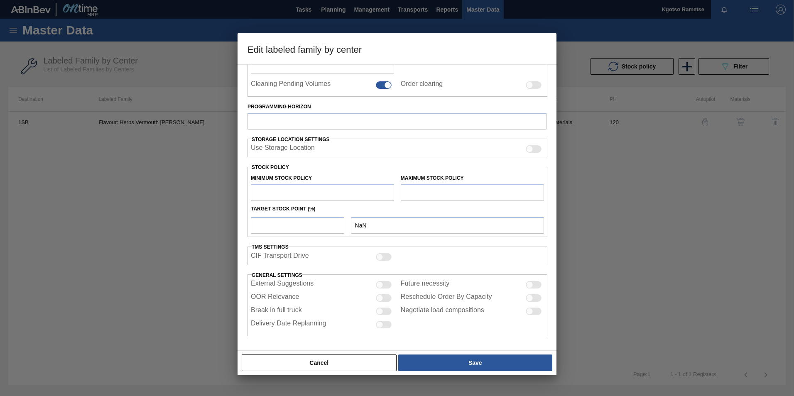
type input "745"
type input "1,162"
type input "100"
type input "1,162.000"
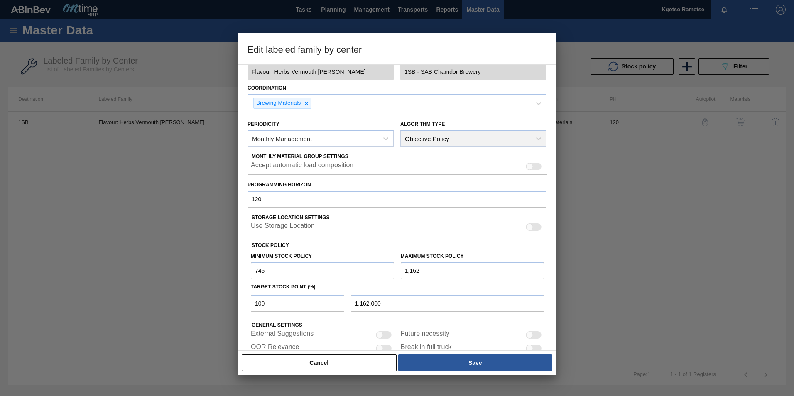
scroll to position [83, 0]
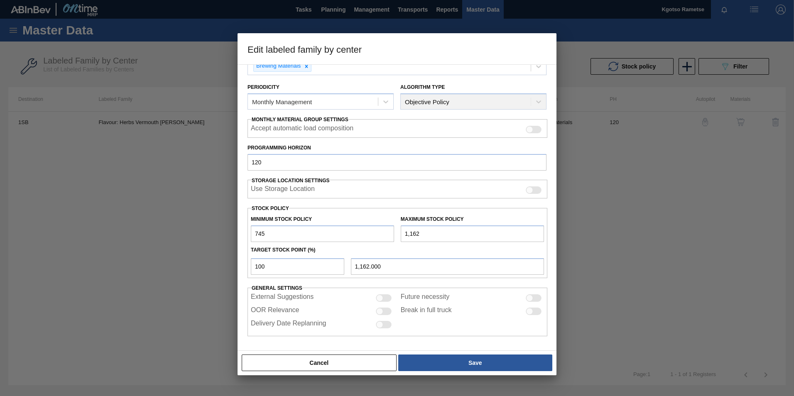
drag, startPoint x: 270, startPoint y: 231, endPoint x: 207, endPoint y: 230, distance: 63.5
click at [220, 231] on div "Edit labeled family by center Material Group Flavourants & Colourants Family He…" at bounding box center [397, 198] width 794 height 396
type input "300"
drag, startPoint x: 421, startPoint y: 235, endPoint x: 337, endPoint y: 233, distance: 83.5
click at [365, 236] on div "Minimum Stock Policy 300 Maximum Stock Policy 1,162" at bounding box center [397, 226] width 300 height 31
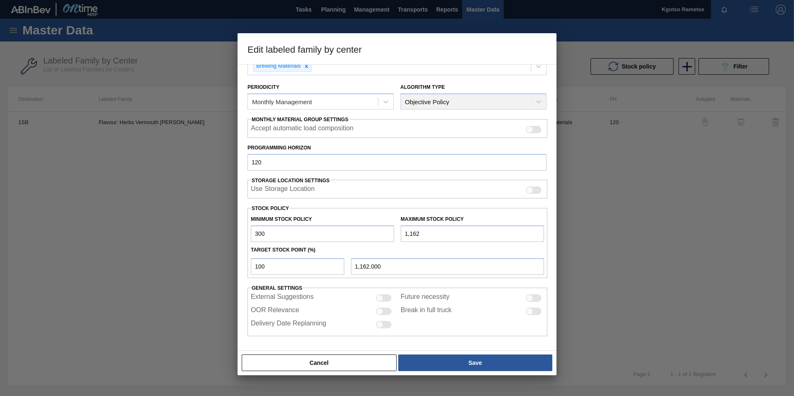
type input "3"
type input "3.000"
type input "35"
type input "35.000"
type input "350"
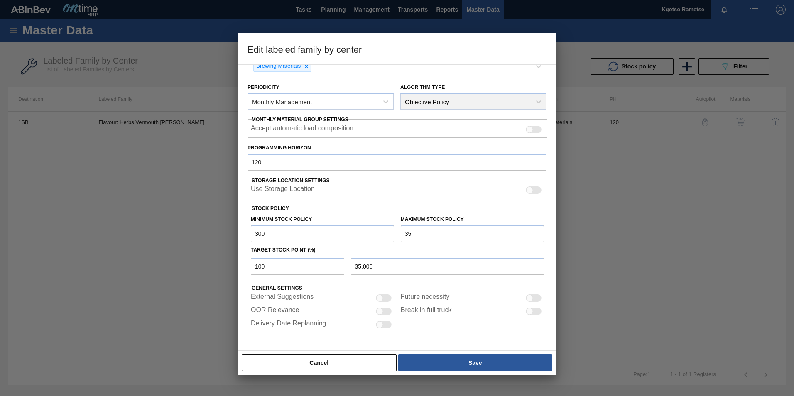
type input "350.000"
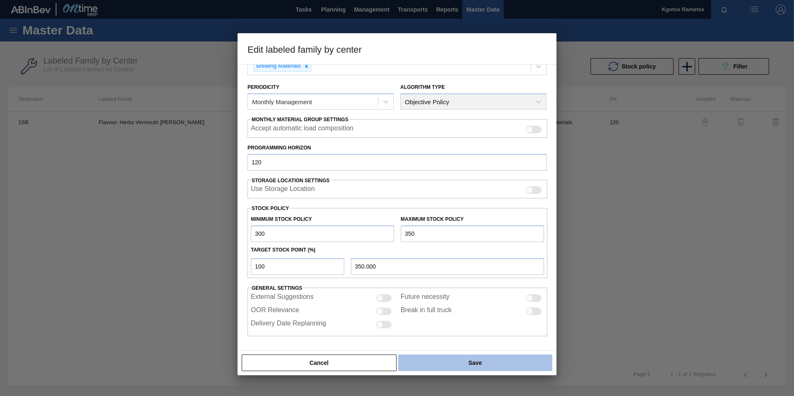
type input "350"
drag, startPoint x: 455, startPoint y: 356, endPoint x: 472, endPoint y: 355, distance: 17.9
click at [455, 357] on button "Save" at bounding box center [475, 362] width 154 height 17
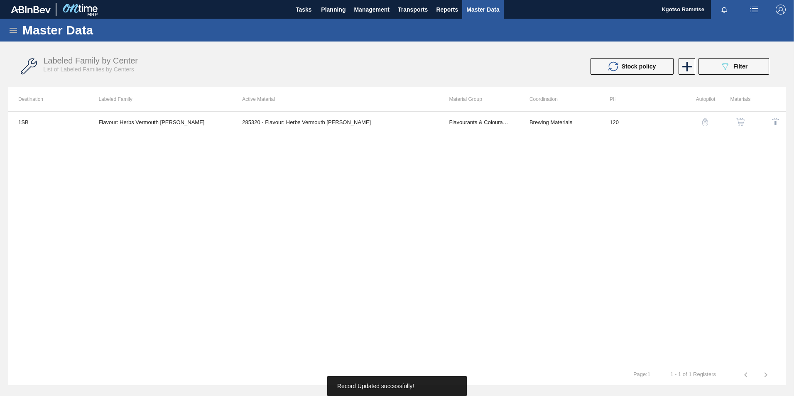
click at [739, 124] on img "button" at bounding box center [740, 122] width 8 height 8
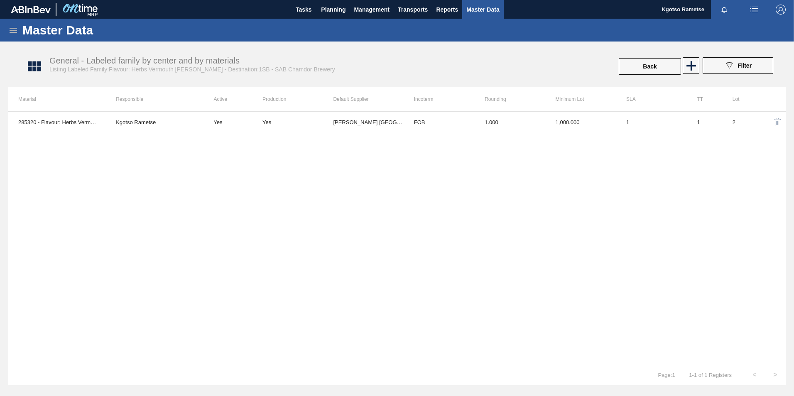
click at [409, 126] on td "FOB" at bounding box center [439, 122] width 71 height 21
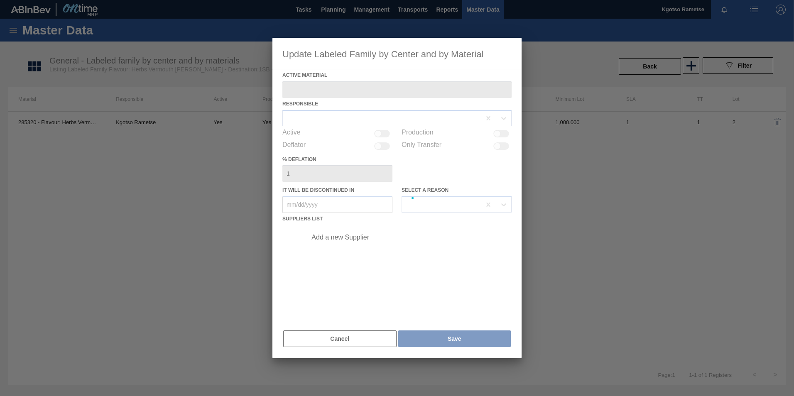
type Material "285320 - Flavour: Herbs Vermouth [PERSON_NAME]"
checkbox input "true"
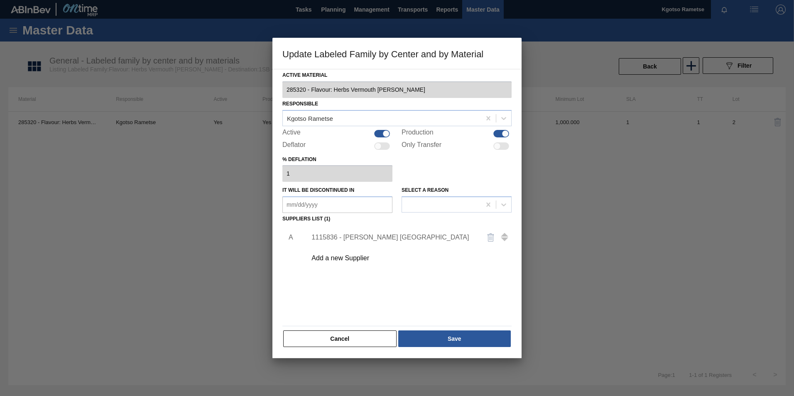
click at [349, 239] on div "1115836 - [PERSON_NAME] [GEOGRAPHIC_DATA]" at bounding box center [392, 237] width 163 height 7
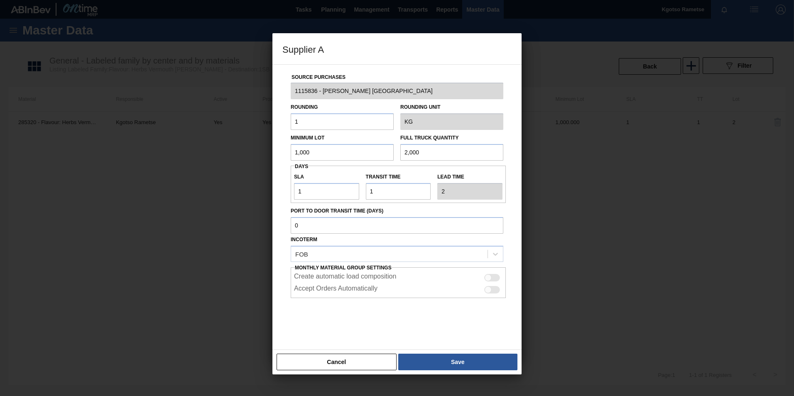
drag, startPoint x: 313, startPoint y: 160, endPoint x: 203, endPoint y: 159, distance: 109.2
click at [240, 159] on div "Supplier A Source Purchases 1115836 - [PERSON_NAME] [GEOGRAPHIC_DATA] Rounding …" at bounding box center [397, 198] width 794 height 396
type input "125"
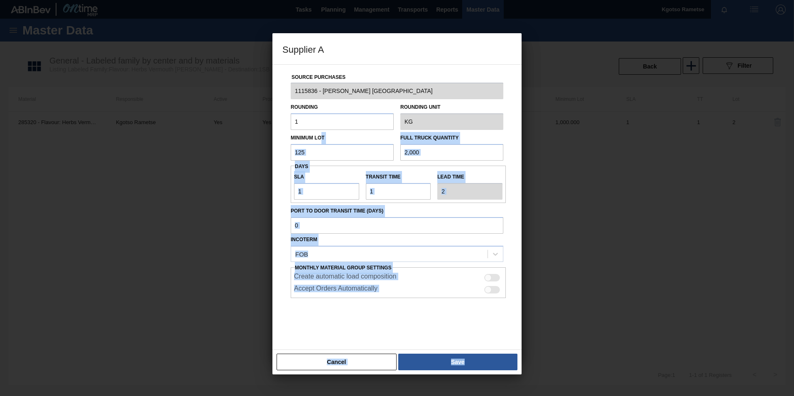
drag, startPoint x: 291, startPoint y: 147, endPoint x: 257, endPoint y: 150, distance: 34.2
click at [257, 150] on div "Supplier A Source Purchases 1115836 - [PERSON_NAME] [GEOGRAPHIC_DATA] Rounding …" at bounding box center [397, 198] width 794 height 396
drag, startPoint x: 257, startPoint y: 150, endPoint x: 312, endPoint y: 152, distance: 54.4
click at [313, 152] on input "125" at bounding box center [342, 152] width 103 height 17
click at [312, 151] on input "125" at bounding box center [342, 152] width 103 height 17
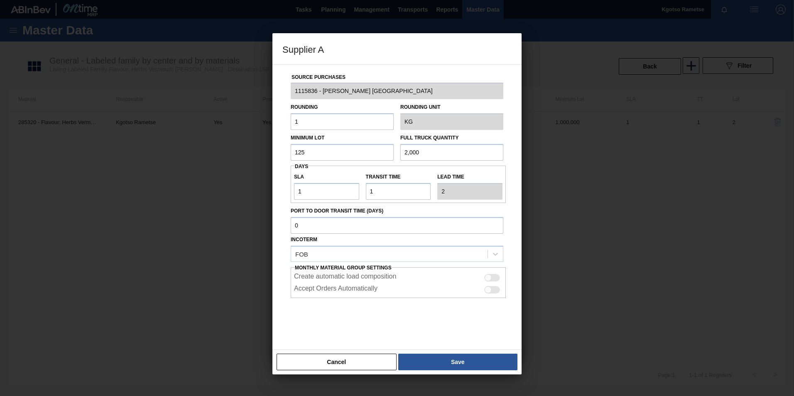
drag, startPoint x: 308, startPoint y: 152, endPoint x: 236, endPoint y: 153, distance: 71.8
click at [239, 153] on div "Supplier A Source Purchases 1115836 - [PERSON_NAME] [GEOGRAPHIC_DATA] Rounding …" at bounding box center [397, 198] width 794 height 396
drag, startPoint x: 434, startPoint y: 152, endPoint x: 354, endPoint y: 158, distance: 79.6
click at [395, 159] on div "Minimum Lot 125 Full Truck Quantity 2,000" at bounding box center [396, 145] width 219 height 31
paste input "125"
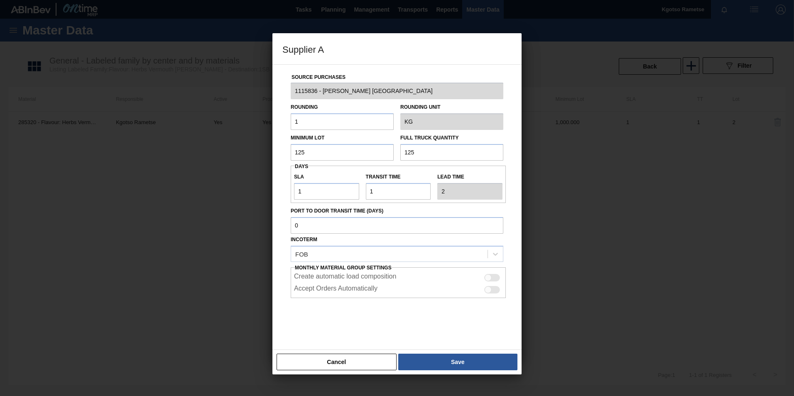
type input "125"
drag, startPoint x: 299, startPoint y: 191, endPoint x: 229, endPoint y: 188, distance: 70.2
click at [223, 188] on div "Supplier A Source Purchases 1115836 - [PERSON_NAME] [GEOGRAPHIC_DATA] Rounding …" at bounding box center [397, 198] width 794 height 396
type input "6"
type input "7"
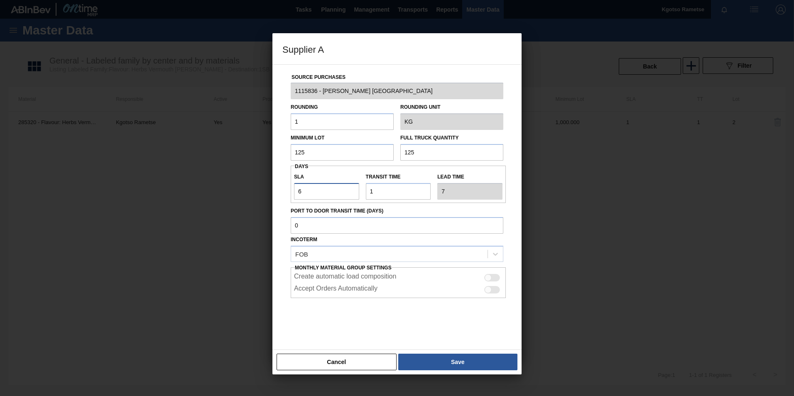
type input "69"
type input "70"
type input "6"
type input "7"
type input "60"
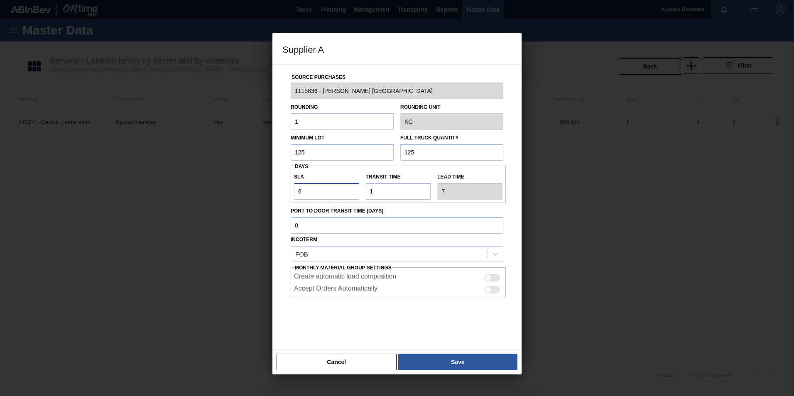
type input "61"
type input "60"
click at [460, 362] on button "Save" at bounding box center [457, 362] width 119 height 17
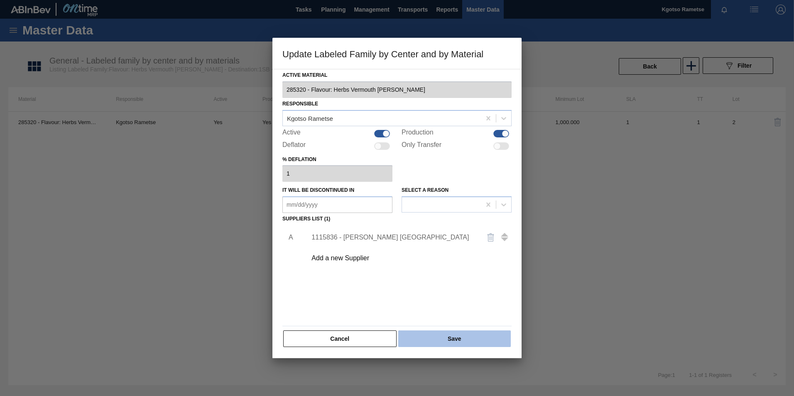
click at [447, 331] on button "Save" at bounding box center [454, 338] width 112 height 17
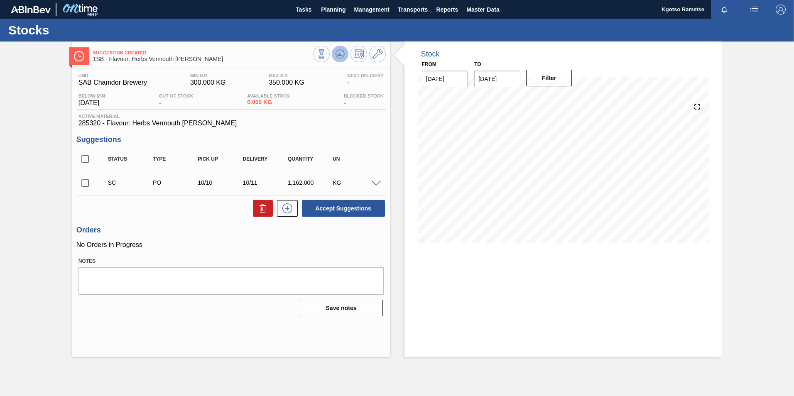
click at [342, 51] on icon at bounding box center [340, 54] width 10 height 10
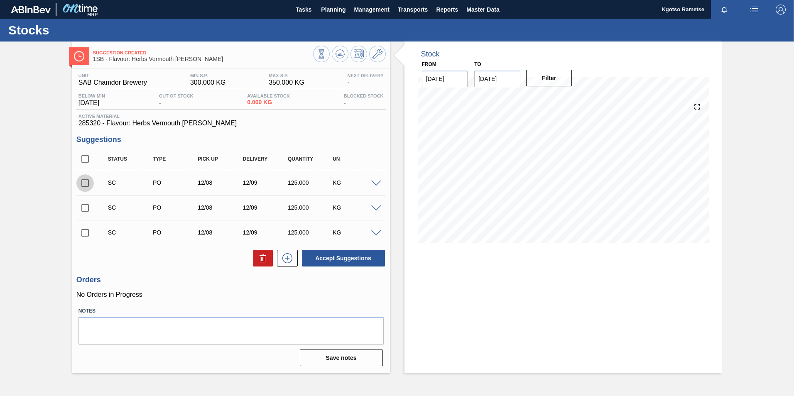
click at [86, 181] on input "checkbox" at bounding box center [84, 182] width 17 height 17
click at [342, 257] on button "Accept Suggestions" at bounding box center [343, 258] width 83 height 17
checkbox input "false"
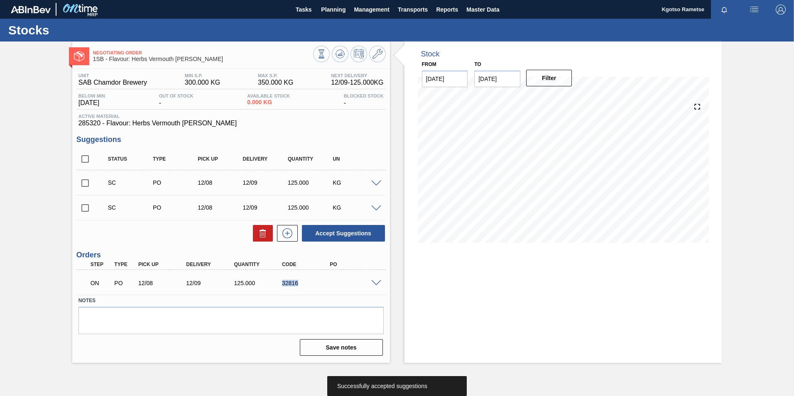
drag, startPoint x: 298, startPoint y: 284, endPoint x: 279, endPoint y: 285, distance: 19.1
click at [280, 285] on div "32816" at bounding box center [307, 283] width 54 height 7
copy div "32816"
click at [329, 10] on span "Planning" at bounding box center [333, 10] width 24 height 10
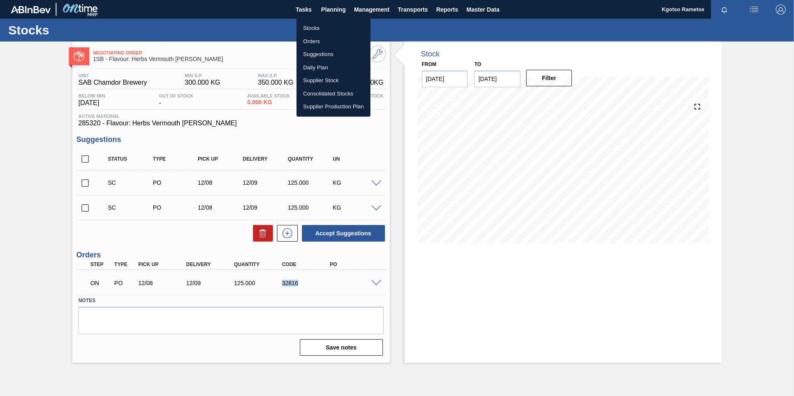
click at [325, 24] on li "Stocks" at bounding box center [333, 28] width 74 height 13
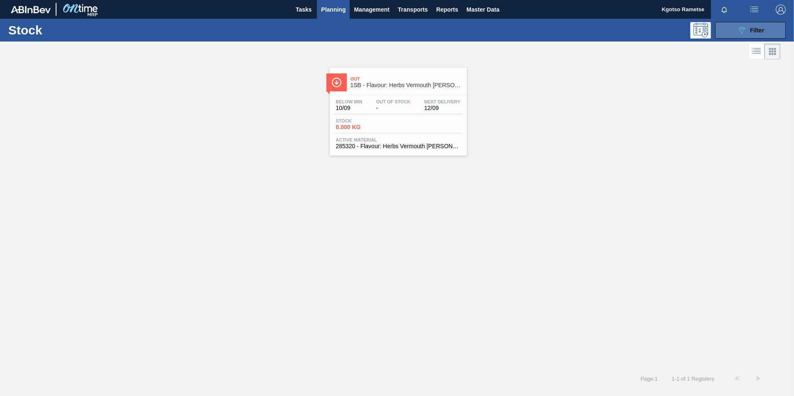
click at [733, 30] on button "089F7B8B-B2A5-4AFE-B5C0-19BA573D28AC Filter" at bounding box center [750, 30] width 71 height 17
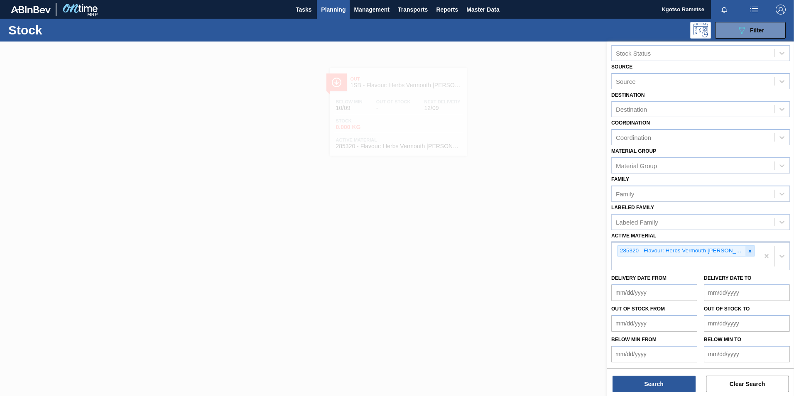
click at [747, 250] on icon at bounding box center [750, 251] width 6 height 6
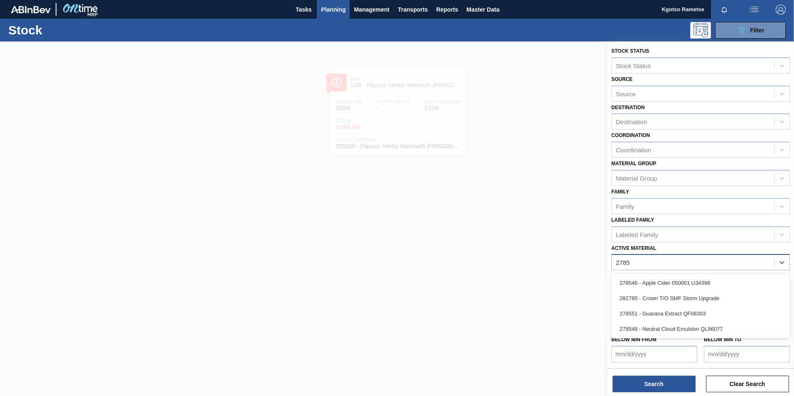
scroll to position [0, 0]
type Material "278548"
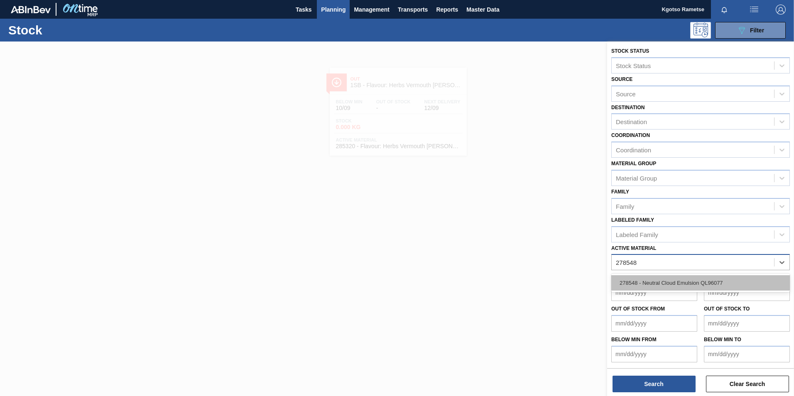
click at [656, 284] on div "278548 - Neutral Cloud Emulsion QL96077" at bounding box center [700, 282] width 178 height 15
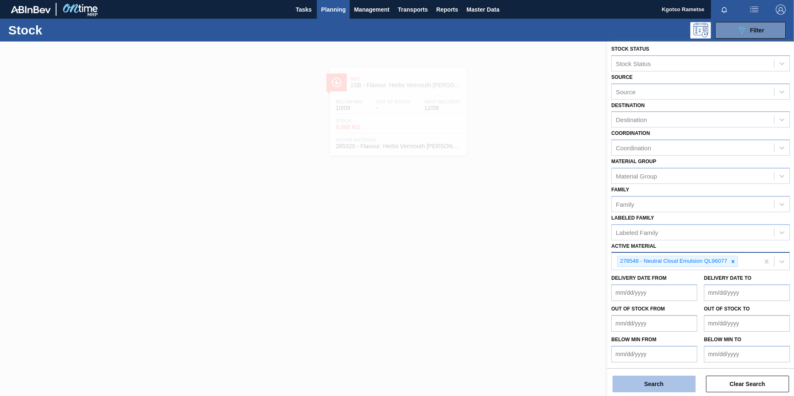
click at [666, 388] on button "Search" at bounding box center [653, 384] width 83 height 17
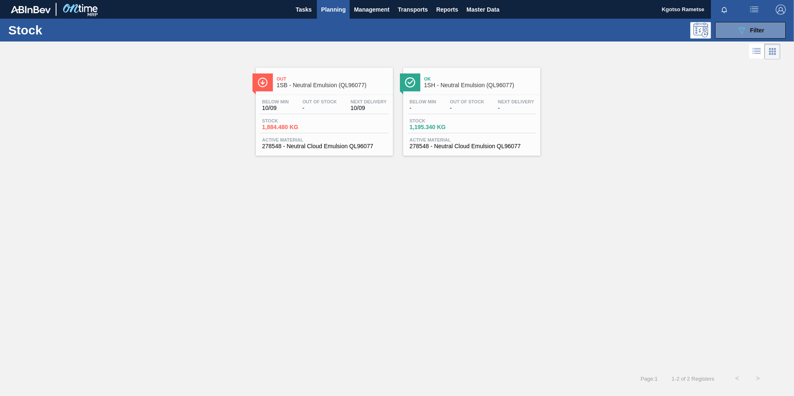
click at [326, 97] on div "Below Min 10/09 Out Of Stock - Next Delivery 10/09 Stock 1,884.480 KG Active Ma…" at bounding box center [324, 123] width 137 height 56
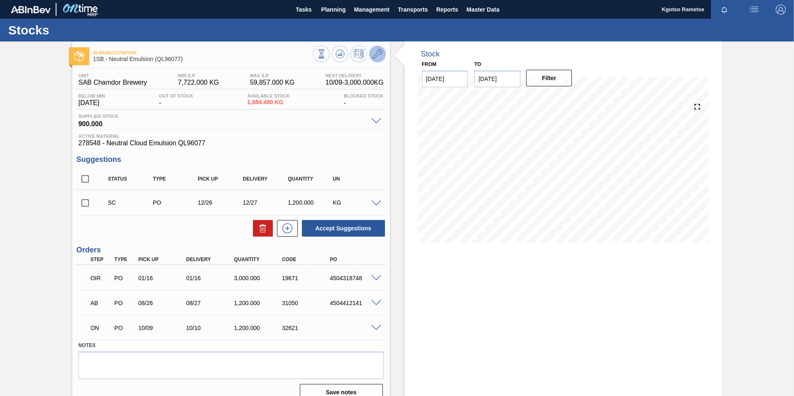
click at [381, 55] on button at bounding box center [377, 54] width 17 height 17
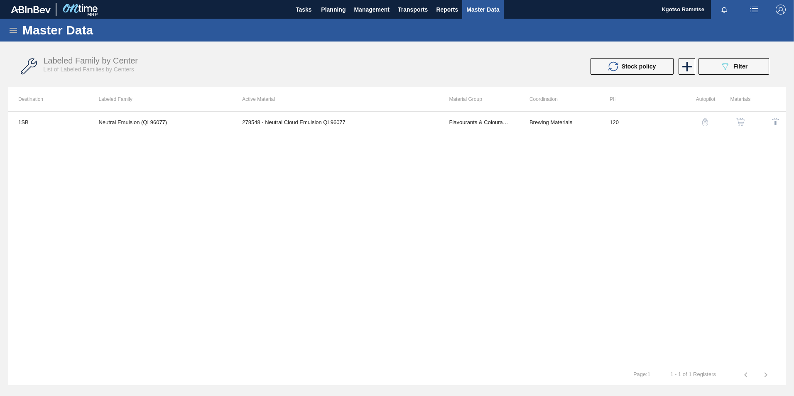
click at [745, 120] on div "button" at bounding box center [740, 122] width 10 height 8
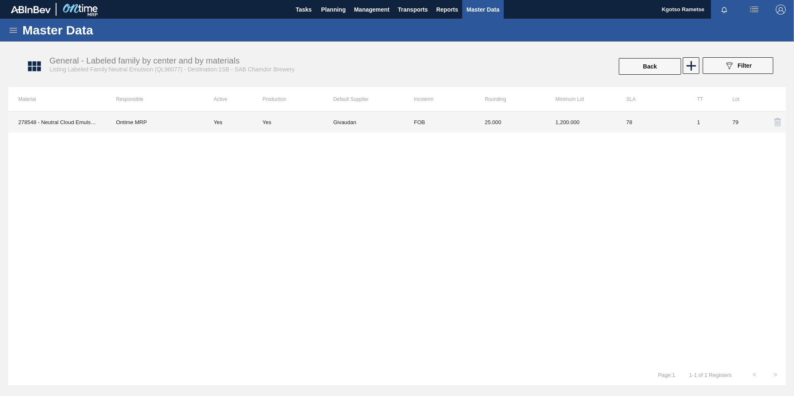
click at [493, 112] on td "25.000" at bounding box center [509, 122] width 71 height 21
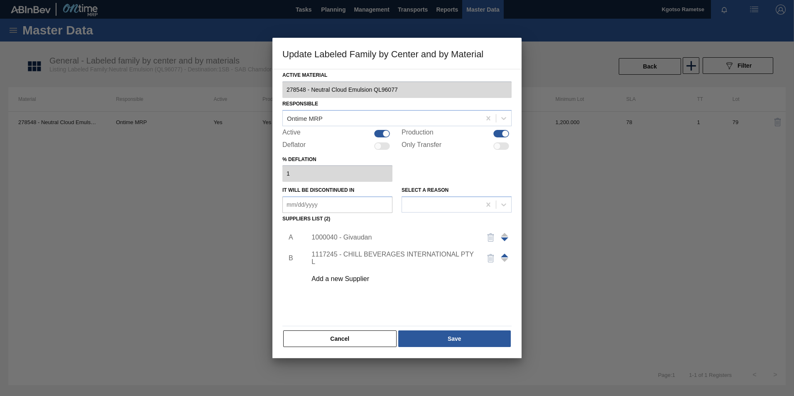
click at [348, 239] on div "1000040 - Givaudan" at bounding box center [392, 237] width 163 height 7
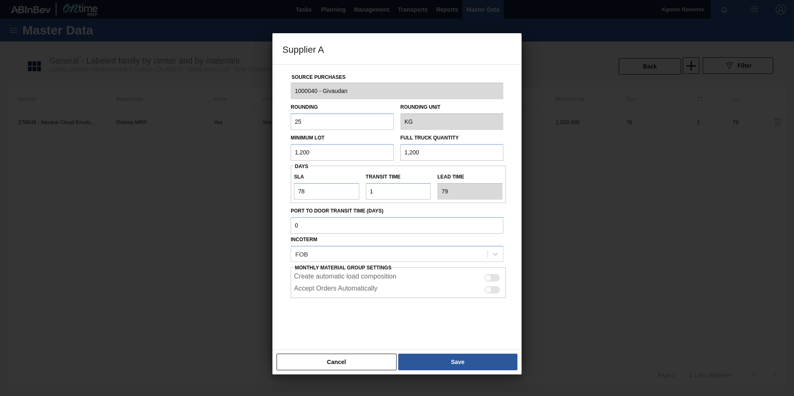
drag, startPoint x: 312, startPoint y: 155, endPoint x: 276, endPoint y: 153, distance: 35.8
click at [285, 154] on div "Source Purchases 1000040 - Givaudan Rounding 25 Rounding Unit KG Minimum Lot 1,…" at bounding box center [396, 202] width 229 height 275
type input "600"
drag, startPoint x: 322, startPoint y: 191, endPoint x: 218, endPoint y: 189, distance: 104.6
click at [247, 190] on div "Supplier A Source Purchases 1000040 - Givaudan Rounding 25 Rounding Unit KG Min…" at bounding box center [397, 198] width 794 height 396
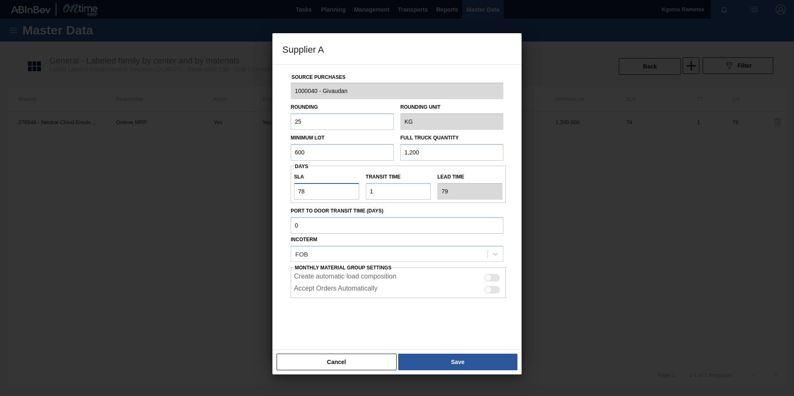
type input "6"
type input "7"
type input "60"
type input "61"
type input "60"
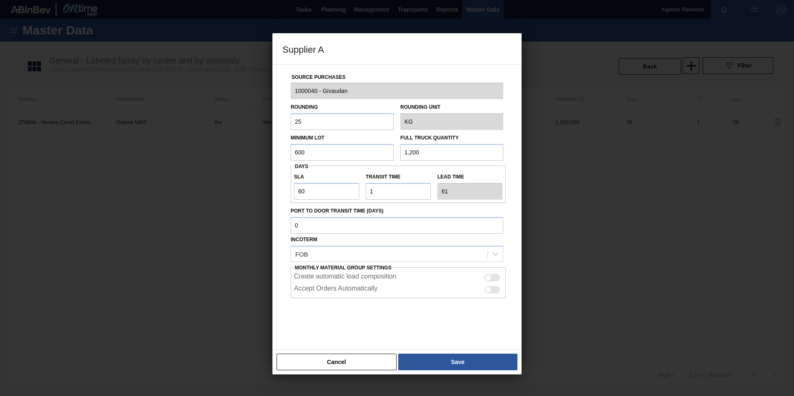
drag, startPoint x: 435, startPoint y: 153, endPoint x: 291, endPoint y: 157, distance: 144.1
click at [306, 157] on div "Minimum Lot 600 Full Truck Quantity 1,200" at bounding box center [396, 145] width 219 height 31
type input "600"
click at [471, 347] on div "Source Purchases 1000040 - Givaudan Rounding 25 Rounding Unit KG Minimum Lot 60…" at bounding box center [396, 207] width 249 height 286
click at [469, 354] on button "Save" at bounding box center [457, 362] width 119 height 17
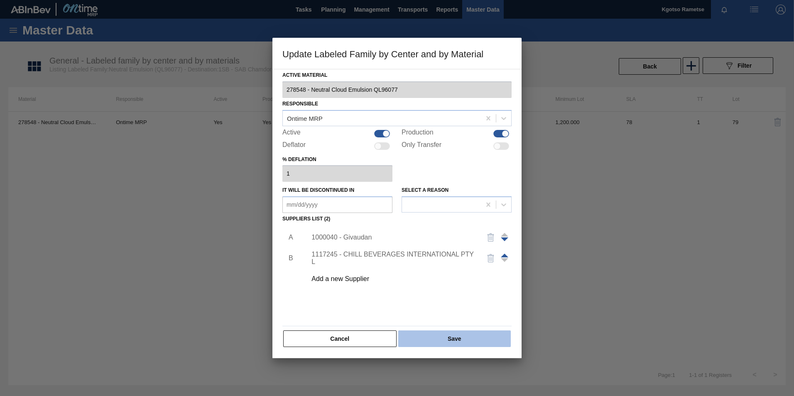
click at [440, 340] on button "Save" at bounding box center [454, 338] width 112 height 17
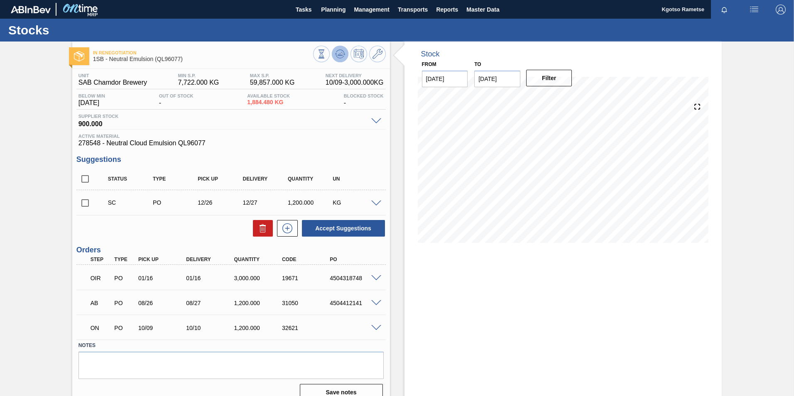
click at [341, 46] on button at bounding box center [340, 54] width 17 height 17
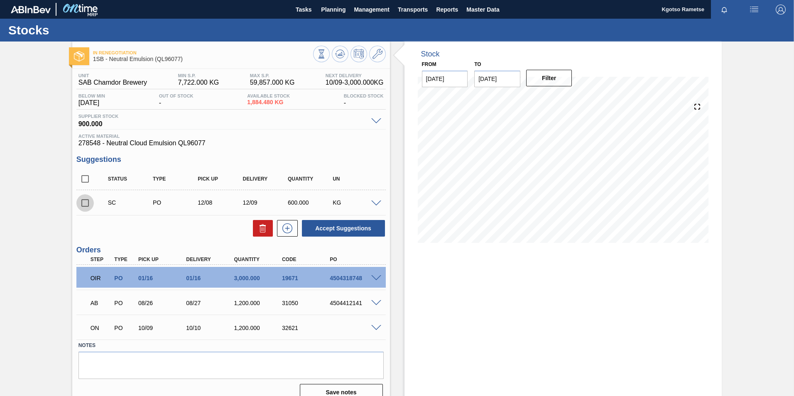
click at [84, 203] on input "checkbox" at bounding box center [84, 202] width 17 height 17
checkbox input "true"
click at [339, 54] on icon at bounding box center [339, 54] width 5 height 4
click at [82, 205] on input "checkbox" at bounding box center [84, 202] width 17 height 17
checkbox input "true"
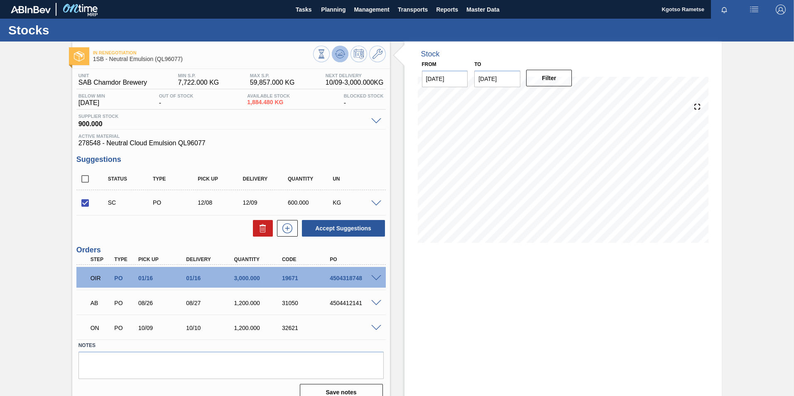
click at [337, 55] on icon at bounding box center [340, 54] width 10 height 10
click at [83, 200] on input "checkbox" at bounding box center [84, 202] width 17 height 17
click at [339, 226] on button "Accept Suggestions" at bounding box center [343, 228] width 83 height 17
checkbox input "false"
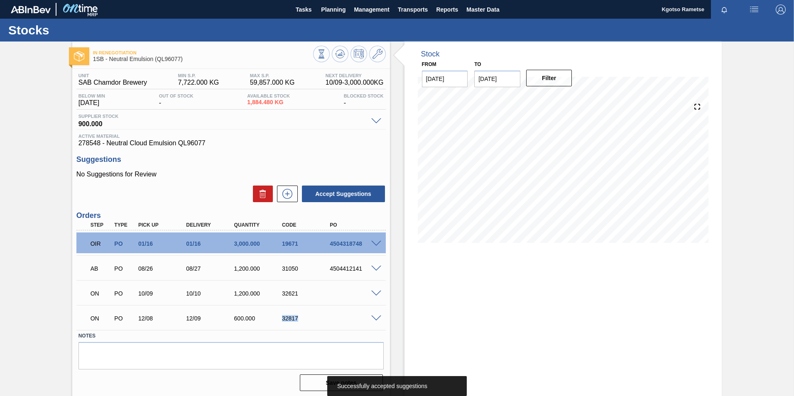
drag, startPoint x: 297, startPoint y: 319, endPoint x: 281, endPoint y: 320, distance: 15.4
click at [281, 320] on div "32817" at bounding box center [307, 318] width 54 height 7
copy div "32817"
click at [331, 16] on button "Planning" at bounding box center [333, 9] width 33 height 19
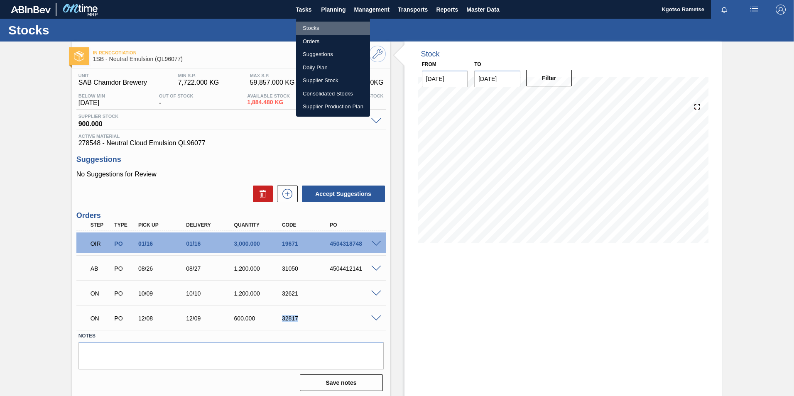
click at [331, 25] on li "Stocks" at bounding box center [333, 28] width 74 height 13
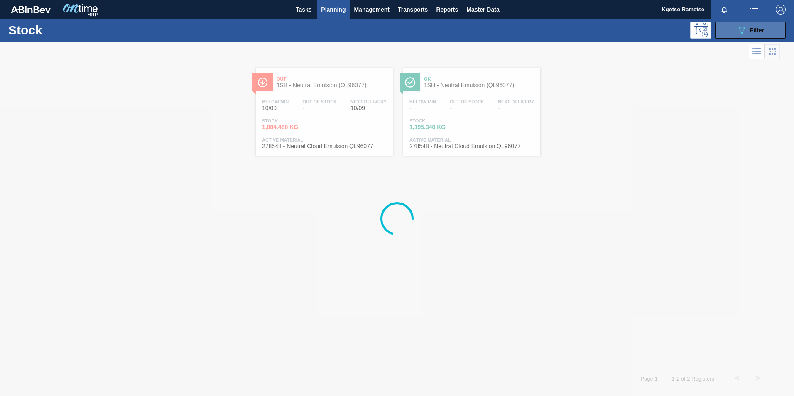
click at [732, 32] on button "089F7B8B-B2A5-4AFE-B5C0-19BA573D28AC Filter" at bounding box center [750, 30] width 71 height 17
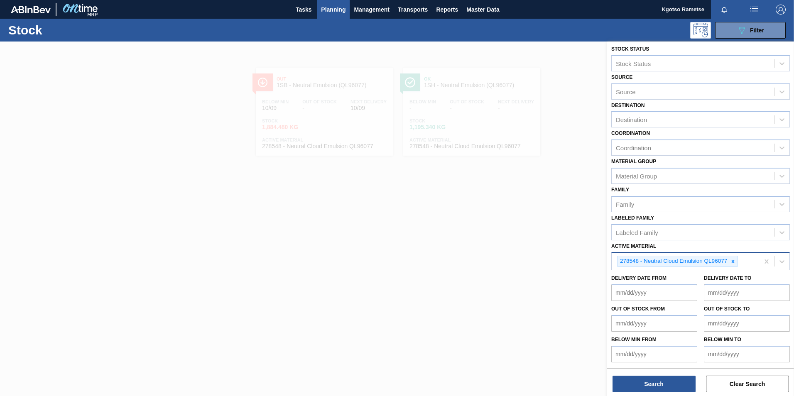
click at [729, 258] on div at bounding box center [732, 261] width 9 height 10
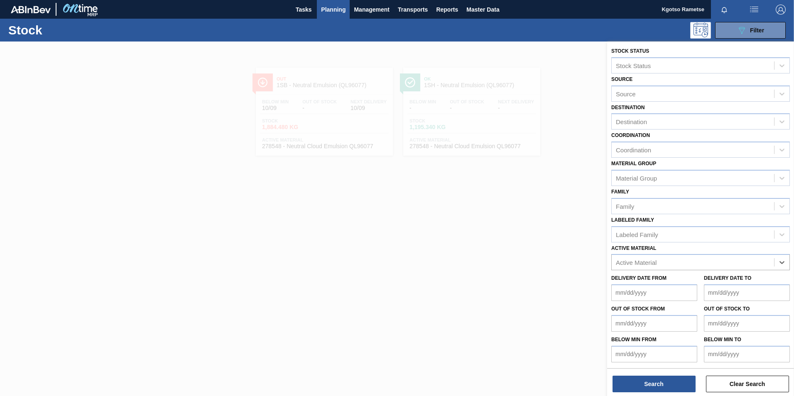
paste Material "67475"
type Material "67475"
click at [671, 285] on div "67475 - Fruit Concentrate:Apple Juice" at bounding box center [700, 282] width 178 height 15
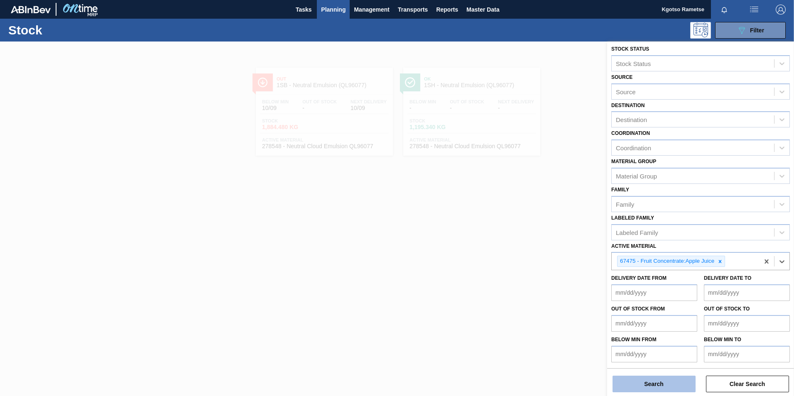
click at [647, 388] on button "Search" at bounding box center [653, 384] width 83 height 17
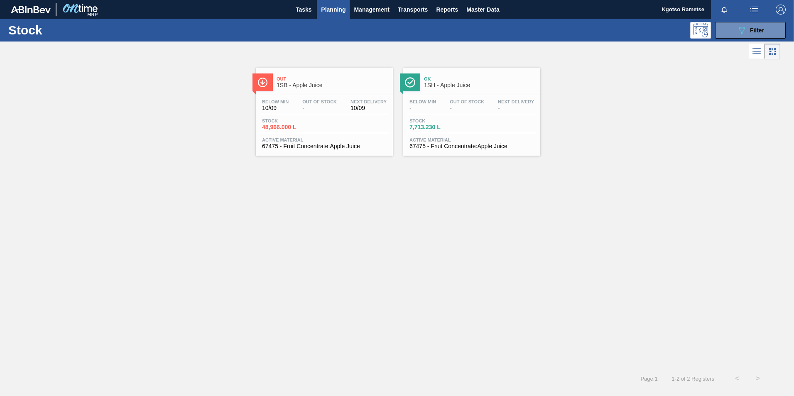
click at [321, 107] on span "-" at bounding box center [319, 108] width 34 height 6
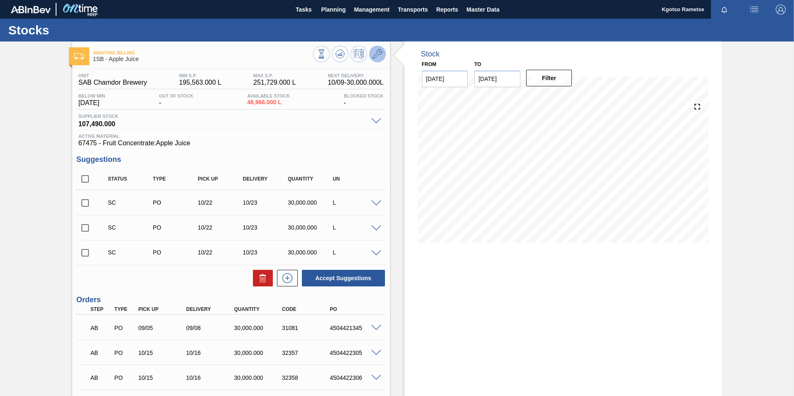
click at [376, 49] on icon at bounding box center [377, 54] width 10 height 10
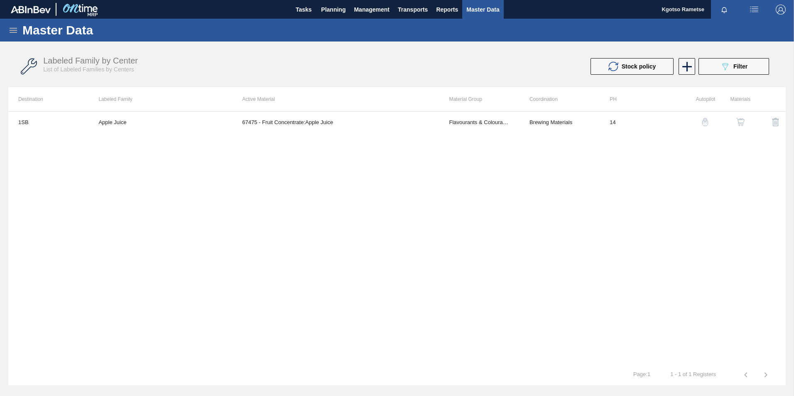
click at [743, 126] on img "button" at bounding box center [740, 122] width 8 height 8
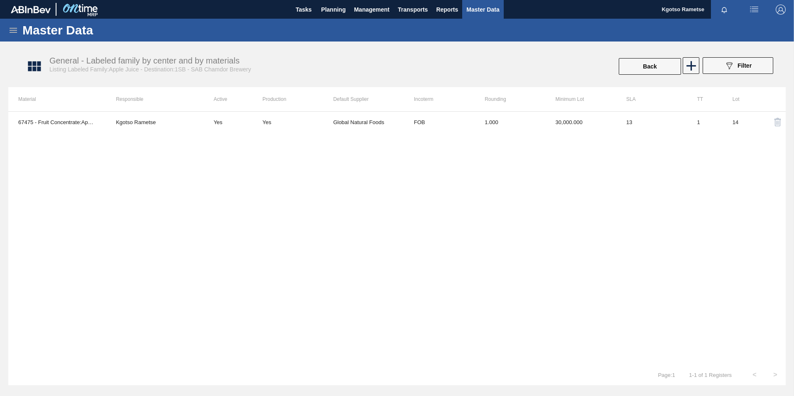
click at [491, 127] on td "1.000" at bounding box center [509, 122] width 71 height 21
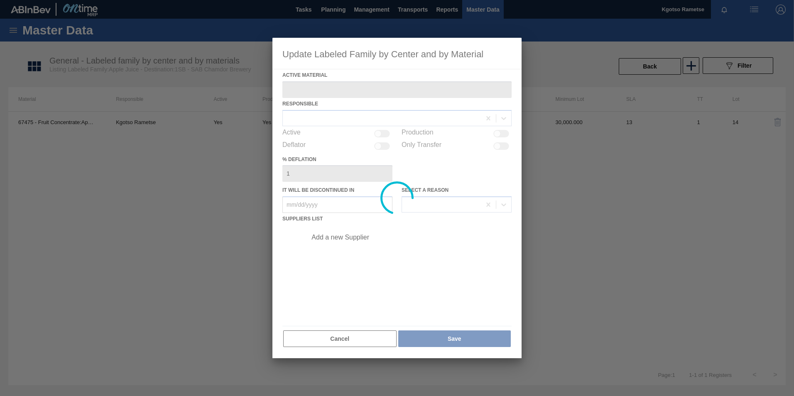
type Material "67475 - Fruit Concentrate:Apple Juice"
checkbox input "true"
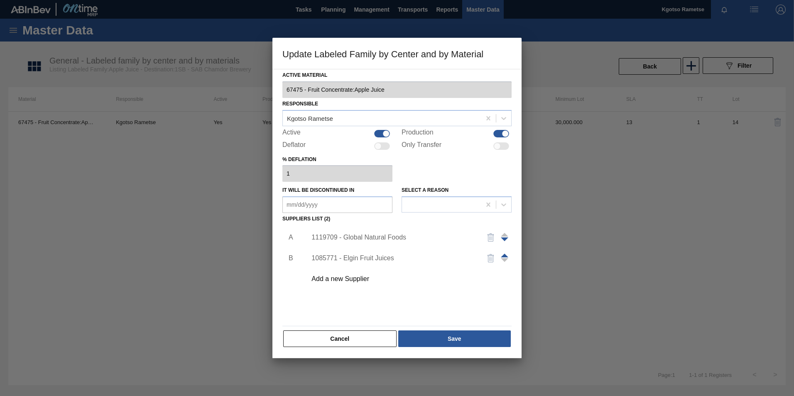
click at [361, 235] on div "1119709 - Global Natural Foods" at bounding box center [392, 237] width 163 height 7
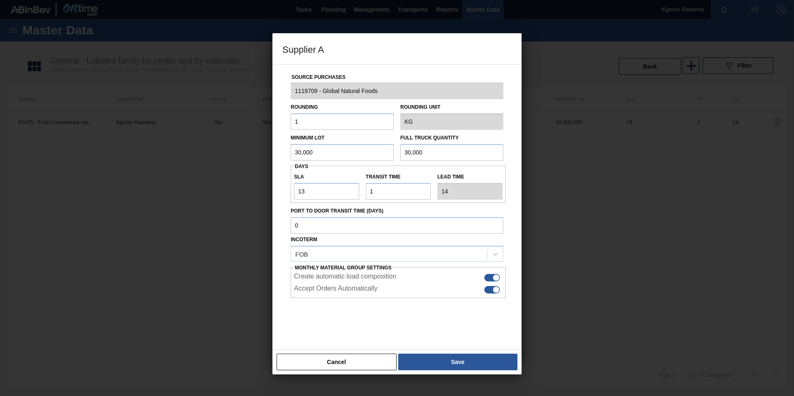
drag, startPoint x: 327, startPoint y: 154, endPoint x: 267, endPoint y: 154, distance: 60.2
click at [267, 154] on div "Supplier A Source Purchases 1119709 - Global Natural Foods Rounding 1 Rounding …" at bounding box center [397, 198] width 794 height 396
drag, startPoint x: 316, startPoint y: 151, endPoint x: 197, endPoint y: 166, distance: 120.0
click at [229, 161] on div "Supplier A Source Purchases 1119709 - Global Natural Foods Rounding 1 Rounding …" at bounding box center [397, 198] width 794 height 396
type input "32,000"
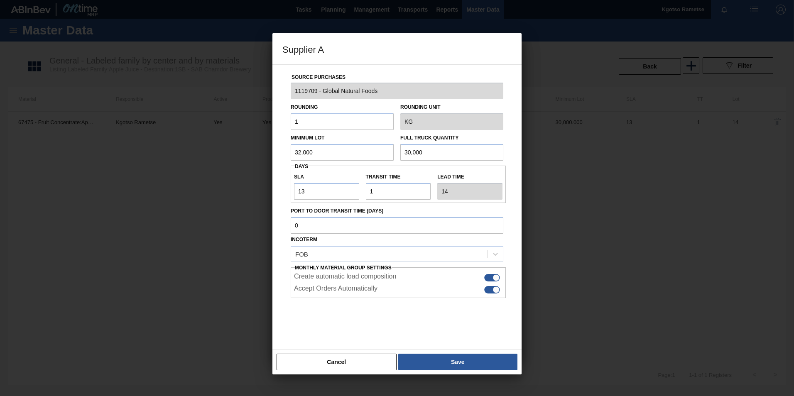
drag, startPoint x: 331, startPoint y: 155, endPoint x: 308, endPoint y: 153, distance: 23.3
click at [322, 155] on div "Minimum Lot 32,000 Full Truck Quantity 30,000" at bounding box center [396, 145] width 219 height 31
paste input "2"
type input "32,000"
click at [432, 360] on button "Save" at bounding box center [457, 362] width 119 height 17
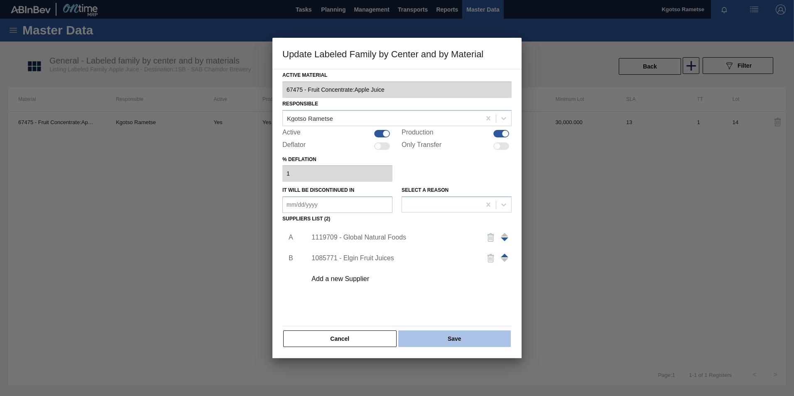
click at [430, 342] on button "Save" at bounding box center [454, 338] width 112 height 17
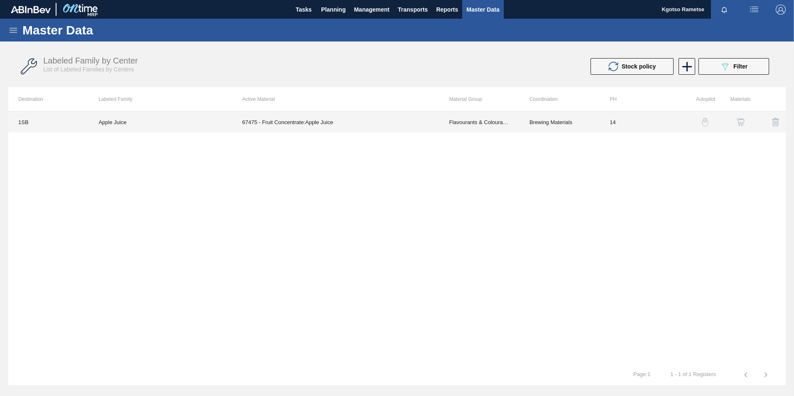
click at [176, 118] on td "Apple Juice" at bounding box center [160, 122] width 144 height 21
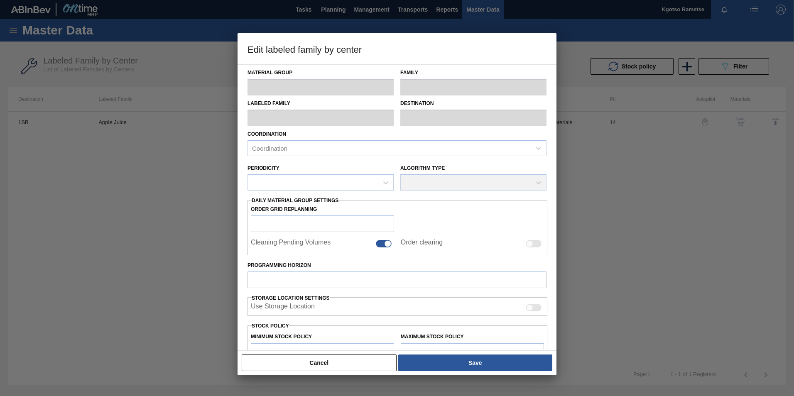
type input "Flavourants & Colourants"
type input "Fruit Concentrate"
type input "Apple Juice"
type input "1SB - SAB Chamdor Brewery"
type input "14"
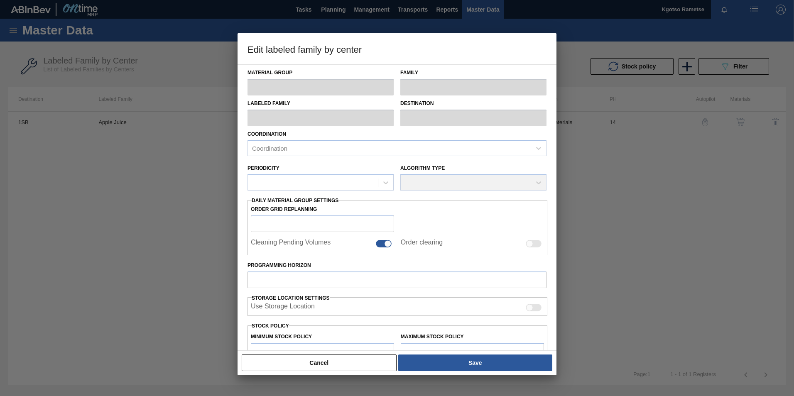
type input "195,563"
type input "251,729"
type input "100"
type input "251,729.000"
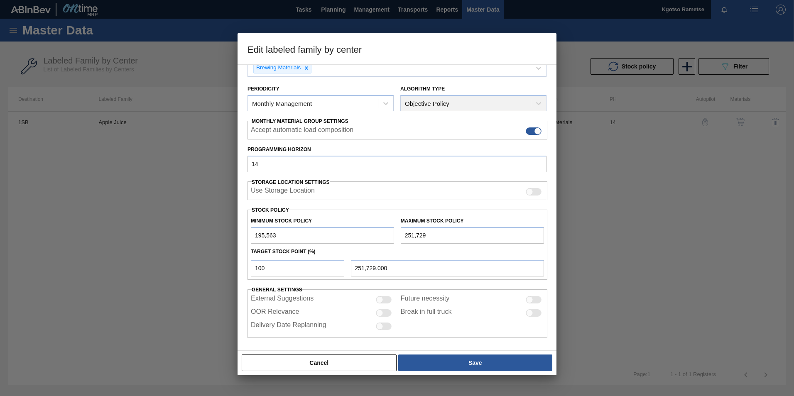
scroll to position [83, 0]
drag, startPoint x: 257, startPoint y: 234, endPoint x: 241, endPoint y: 233, distance: 15.8
click at [249, 233] on div "Minimum Stock Policy 195,563" at bounding box center [322, 227] width 150 height 29
type input "295,563"
drag, startPoint x: 408, startPoint y: 233, endPoint x: 387, endPoint y: 233, distance: 20.3
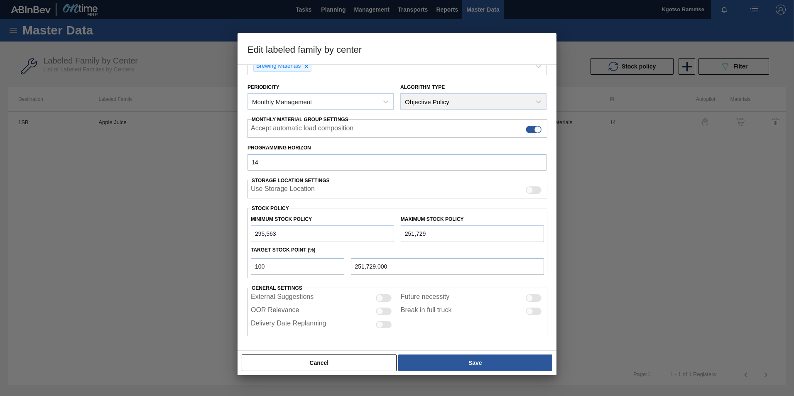
click at [389, 234] on div "Minimum Stock Policy 295,563 Maximum Stock Policy 251,729" at bounding box center [397, 226] width 300 height 31
type input "351,729"
type input "351,729.000"
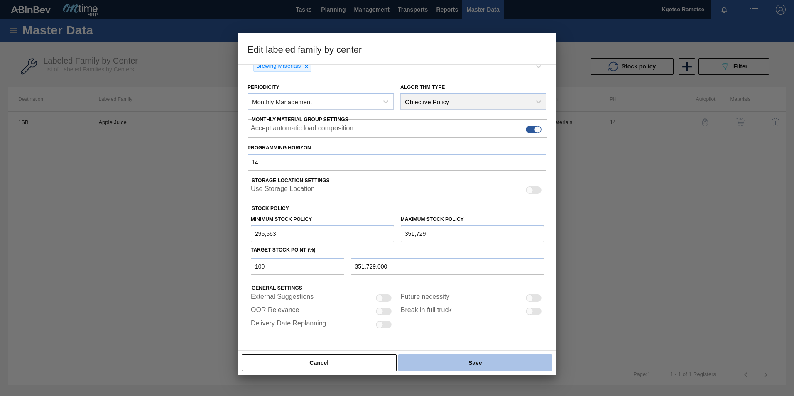
type input "351,729"
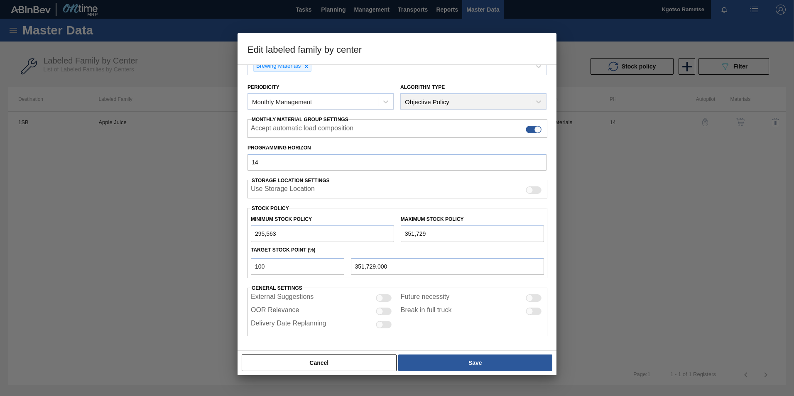
drag, startPoint x: 501, startPoint y: 362, endPoint x: 490, endPoint y: 352, distance: 15.0
click at [500, 361] on button "Save" at bounding box center [475, 362] width 154 height 17
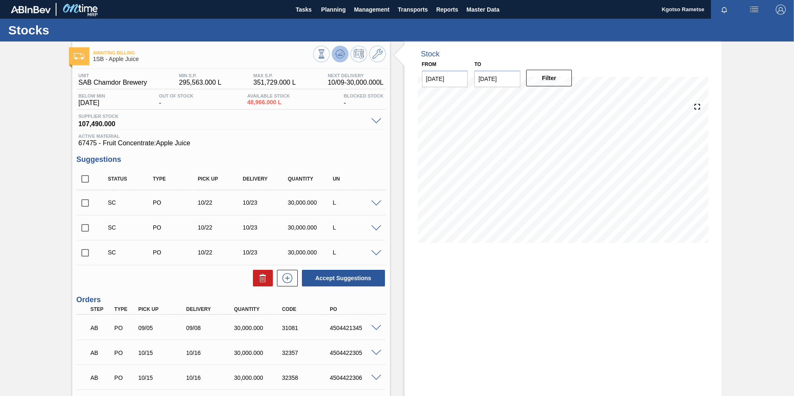
click at [340, 49] on icon at bounding box center [340, 54] width 10 height 10
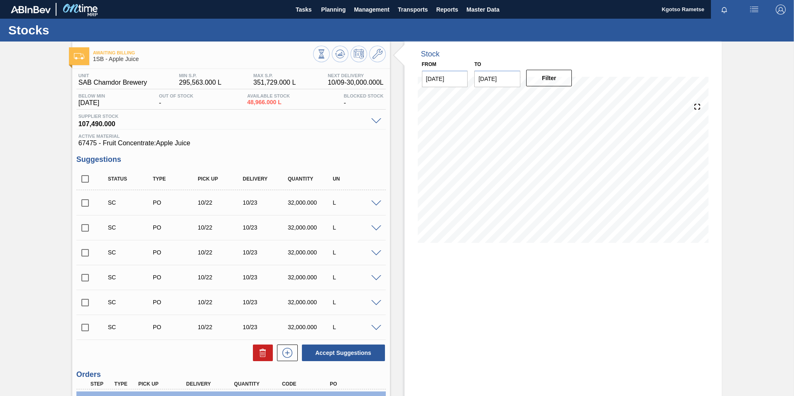
click at [81, 204] on input "checkbox" at bounding box center [84, 202] width 17 height 17
click at [355, 357] on button "Accept Suggestions" at bounding box center [343, 353] width 83 height 17
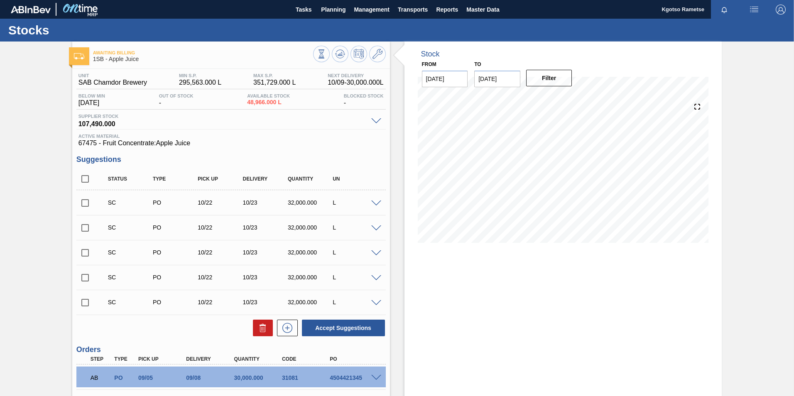
scroll to position [161, 0]
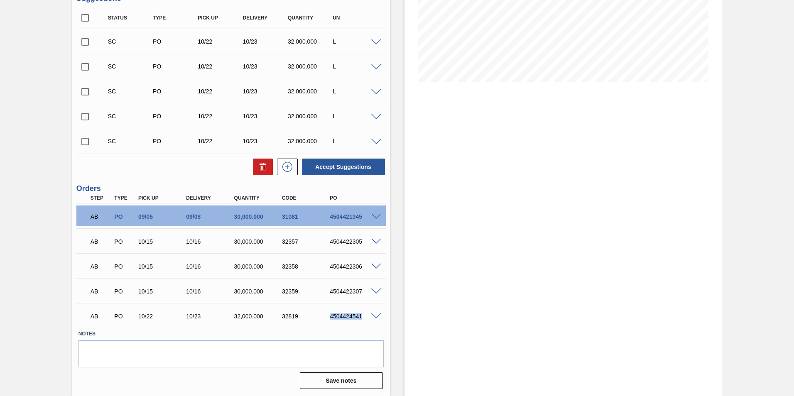
drag, startPoint x: 361, startPoint y: 315, endPoint x: 325, endPoint y: 315, distance: 35.7
click at [325, 315] on div "4504424541" at bounding box center [348, 316] width 48 height 7
copy div "4504424541"
click at [86, 42] on input "checkbox" at bounding box center [84, 41] width 17 height 17
click at [333, 171] on button "Accept Suggestions" at bounding box center [343, 167] width 83 height 17
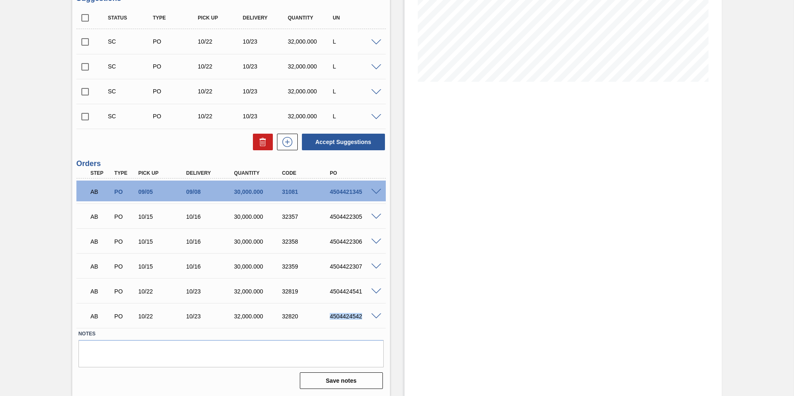
drag, startPoint x: 362, startPoint y: 316, endPoint x: 328, endPoint y: 318, distance: 34.5
click at [328, 318] on div "4504424542" at bounding box center [355, 316] width 54 height 7
copy div "4504424542"
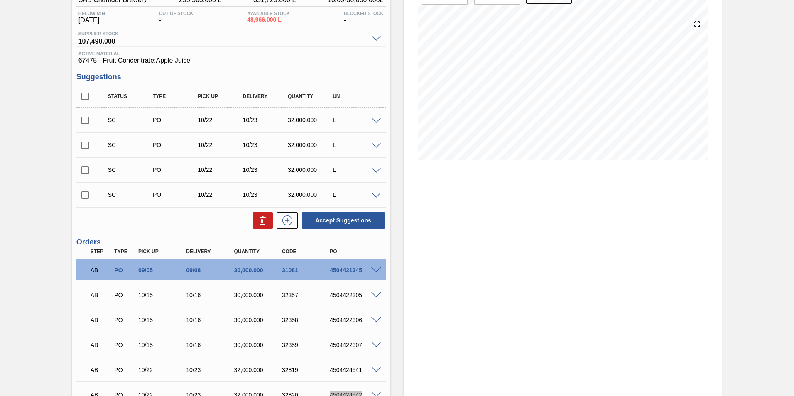
scroll to position [37, 0]
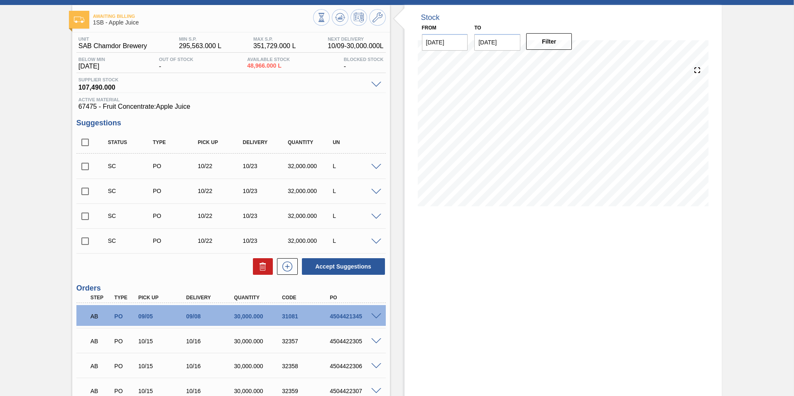
click at [81, 163] on input "checkbox" at bounding box center [84, 166] width 17 height 17
click at [321, 271] on button "Accept Suggestions" at bounding box center [343, 266] width 83 height 17
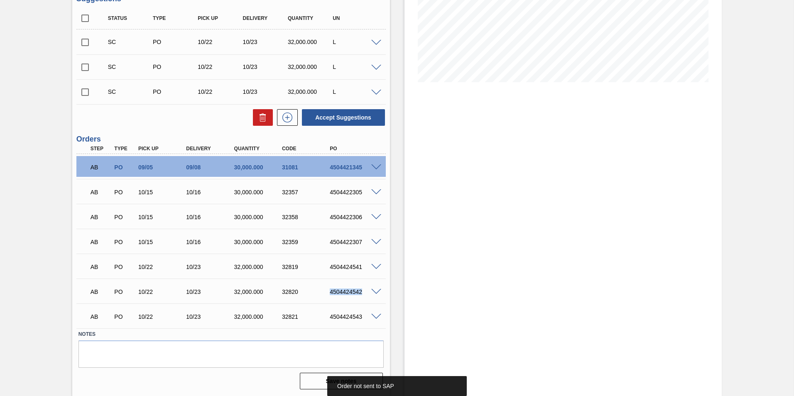
scroll to position [161, 0]
drag, startPoint x: 362, startPoint y: 318, endPoint x: 331, endPoint y: 319, distance: 30.3
click at [331, 319] on div "4504424543" at bounding box center [355, 316] width 54 height 7
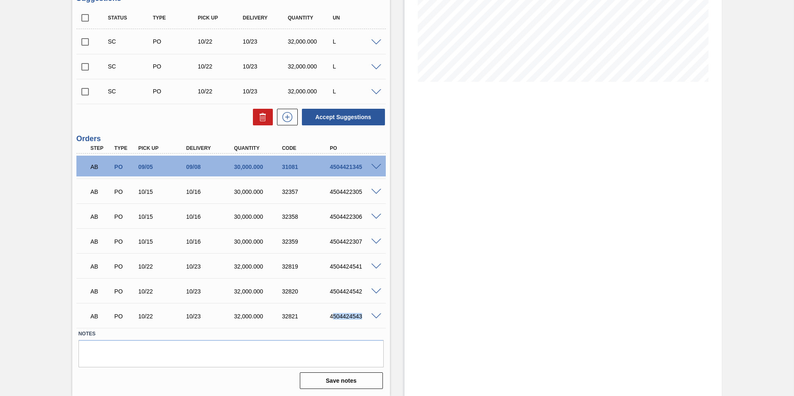
click at [331, 320] on div "AB PO 10/22 10/23 32,000.000 32821 4504424543" at bounding box center [228, 315] width 287 height 17
drag, startPoint x: 329, startPoint y: 318, endPoint x: 363, endPoint y: 315, distance: 34.6
click at [363, 315] on div "4504424543" at bounding box center [355, 316] width 54 height 7
copy div "4504424543"
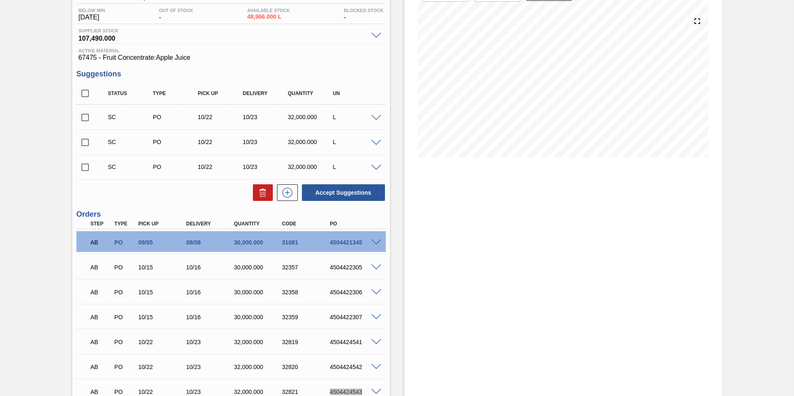
scroll to position [78, 0]
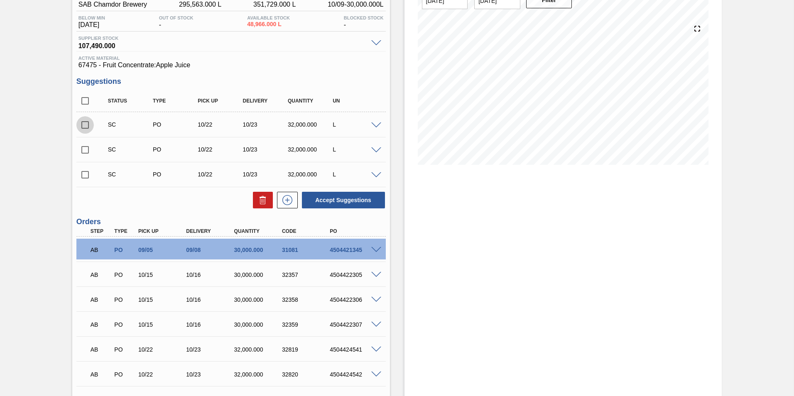
click at [87, 120] on input "checkbox" at bounding box center [84, 124] width 17 height 17
click at [323, 198] on button "Accept Suggestions" at bounding box center [343, 200] width 83 height 17
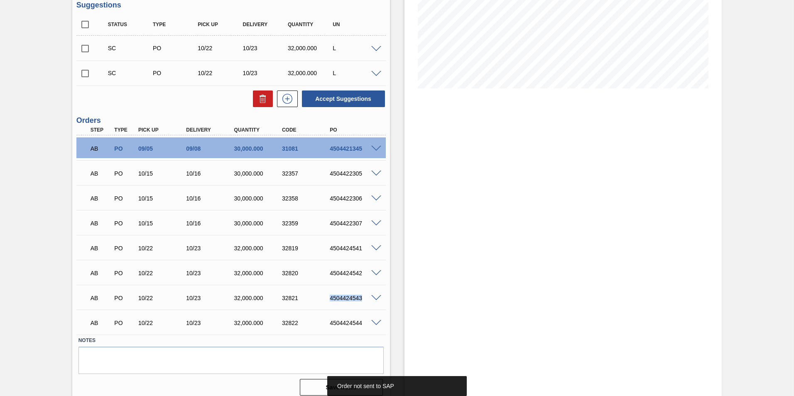
scroll to position [161, 0]
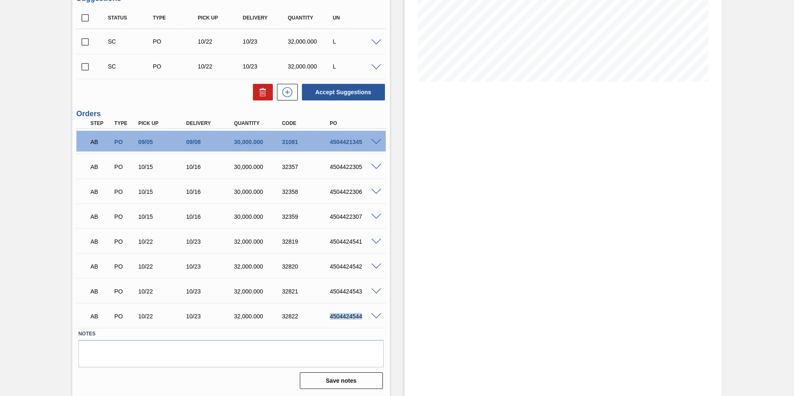
drag, startPoint x: 362, startPoint y: 313, endPoint x: 329, endPoint y: 314, distance: 33.6
click at [329, 314] on div "4504424544" at bounding box center [355, 316] width 54 height 7
copy div "4504424544"
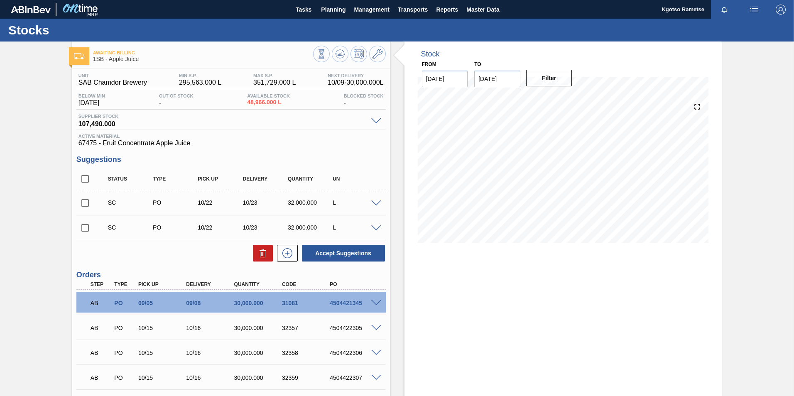
click at [82, 201] on input "checkbox" at bounding box center [84, 202] width 17 height 17
click at [336, 253] on button "Accept Suggestions" at bounding box center [343, 253] width 83 height 17
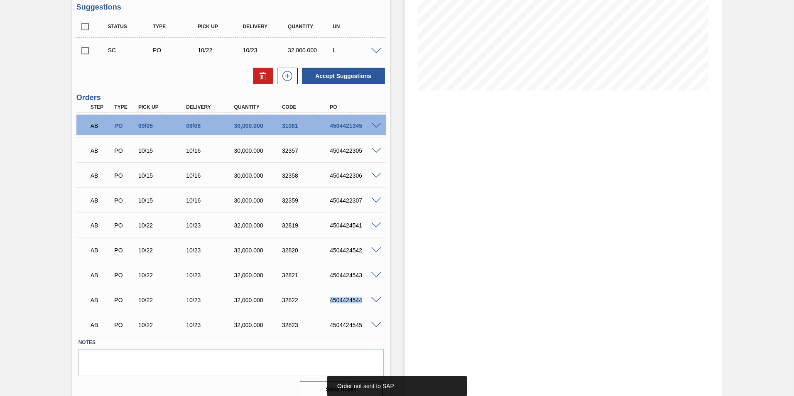
scroll to position [161, 0]
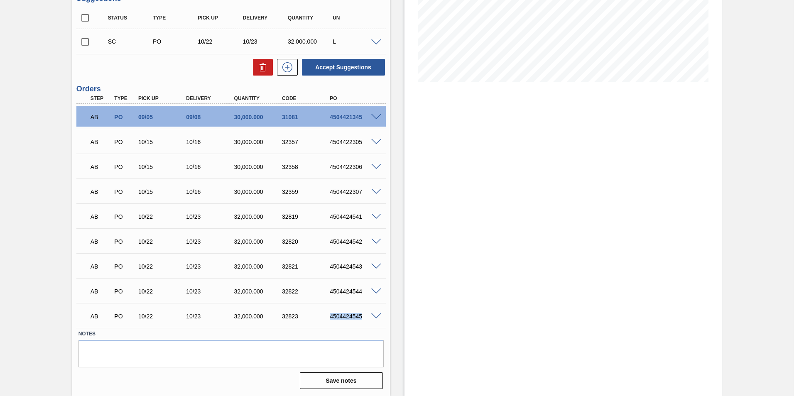
drag, startPoint x: 362, startPoint y: 315, endPoint x: 327, endPoint y: 313, distance: 34.9
click at [328, 313] on div "4504424545" at bounding box center [355, 316] width 54 height 7
click at [84, 44] on input "checkbox" at bounding box center [84, 41] width 17 height 17
click at [356, 71] on button "Accept Suggestions" at bounding box center [343, 67] width 83 height 17
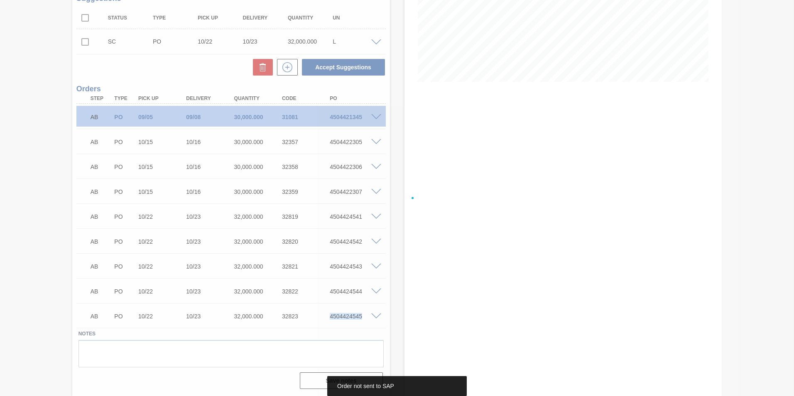
scroll to position [152, 0]
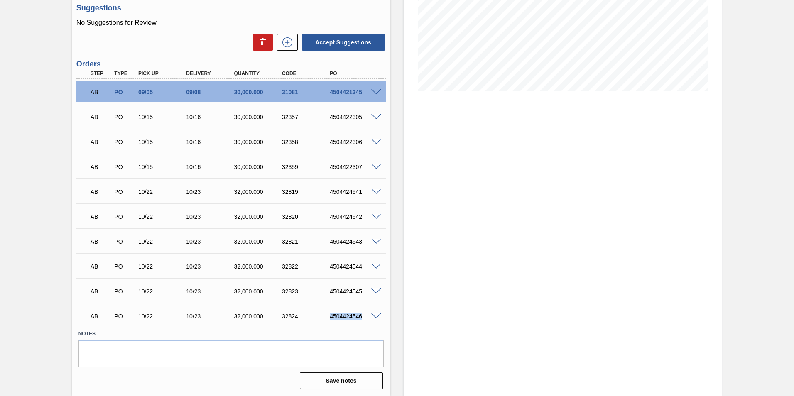
drag, startPoint x: 361, startPoint y: 319, endPoint x: 326, endPoint y: 321, distance: 34.5
click at [326, 321] on div "AB PO 10/22 10/23 32,000.000 32824 4504424546" at bounding box center [228, 315] width 287 height 17
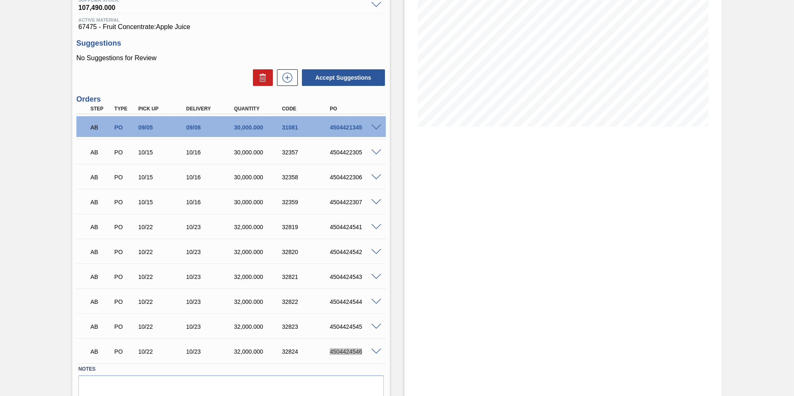
scroll to position [0, 0]
